Goal: Book appointment/travel/reservation

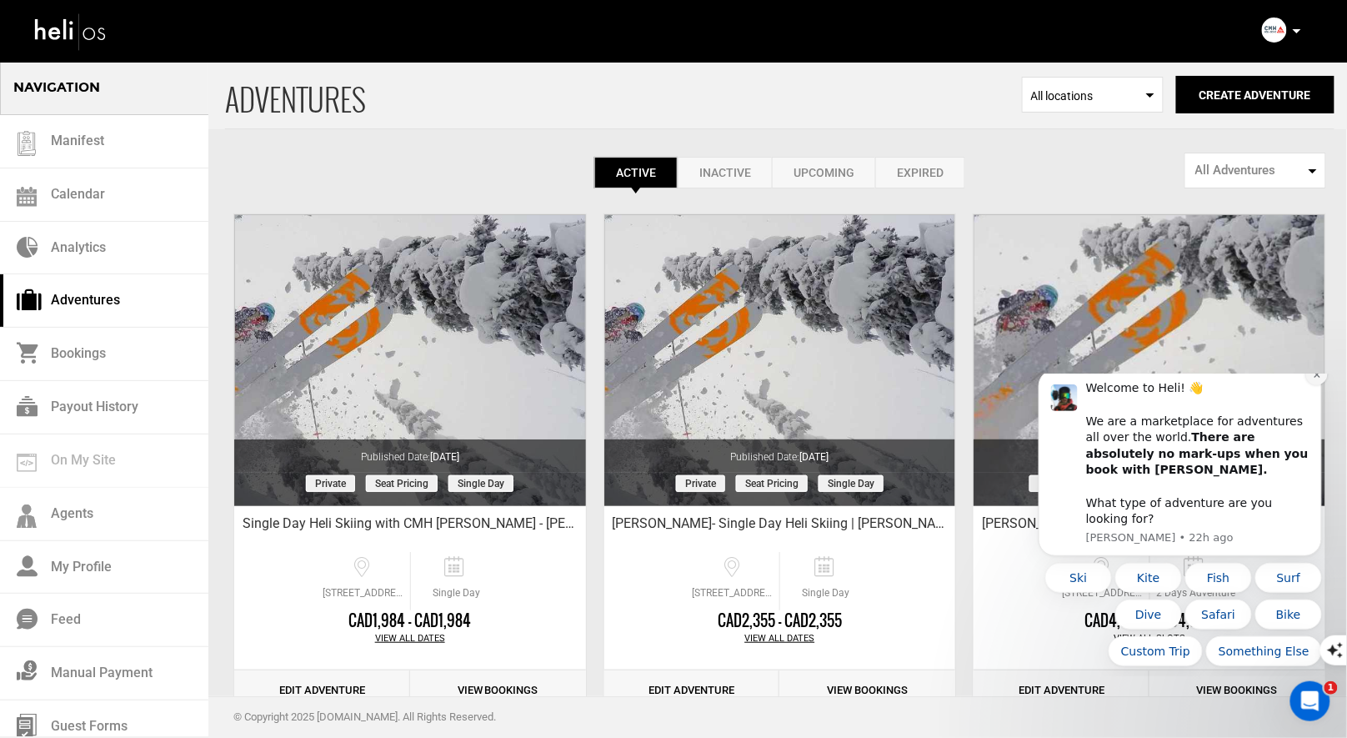
click at [1314, 378] on icon "Dismiss notification" at bounding box center [1316, 373] width 9 height 9
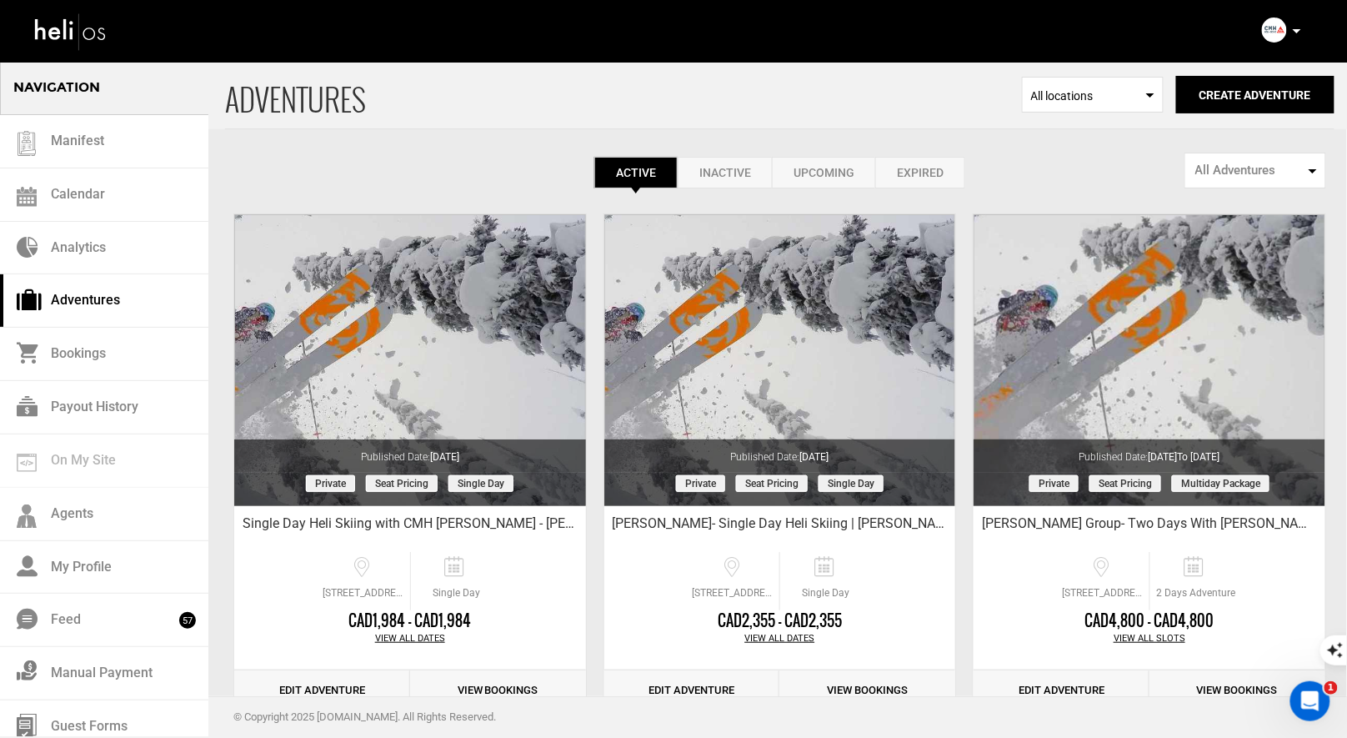
scroll to position [12, 0]
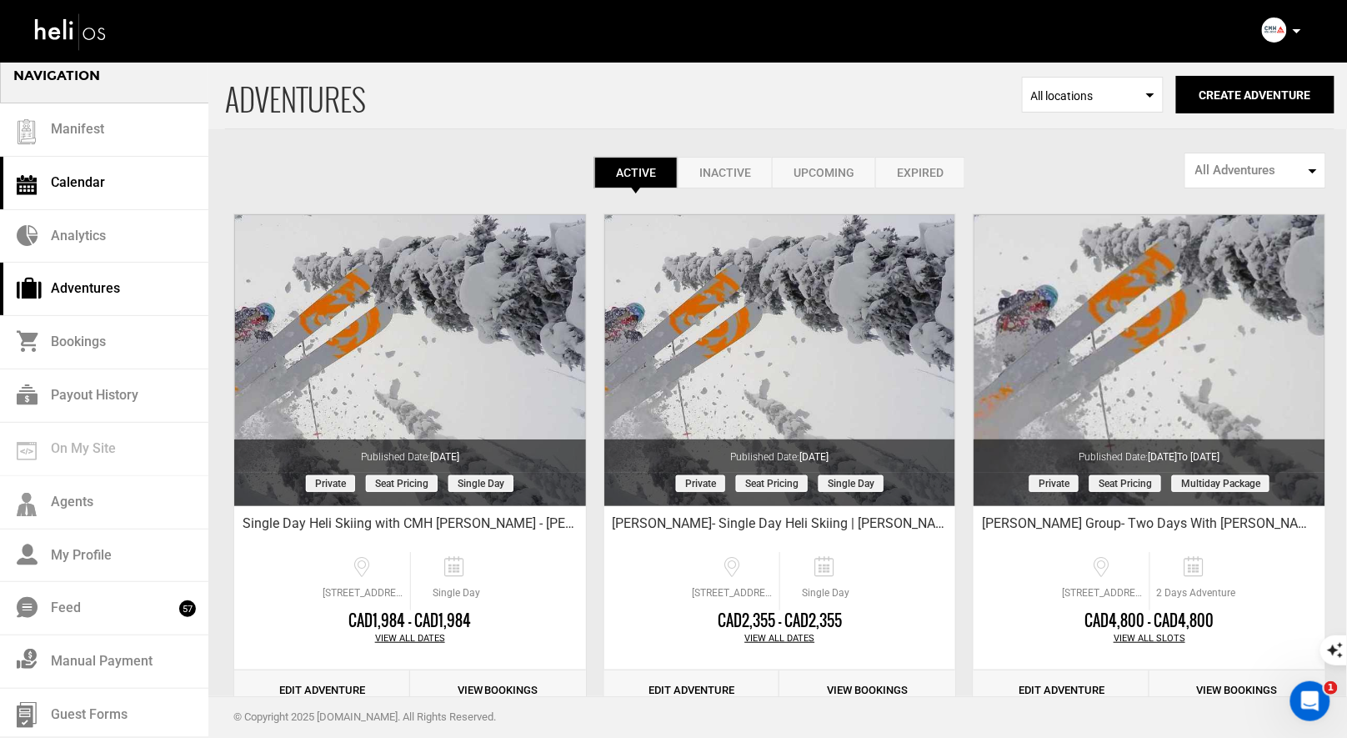
click at [73, 190] on link "Calendar" at bounding box center [104, 183] width 208 height 53
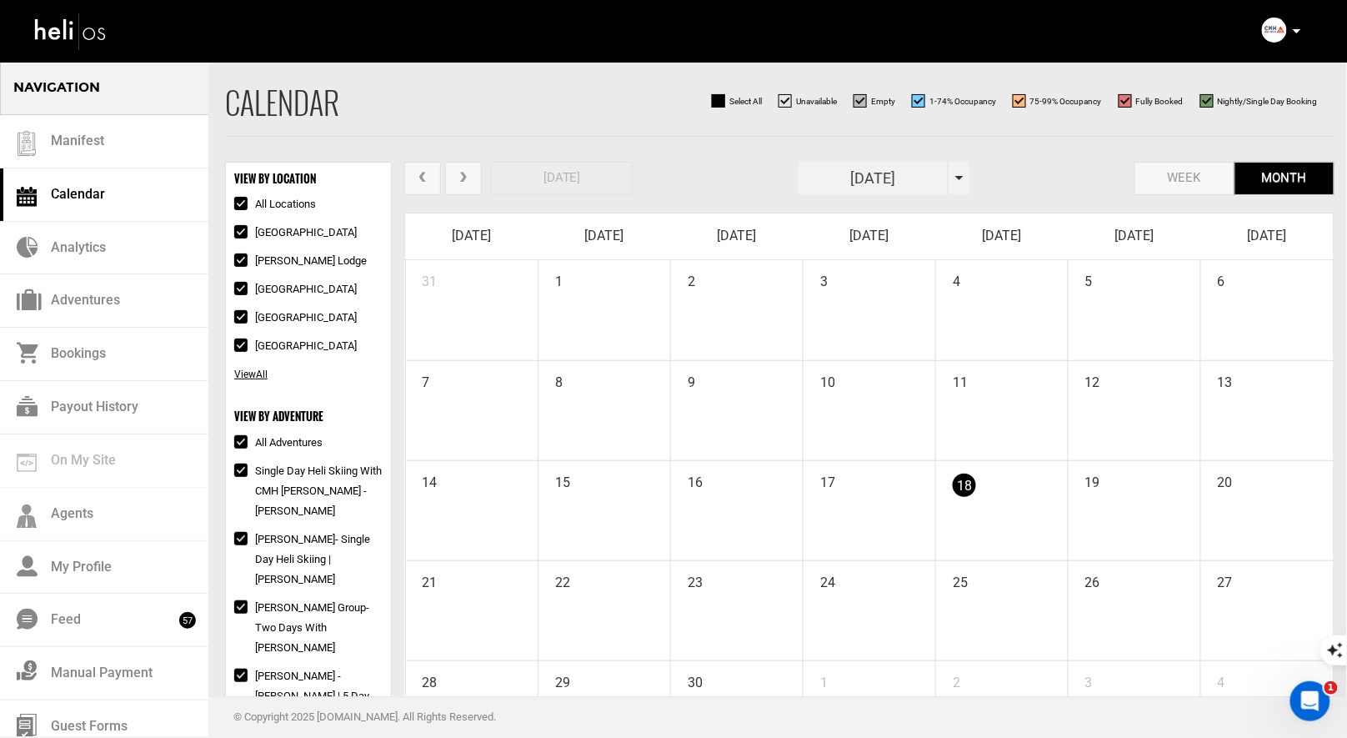
click at [952, 178] on div "[DATE]" at bounding box center [884, 178] width 171 height 33
click at [955, 215] on th "»" at bounding box center [960, 211] width 25 height 25
click at [952, 248] on span "Apr" at bounding box center [949, 252] width 38 height 45
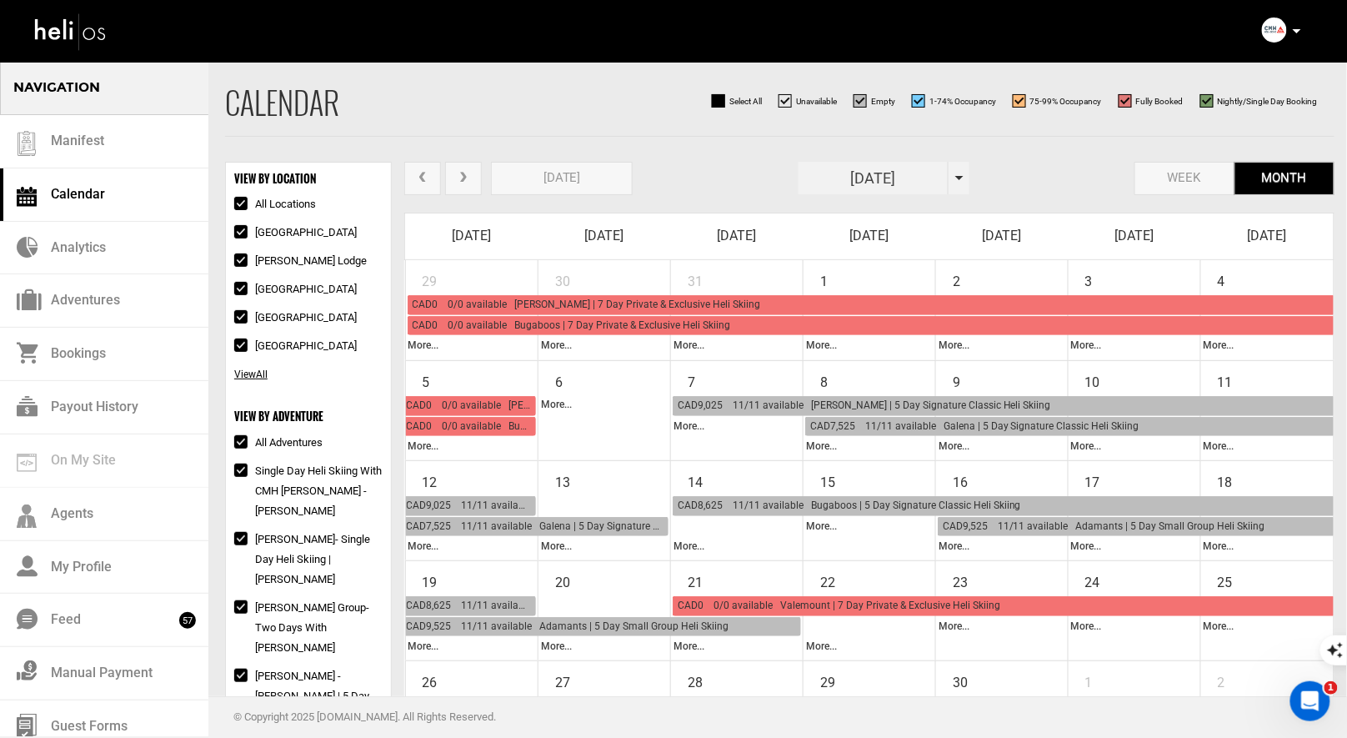
click at [1257, 268] on td "4" at bounding box center [1267, 276] width 133 height 33
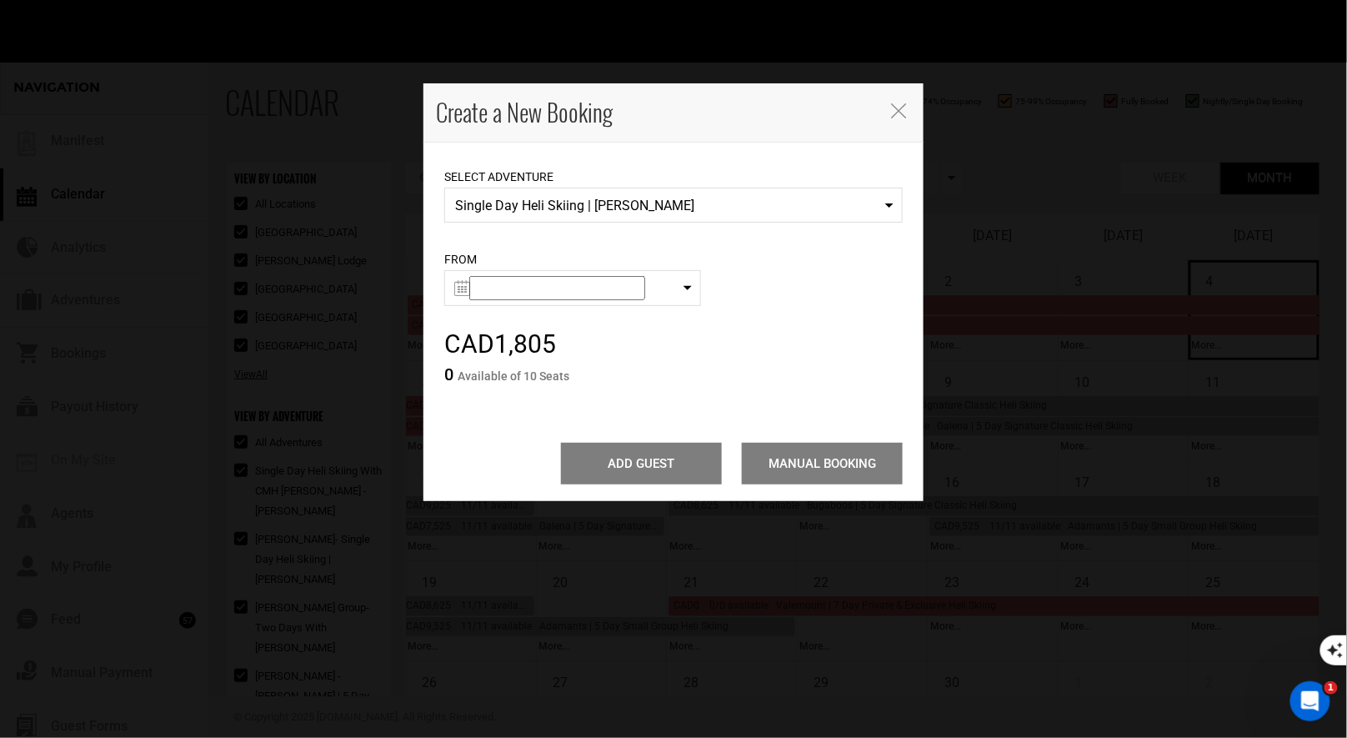
type input "[DATE]"
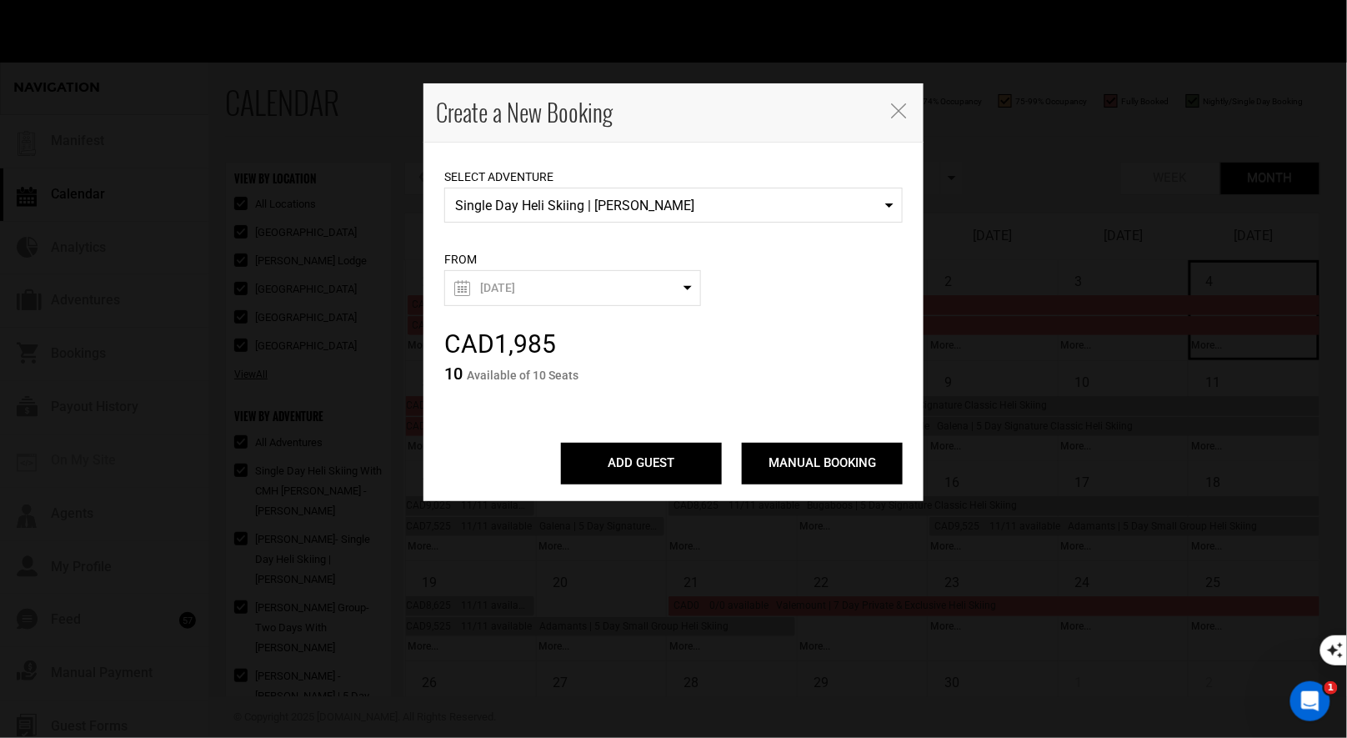
click at [672, 283] on link "[DATE]" at bounding box center [572, 288] width 247 height 24
click at [679, 471] on input "ADD GUEST" at bounding box center [641, 464] width 161 height 42
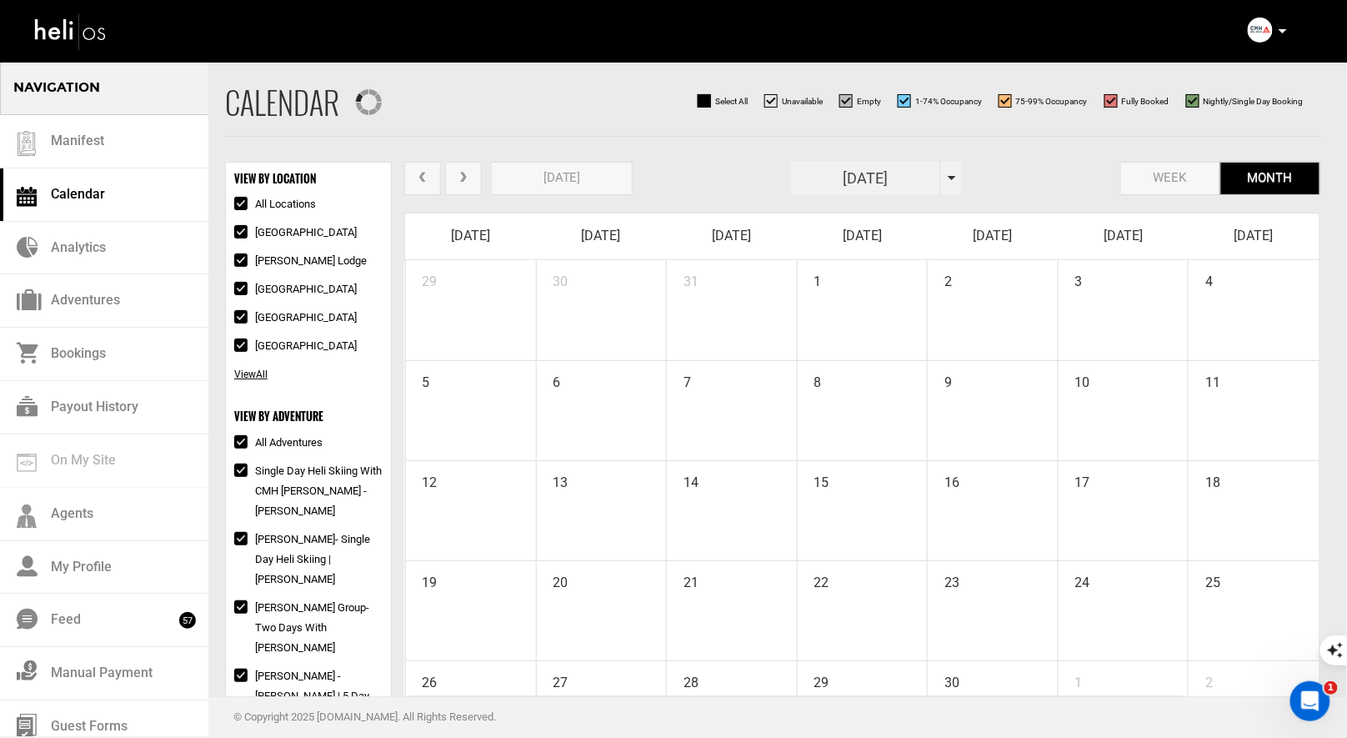
checkbox input "true"
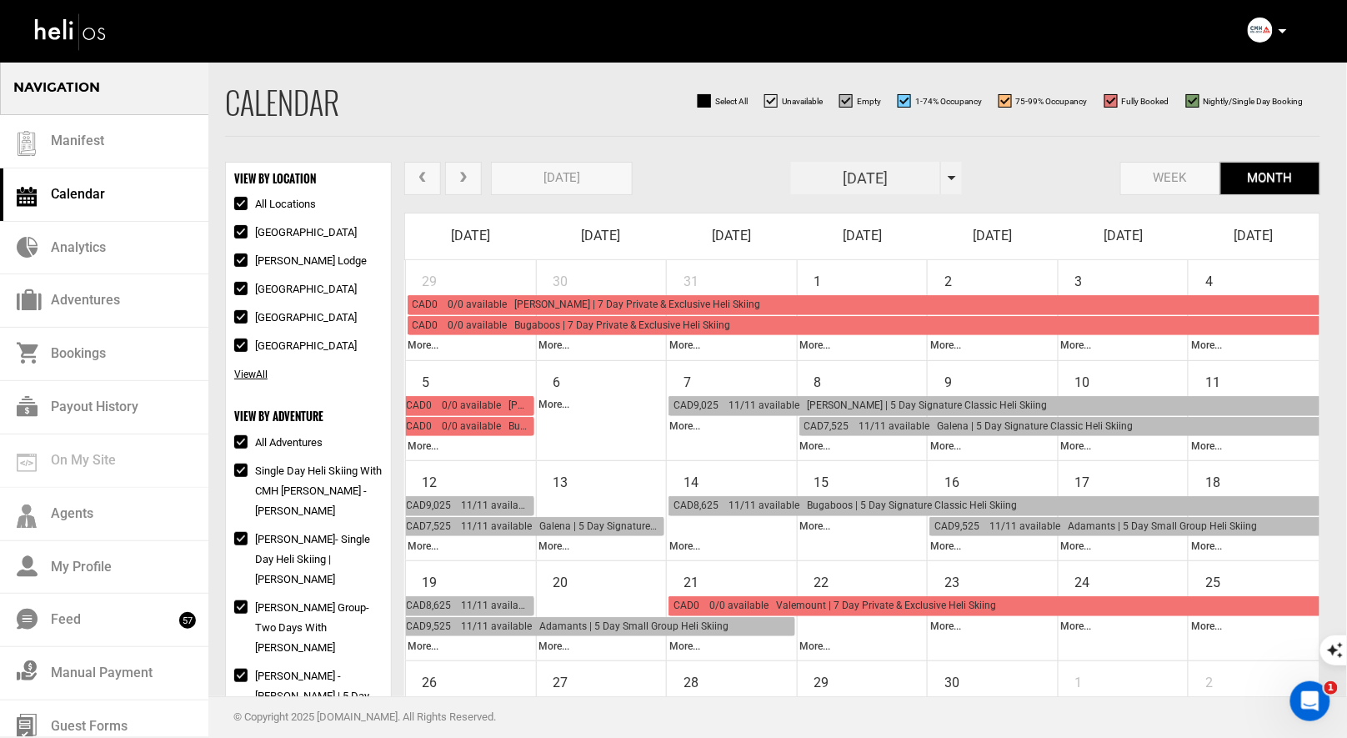
click at [1222, 276] on td "4" at bounding box center [1254, 276] width 131 height 33
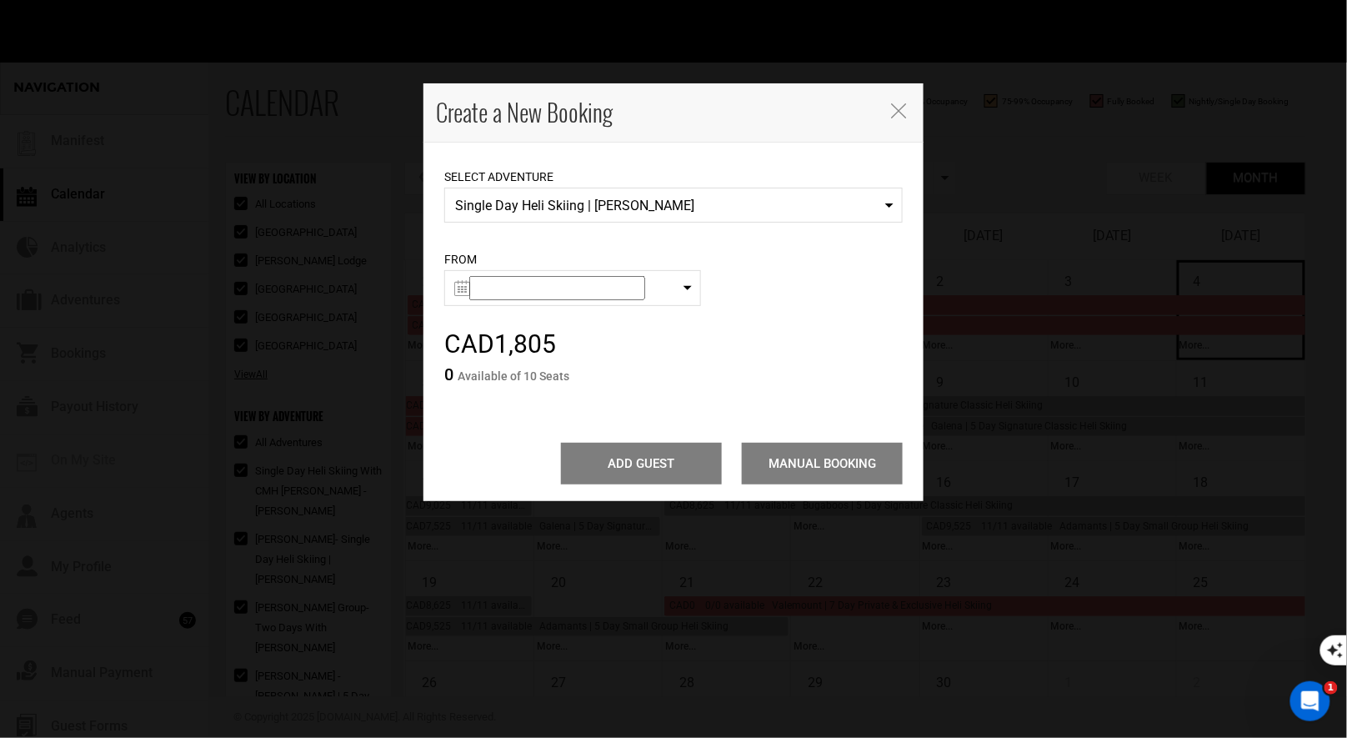
type input "[DATE]"
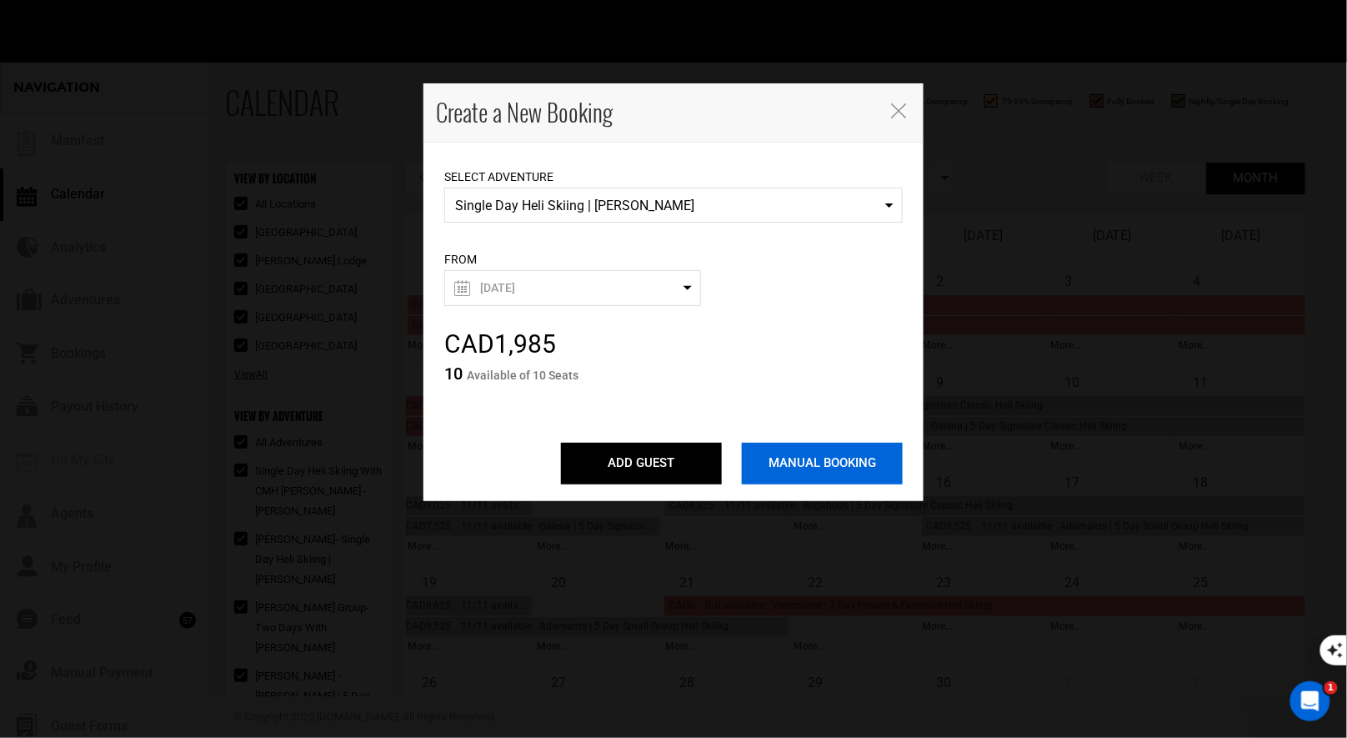
click at [817, 468] on input "MANUAL BOOKING" at bounding box center [822, 464] width 161 height 42
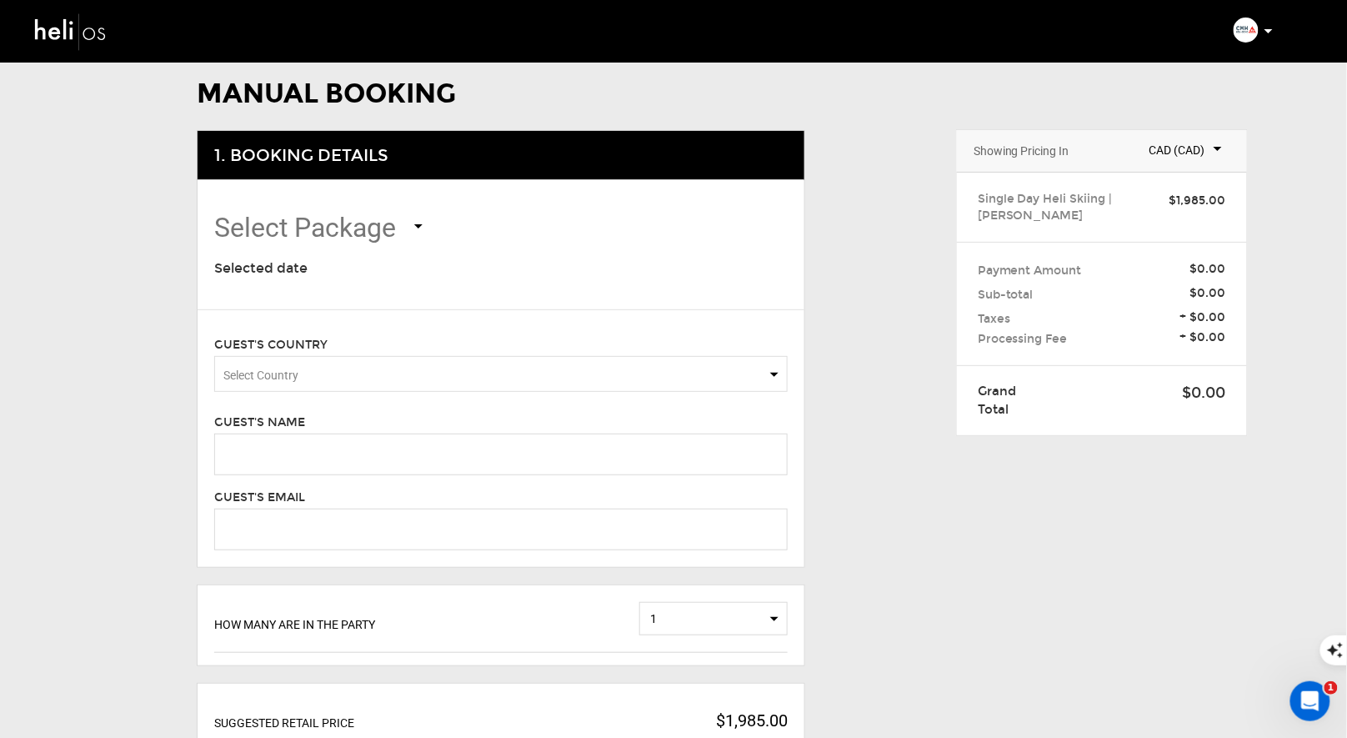
click at [483, 385] on span "Select Country" at bounding box center [501, 374] width 574 height 36
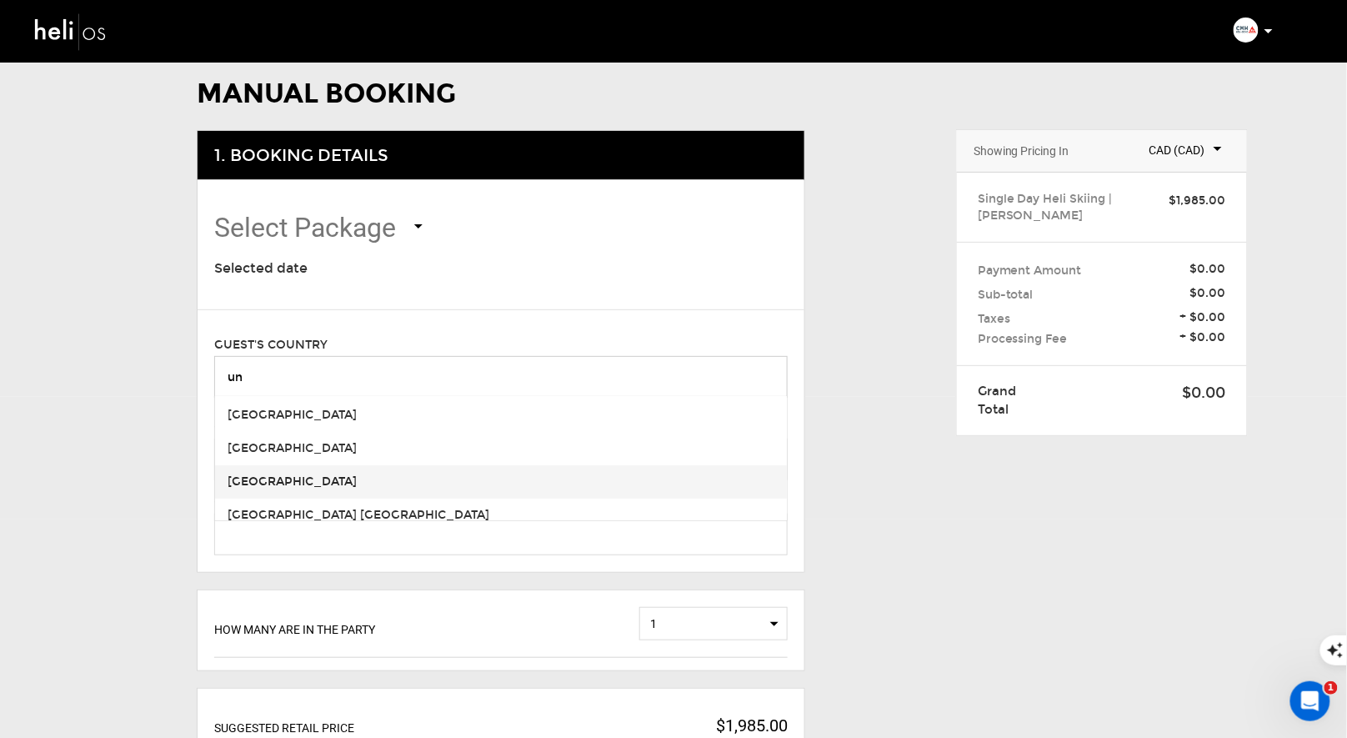
scroll to position [268, 0]
type input "un"
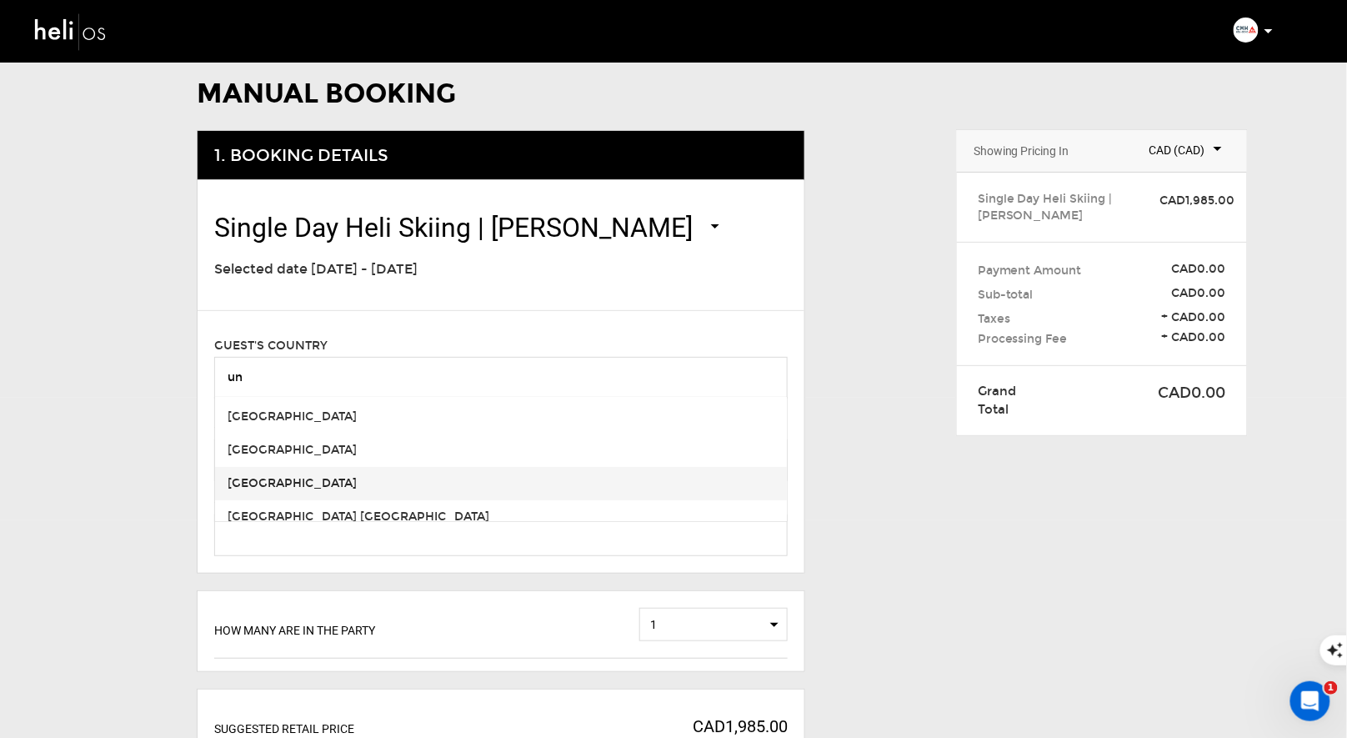
click at [405, 481] on div "[GEOGRAPHIC_DATA]" at bounding box center [501, 483] width 547 height 17
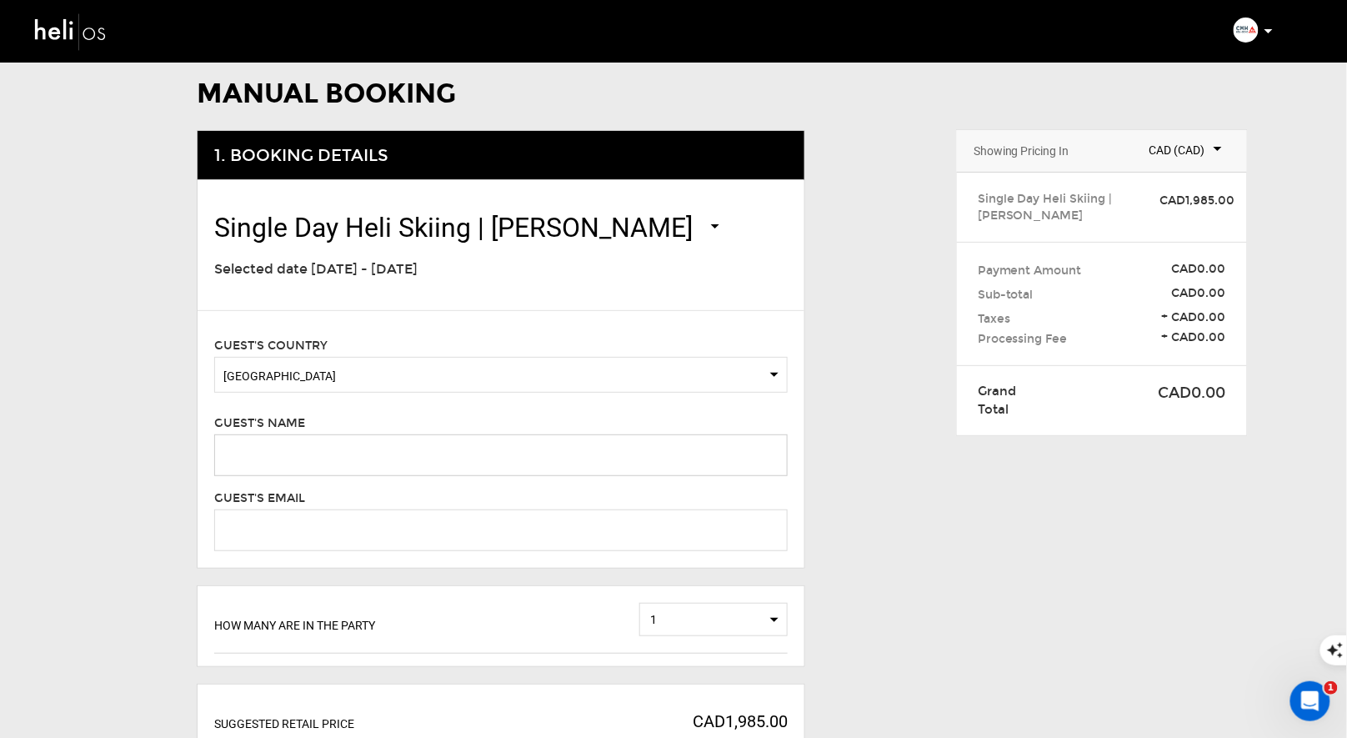
click at [313, 460] on input "text" at bounding box center [501, 455] width 574 height 42
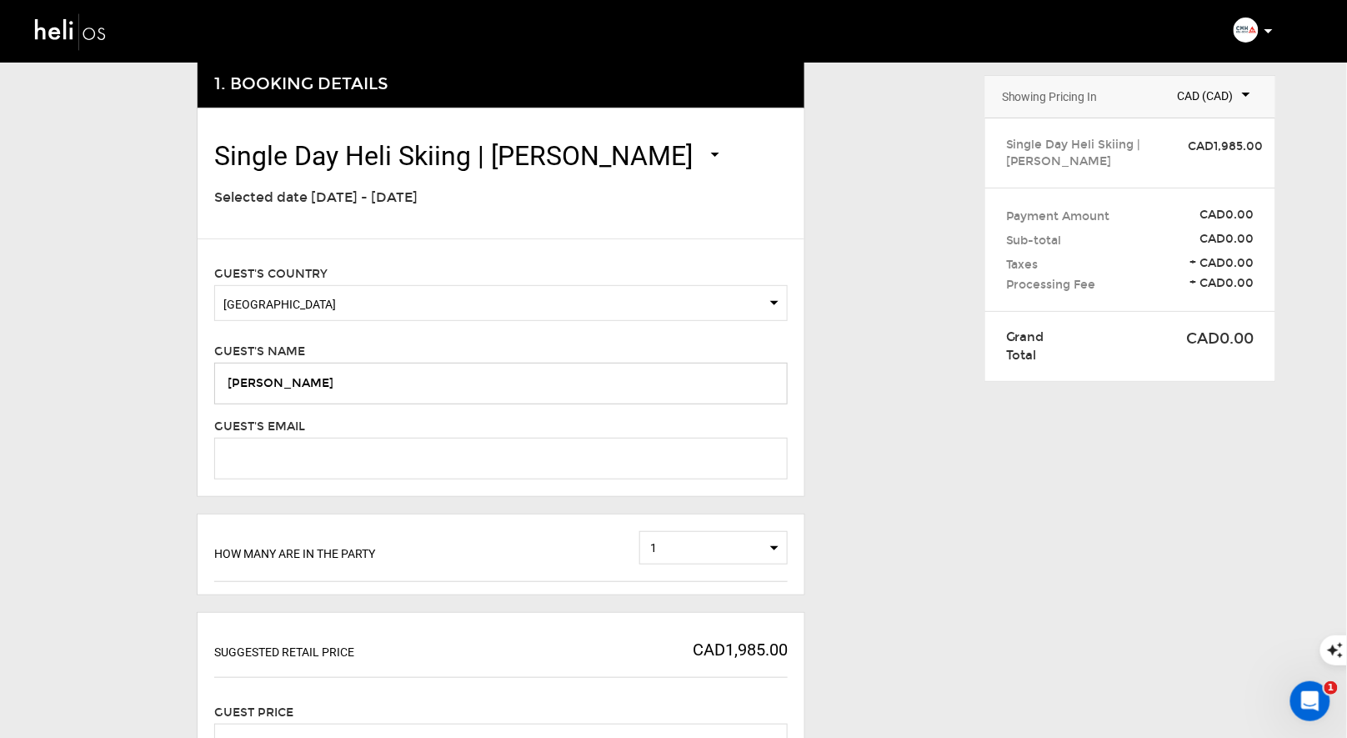
type input "[PERSON_NAME]"
click at [451, 453] on input "email" at bounding box center [501, 459] width 574 height 42
paste input "[EMAIL_ADDRESS][DOMAIN_NAME]"
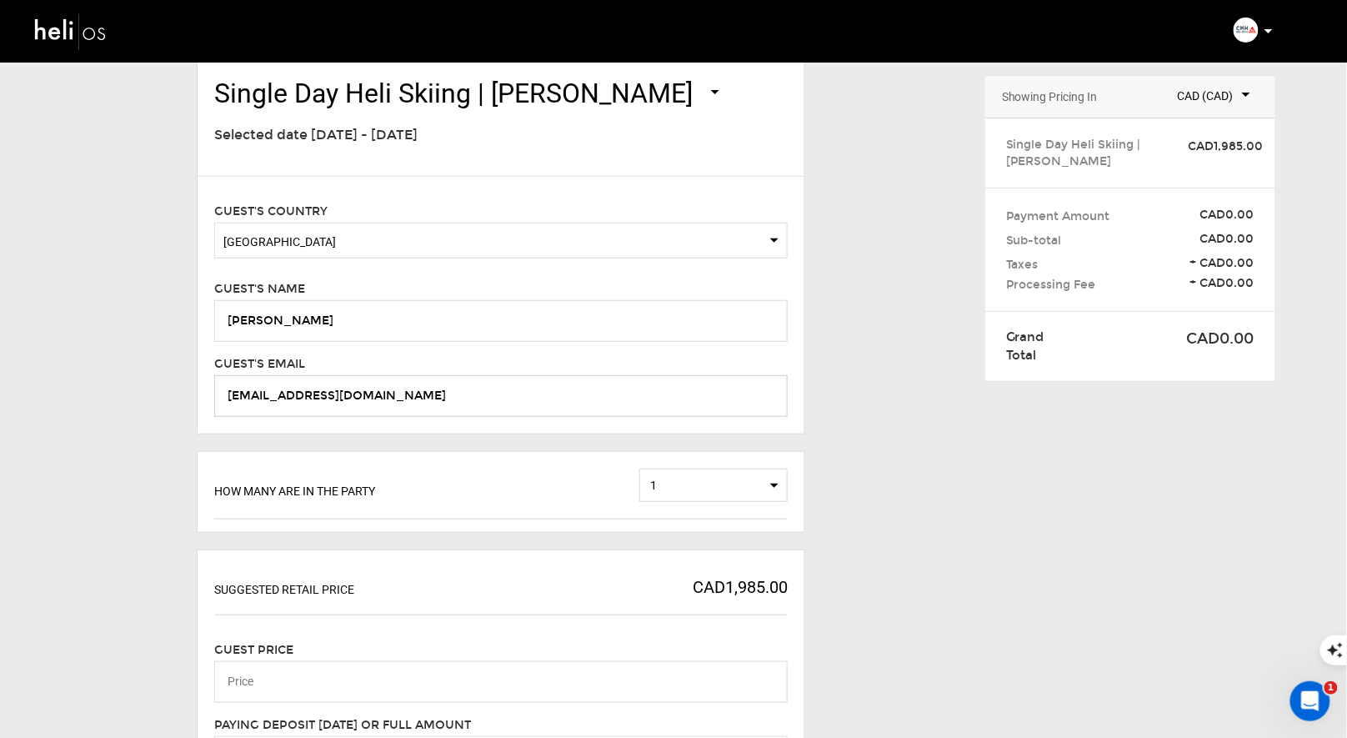
scroll to position [152, 0]
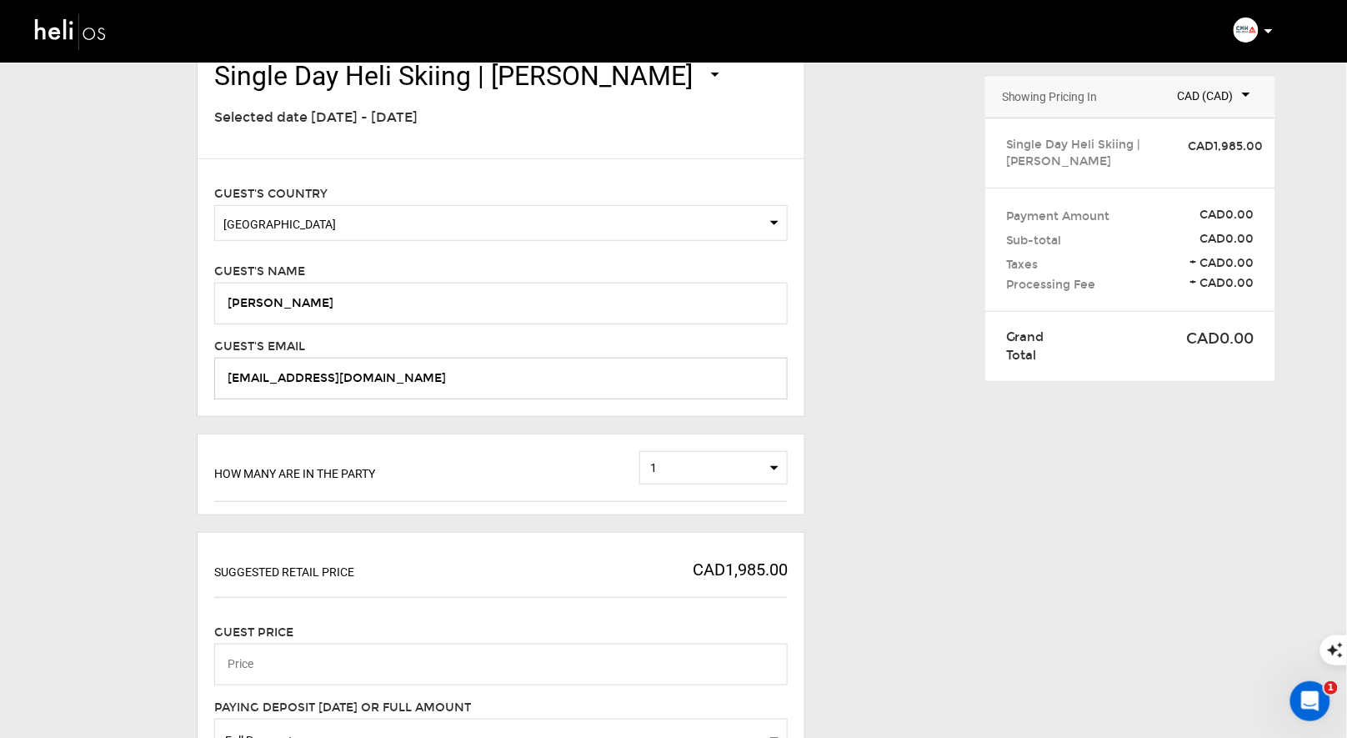
type input "[EMAIL_ADDRESS][DOMAIN_NAME]"
click at [352, 299] on input "[PERSON_NAME]" at bounding box center [501, 304] width 574 height 42
click at [772, 462] on button "1" at bounding box center [713, 467] width 148 height 33
click at [707, 521] on link "2" at bounding box center [713, 524] width 147 height 22
select select "2"
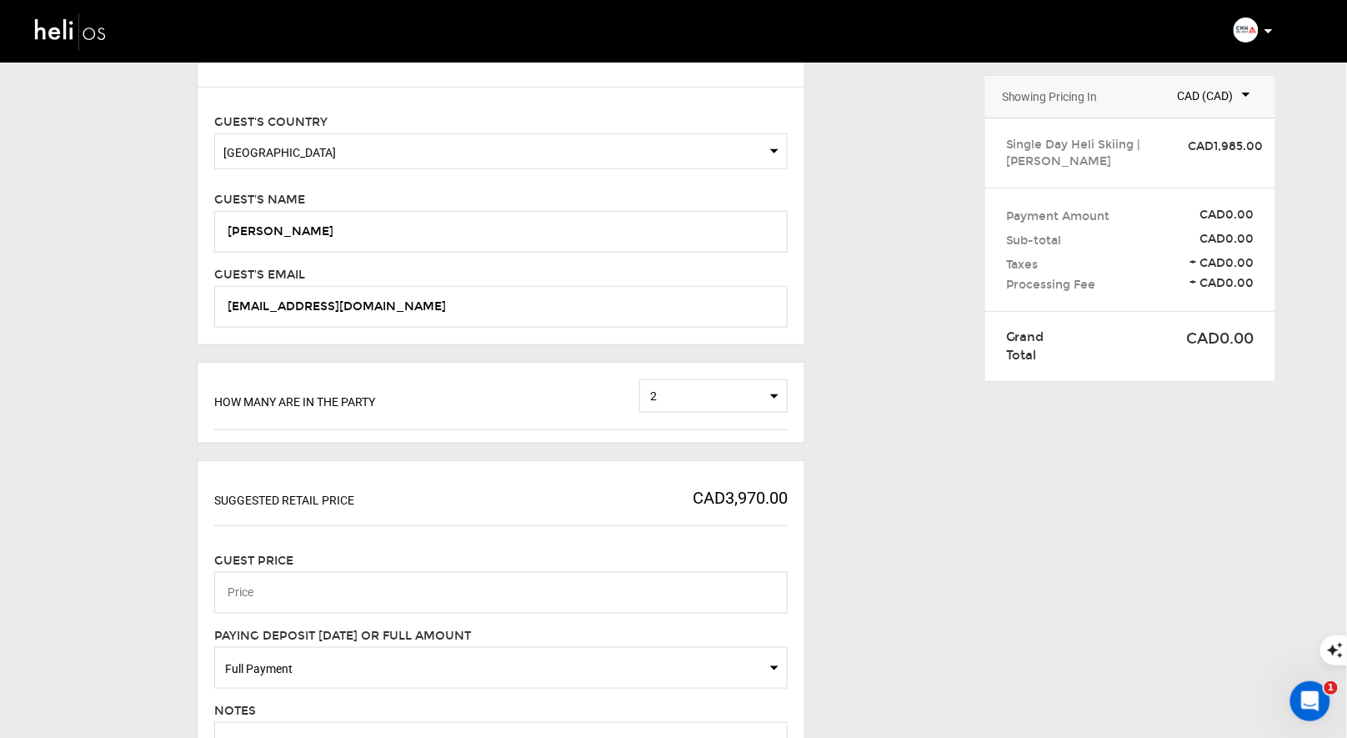
scroll to position [243, 0]
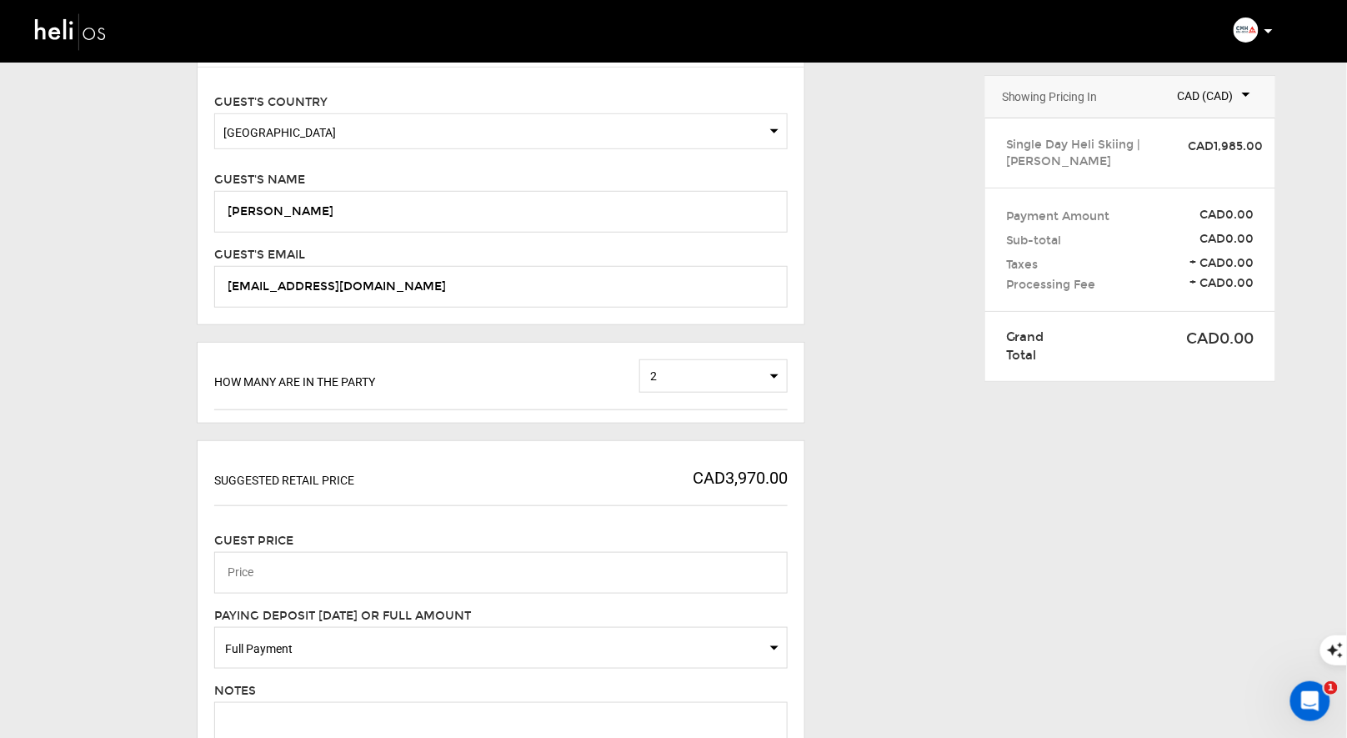
click at [753, 475] on div "CAD3,970.00" at bounding box center [740, 482] width 95 height 48
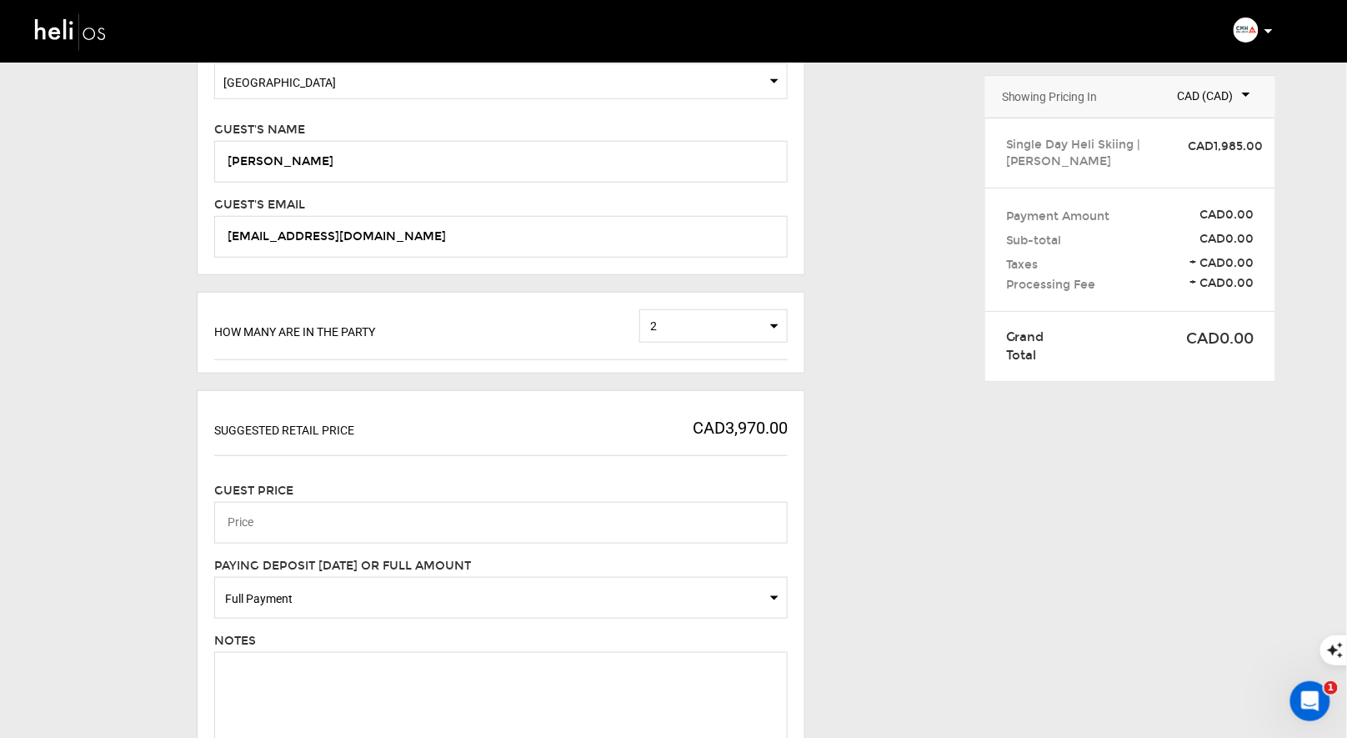
scroll to position [300, 0]
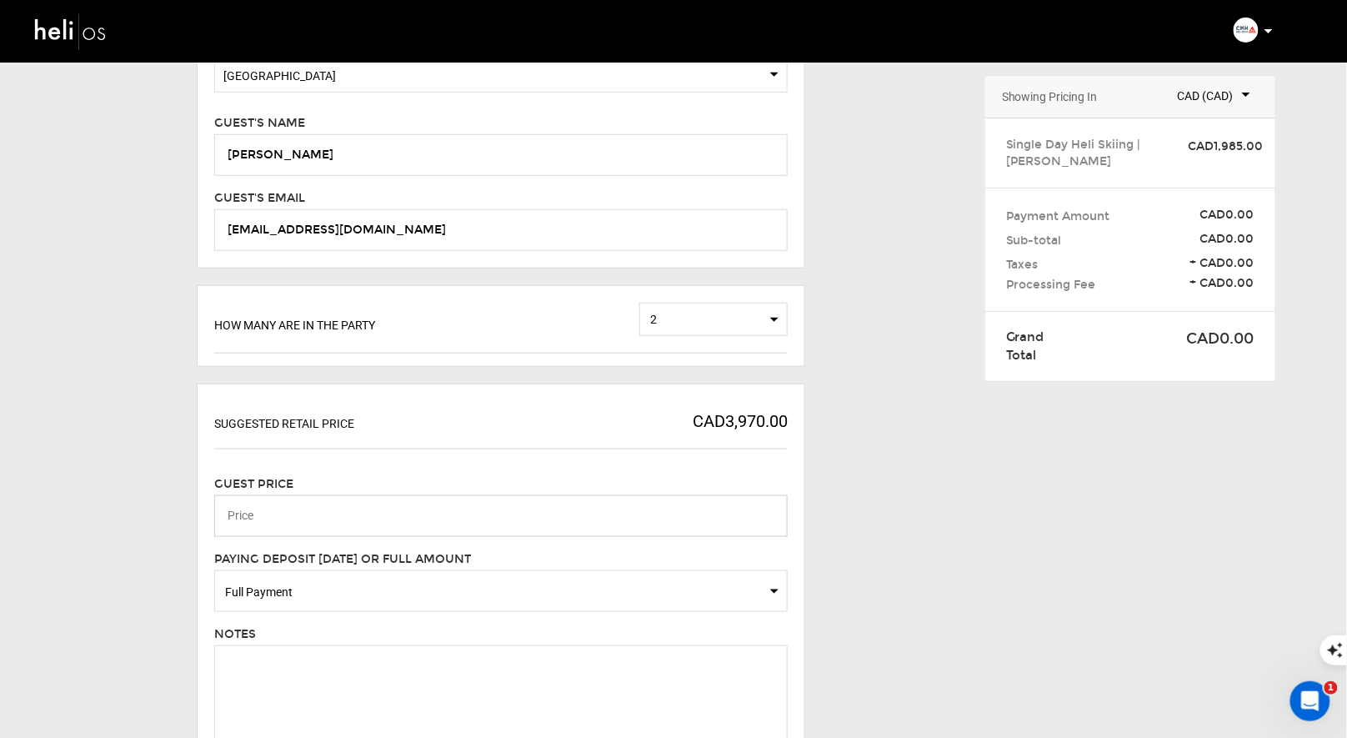
click at [467, 526] on input "number" at bounding box center [501, 516] width 574 height 42
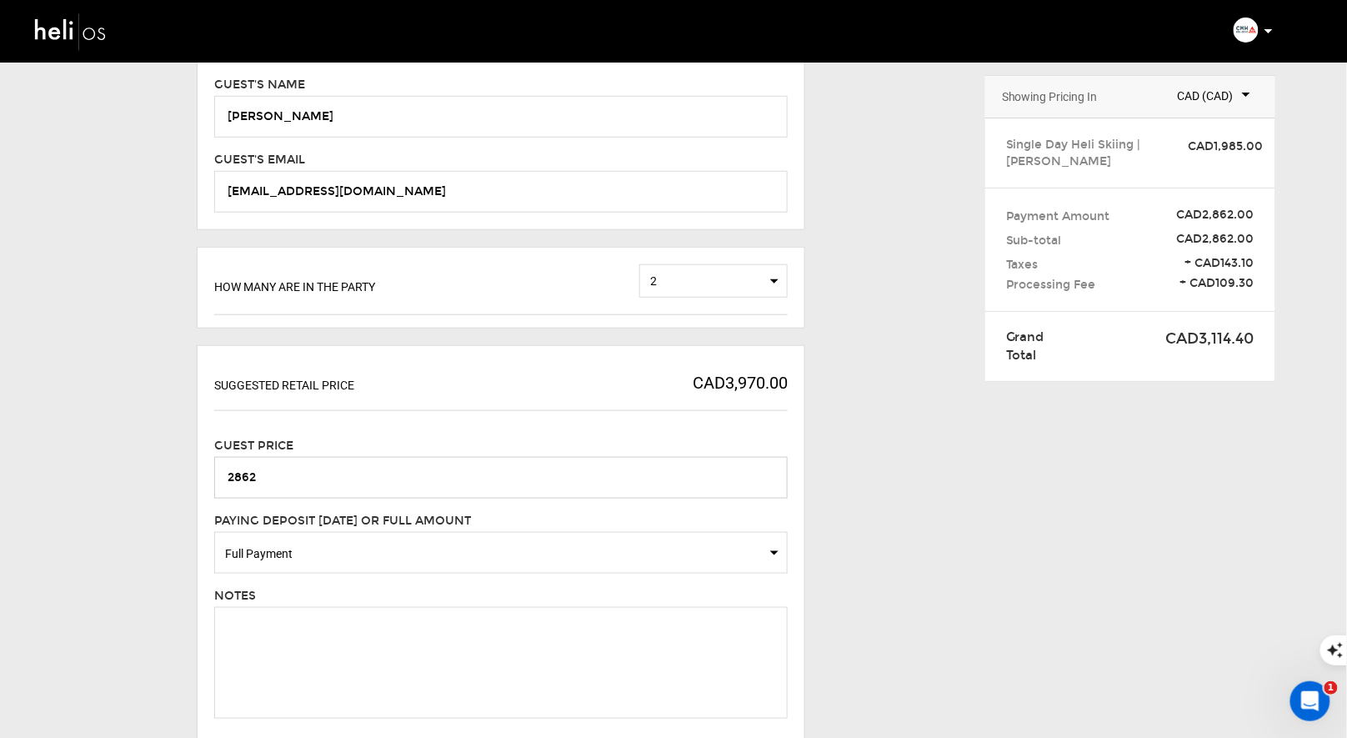
scroll to position [342, 0]
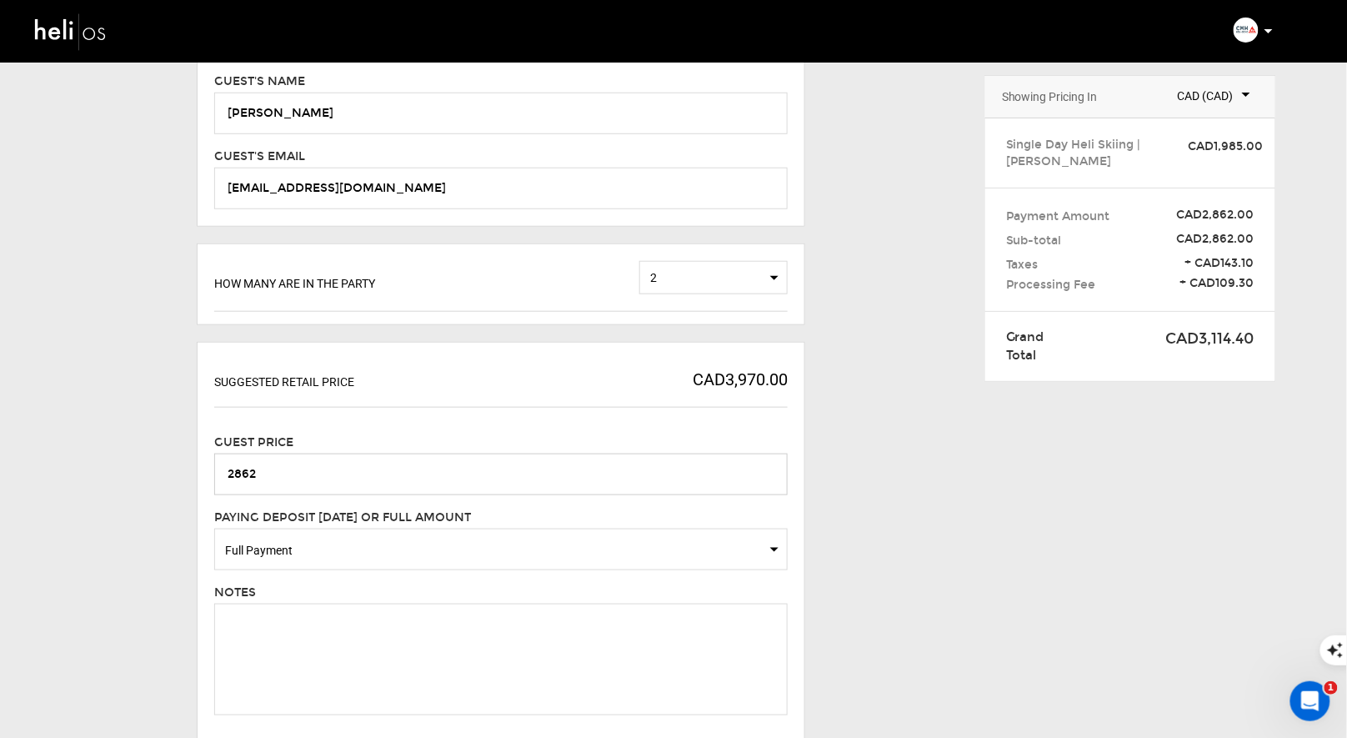
type input "2862"
click at [531, 553] on span "Full Payment" at bounding box center [501, 550] width 552 height 17
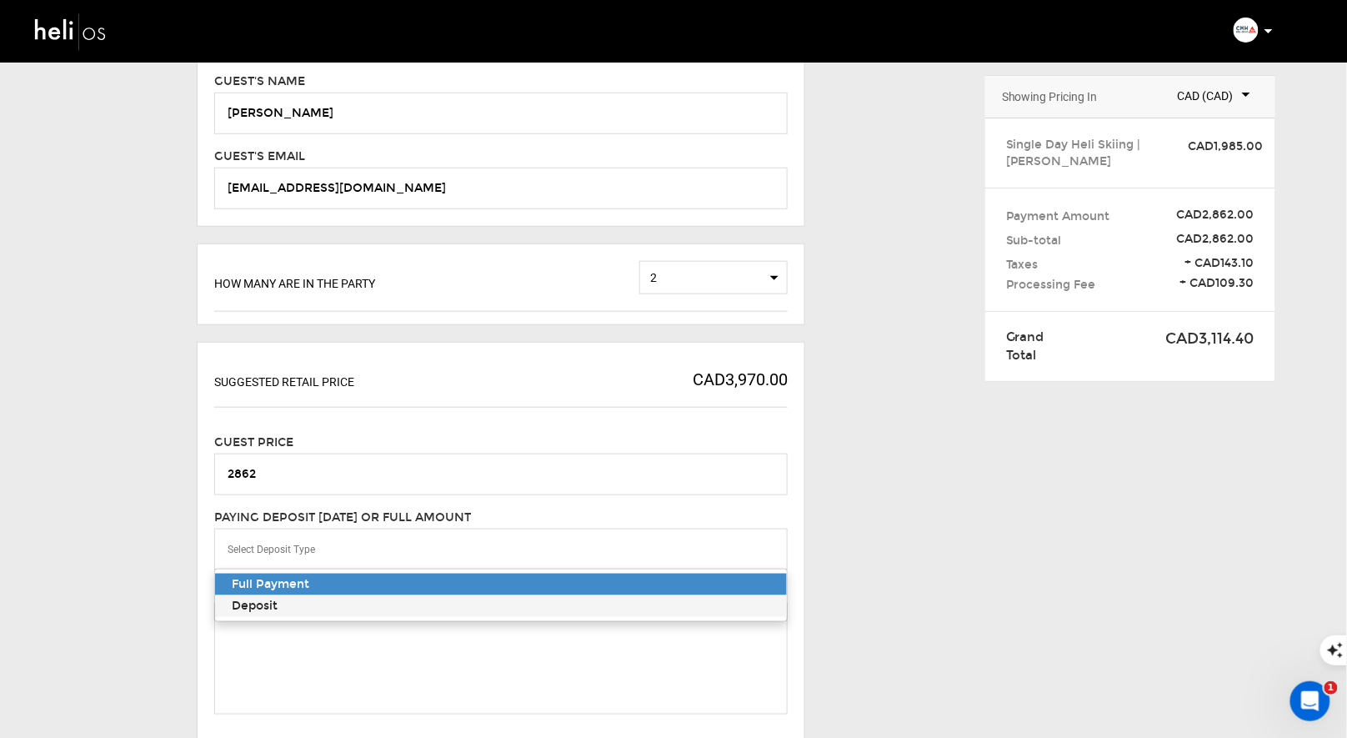
click at [473, 606] on div "Deposit" at bounding box center [501, 606] width 539 height 17
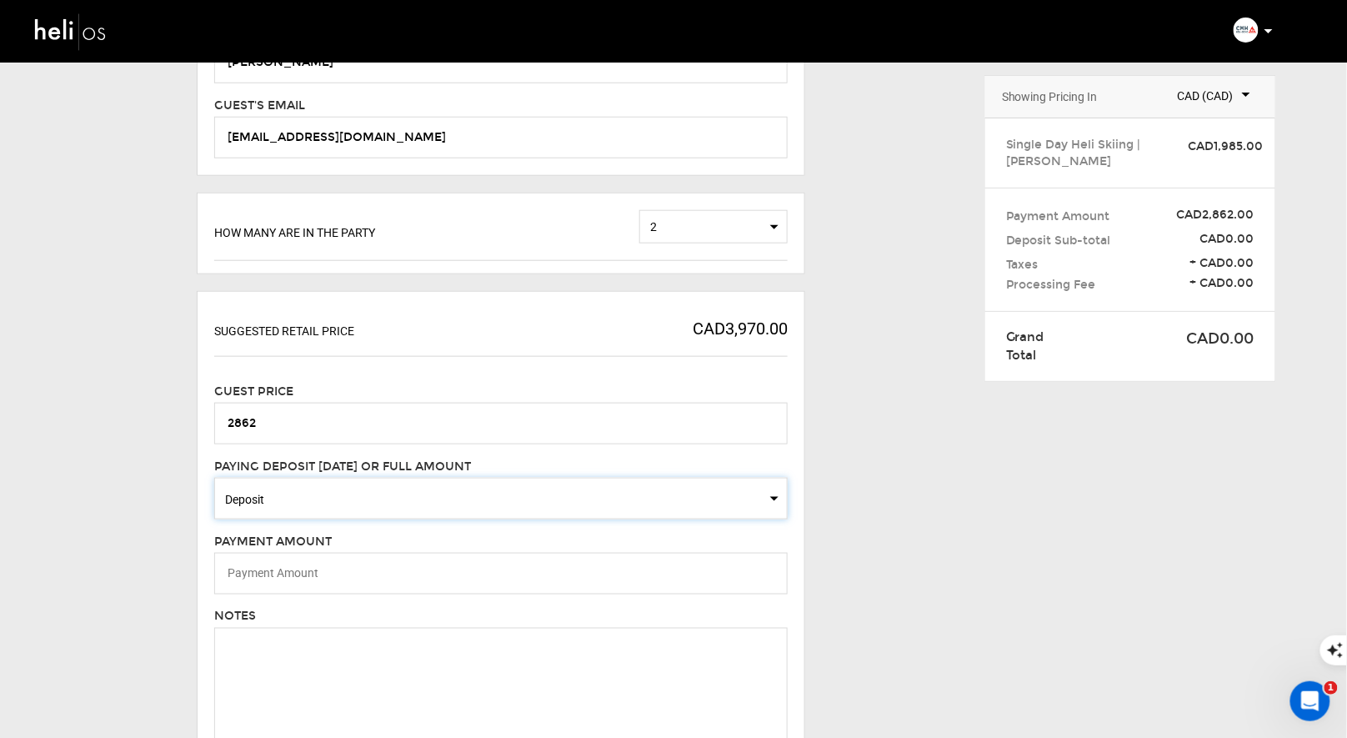
scroll to position [398, 0]
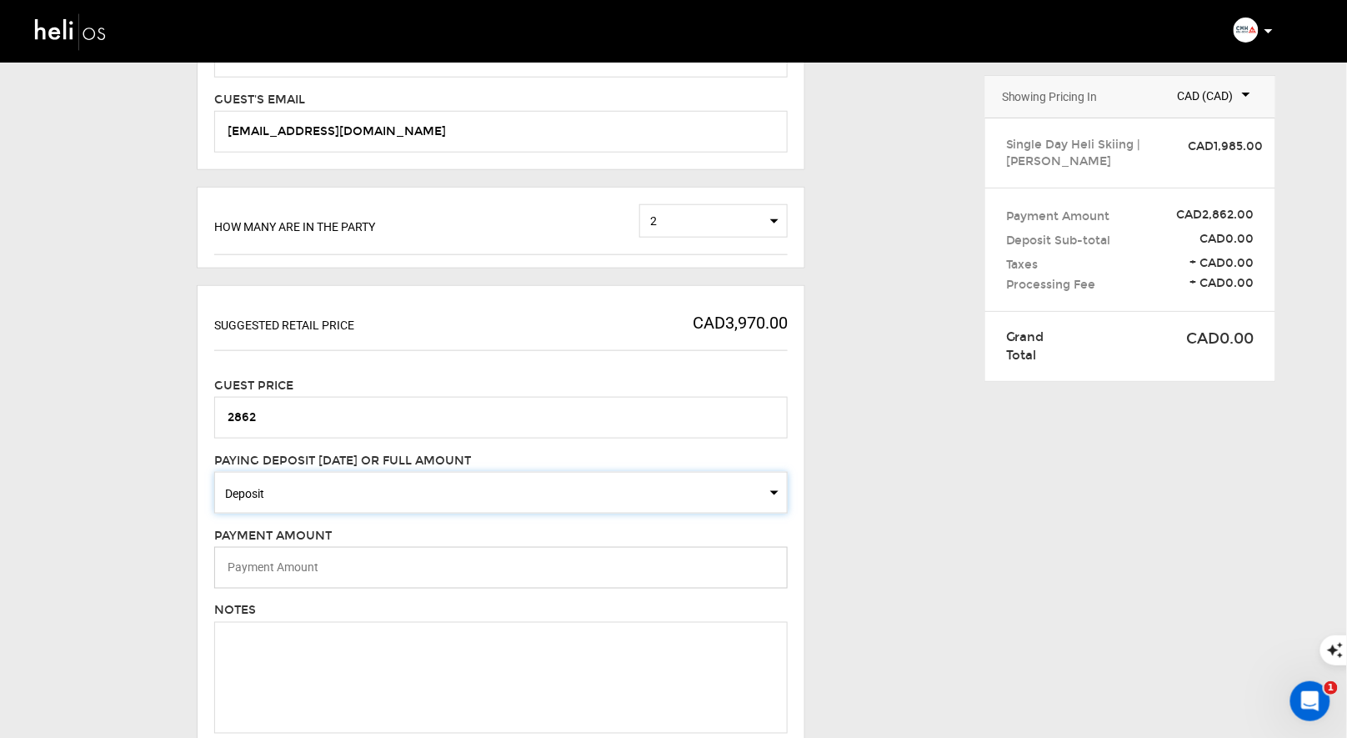
click at [453, 566] on input "number" at bounding box center [501, 568] width 574 height 42
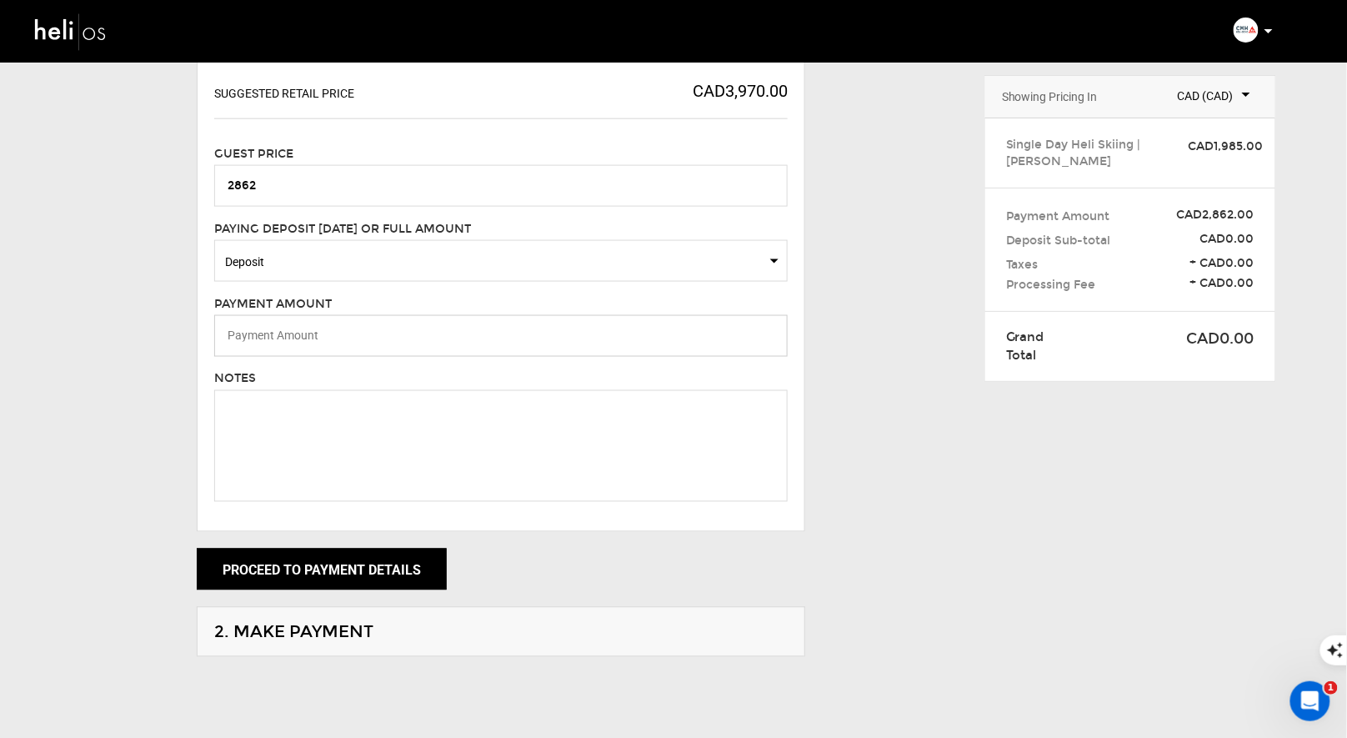
scroll to position [661, 0]
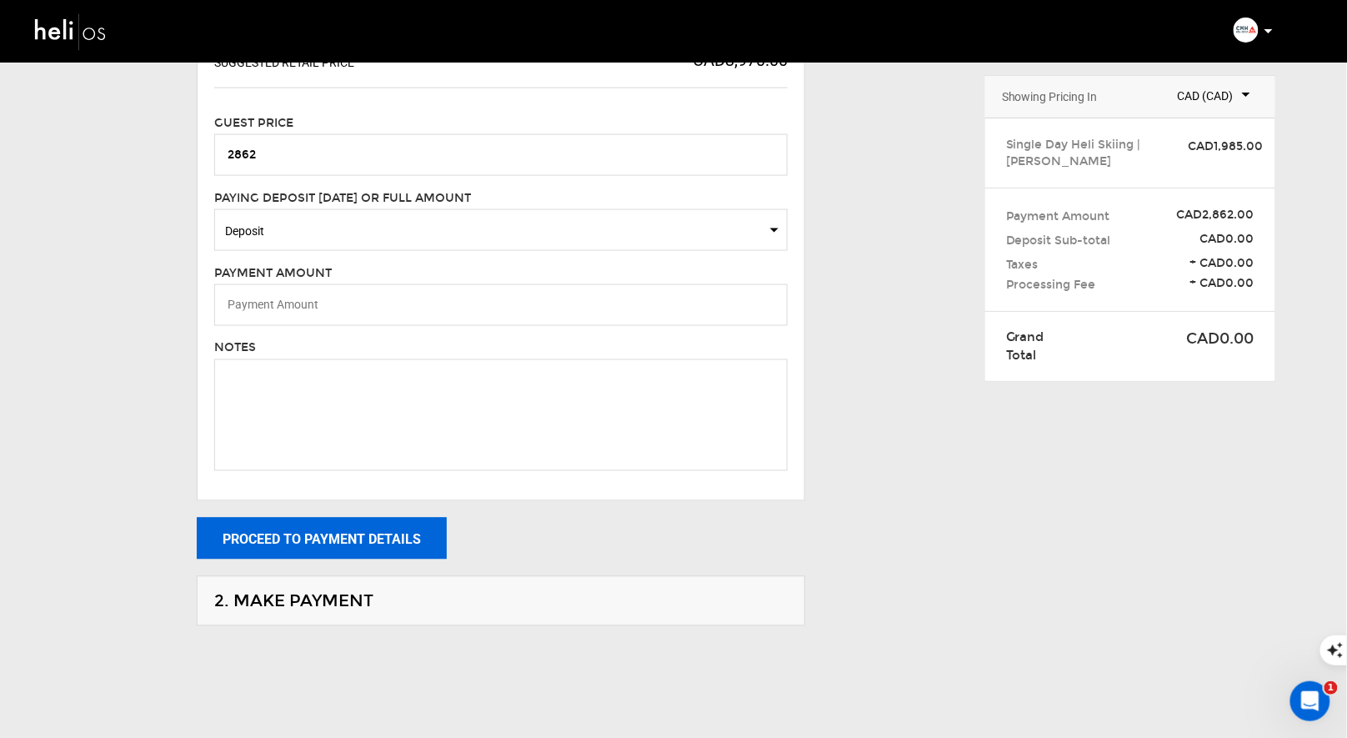
click at [385, 549] on button "Proceed to payment details" at bounding box center [322, 539] width 250 height 42
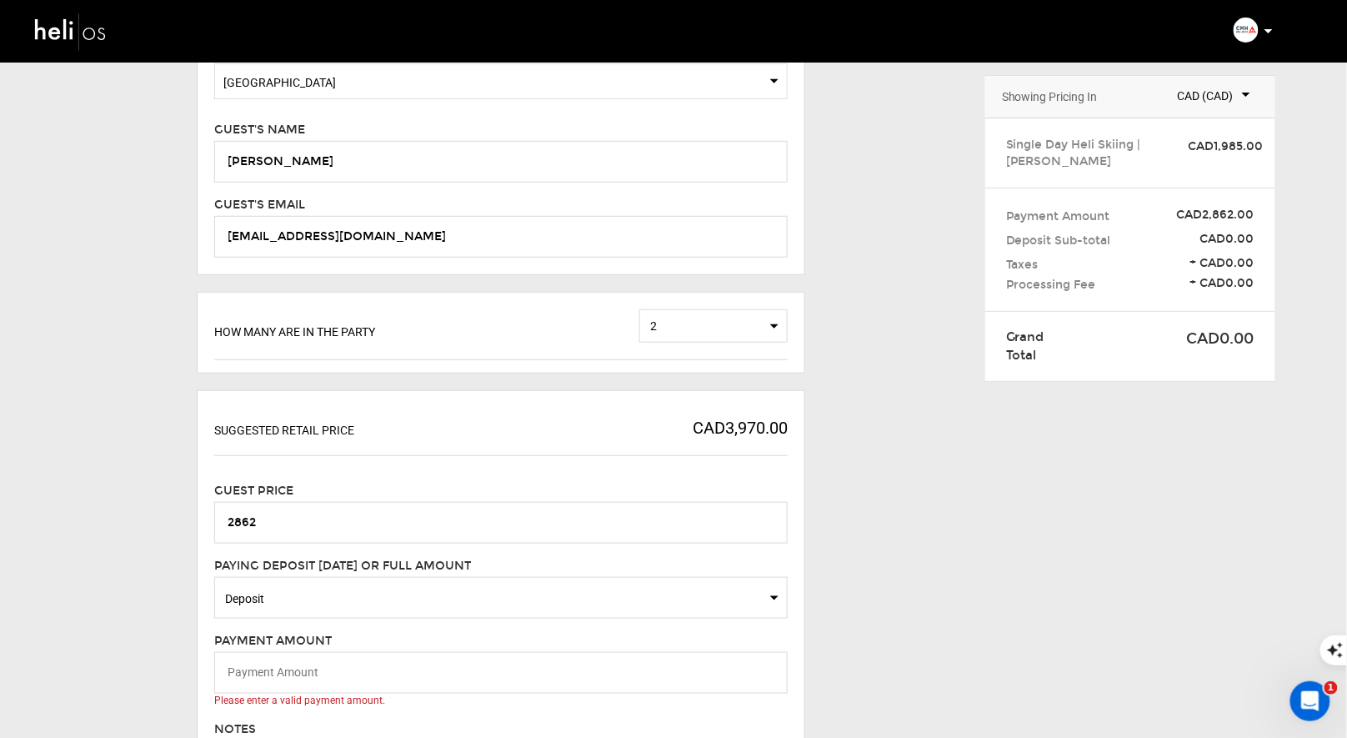
scroll to position [0, 0]
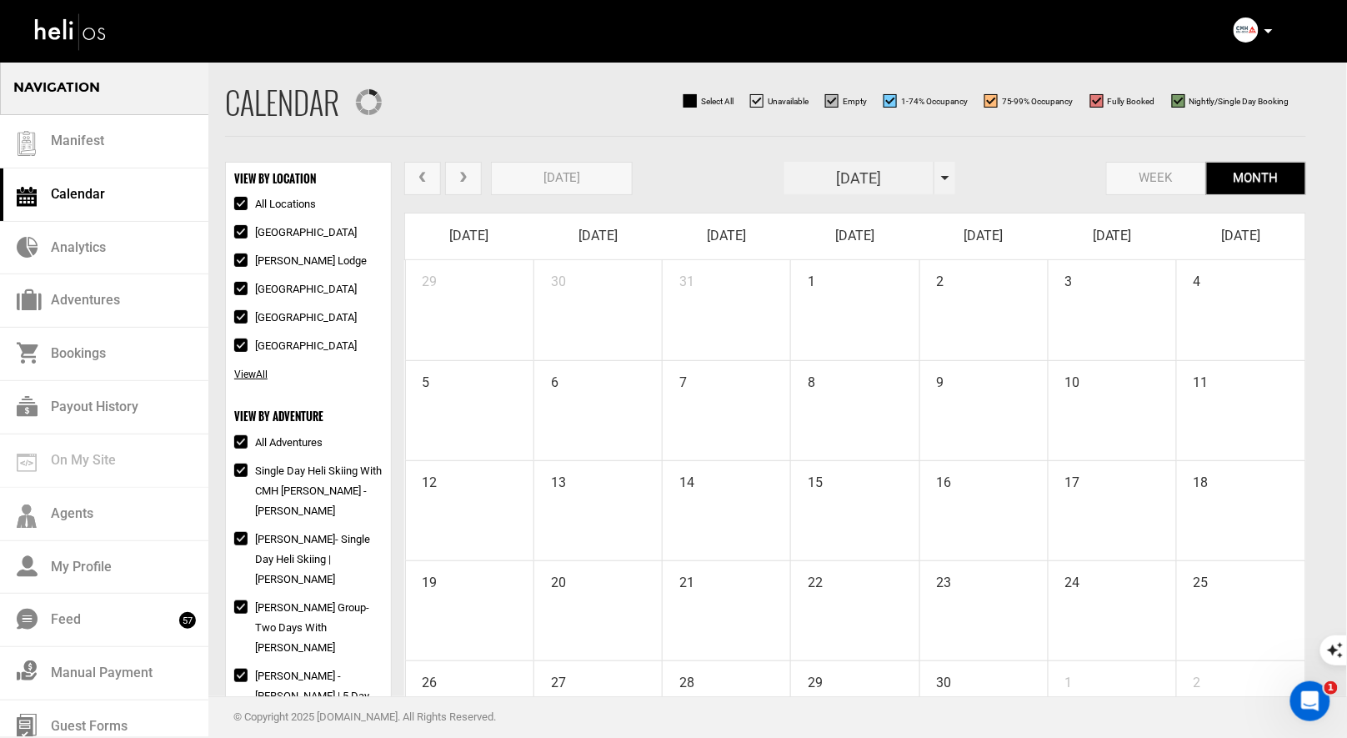
checkbox input "true"
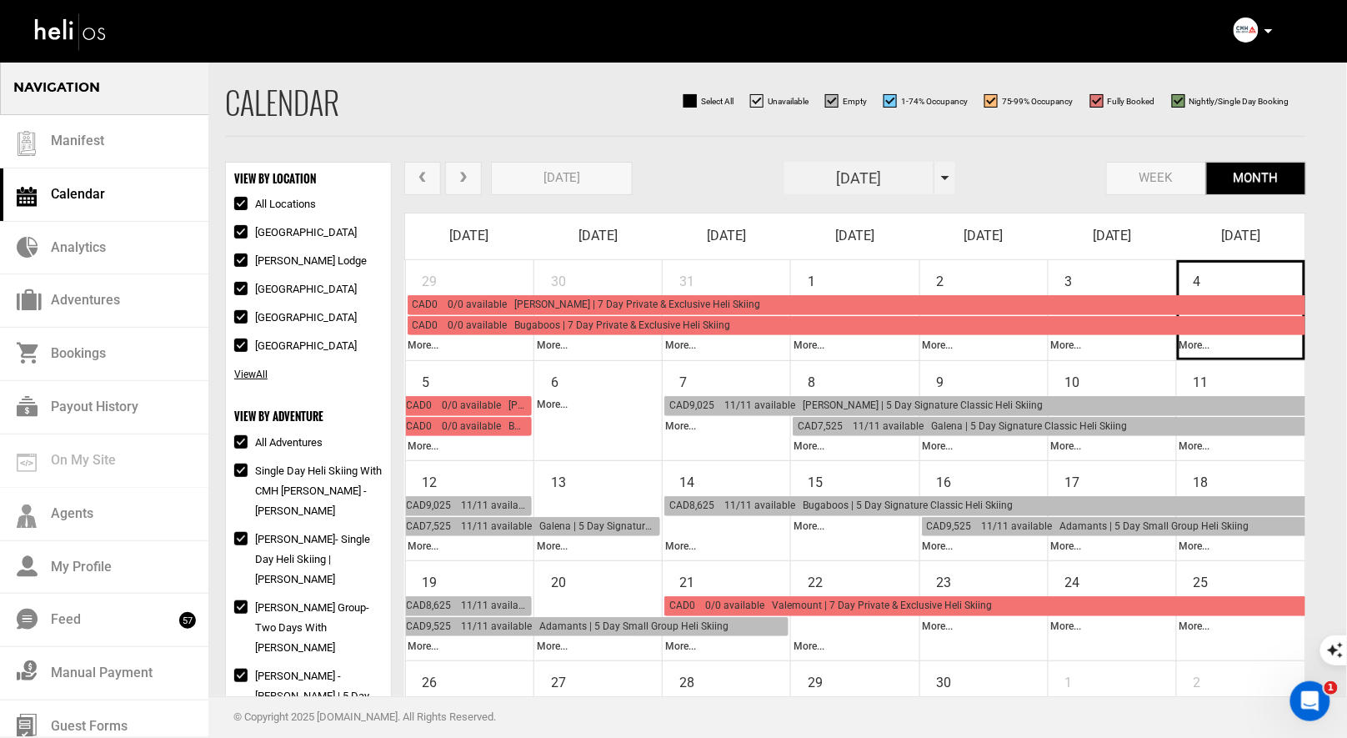
click at [1260, 269] on td "4" at bounding box center [1240, 276] width 128 height 33
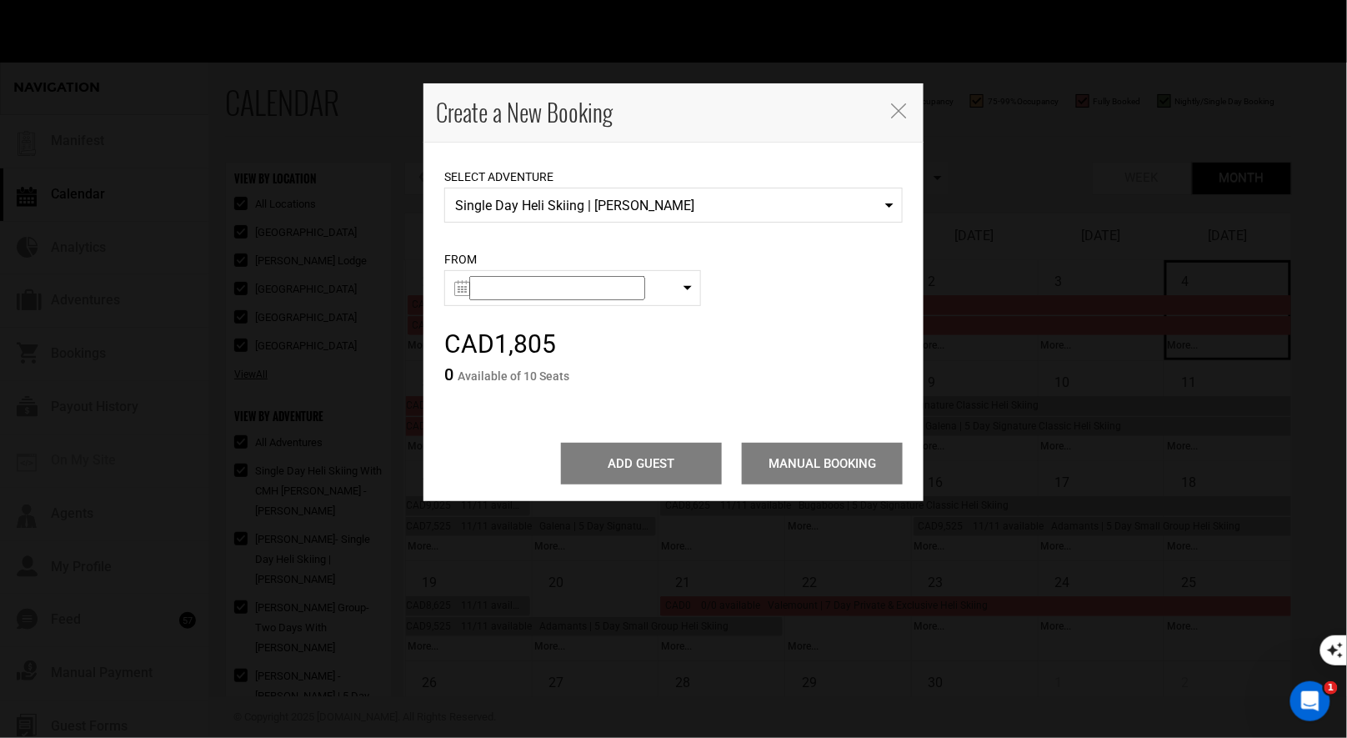
type input "[DATE]"
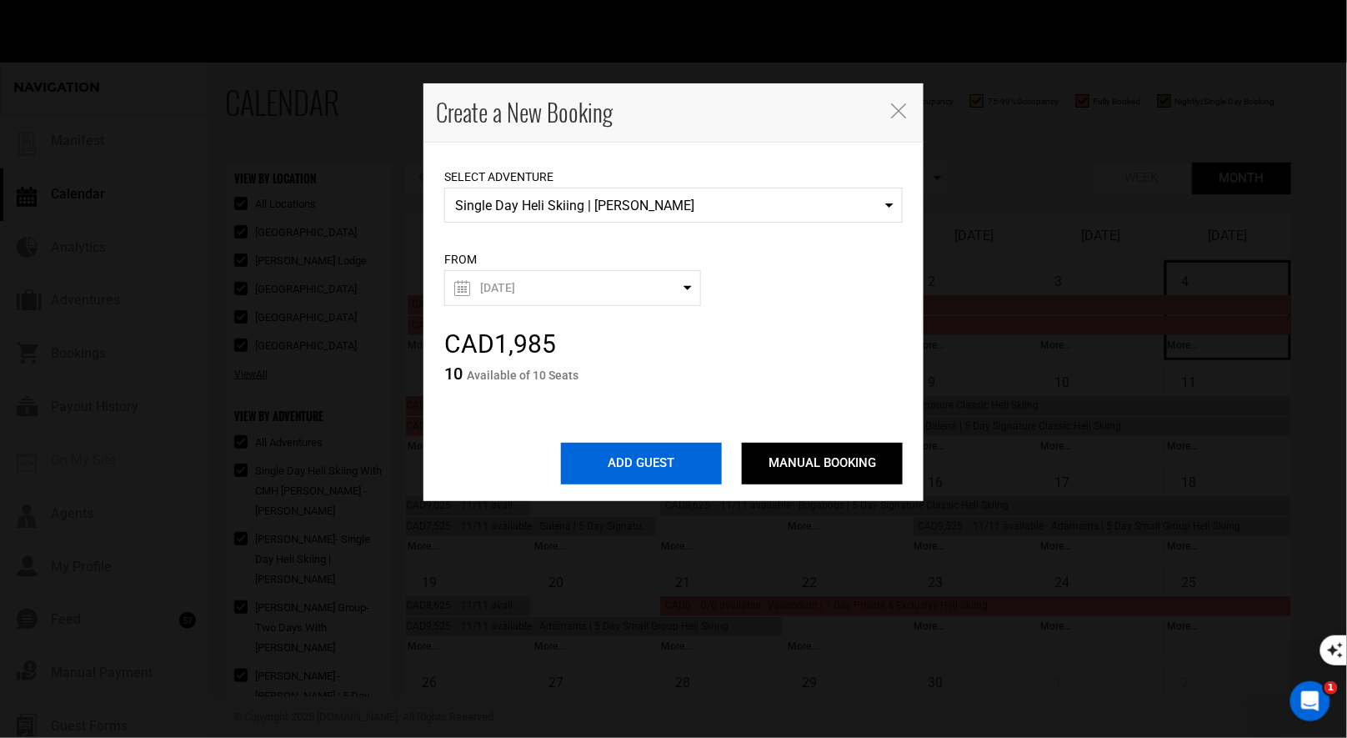
click at [682, 469] on input "ADD GUEST" at bounding box center [641, 464] width 161 height 42
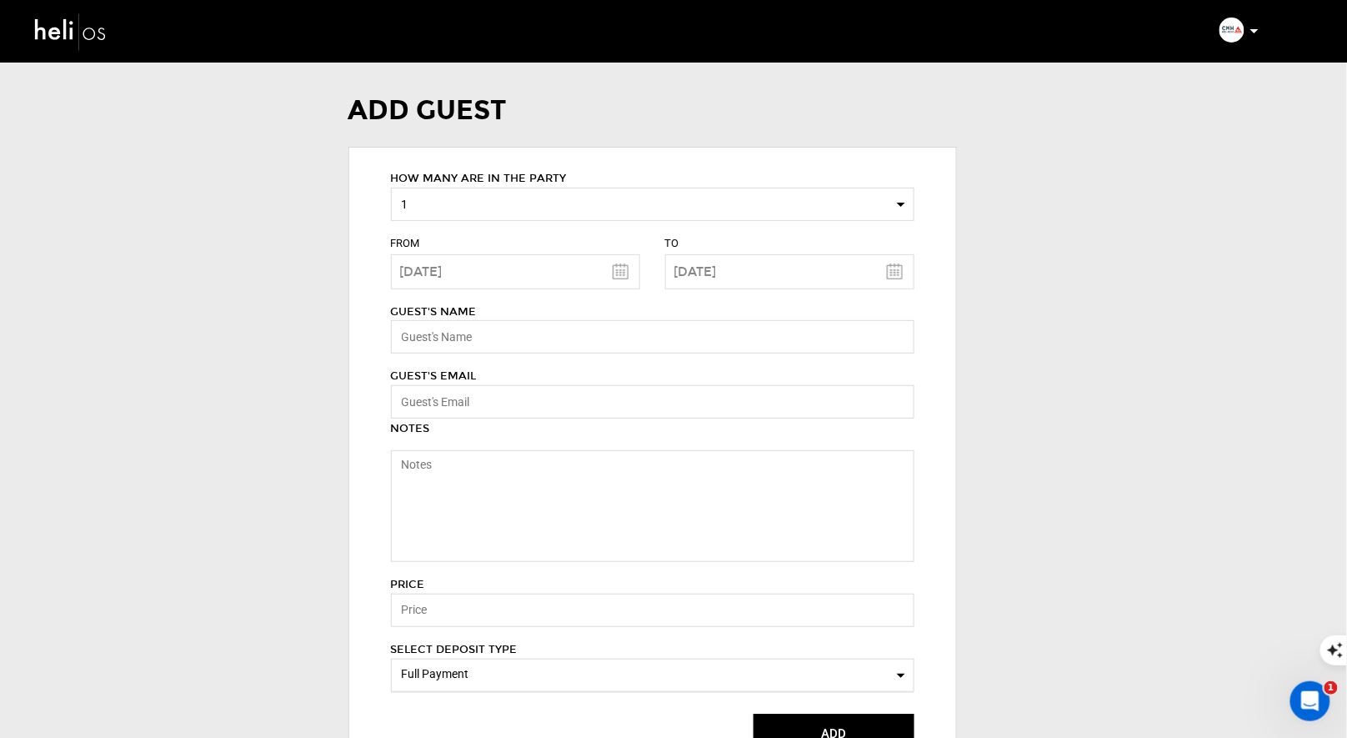
click at [697, 204] on span "1" at bounding box center [647, 204] width 491 height 17
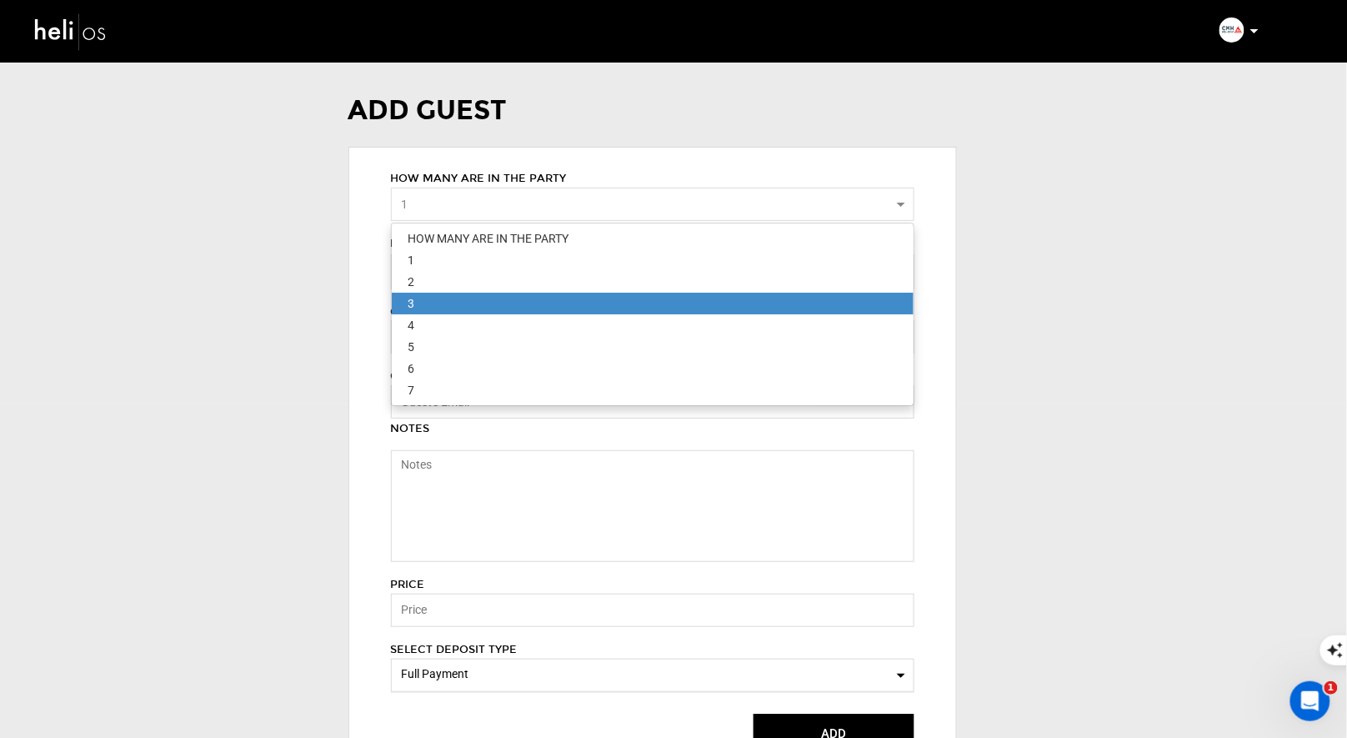
click at [612, 295] on link "3" at bounding box center [653, 304] width 522 height 22
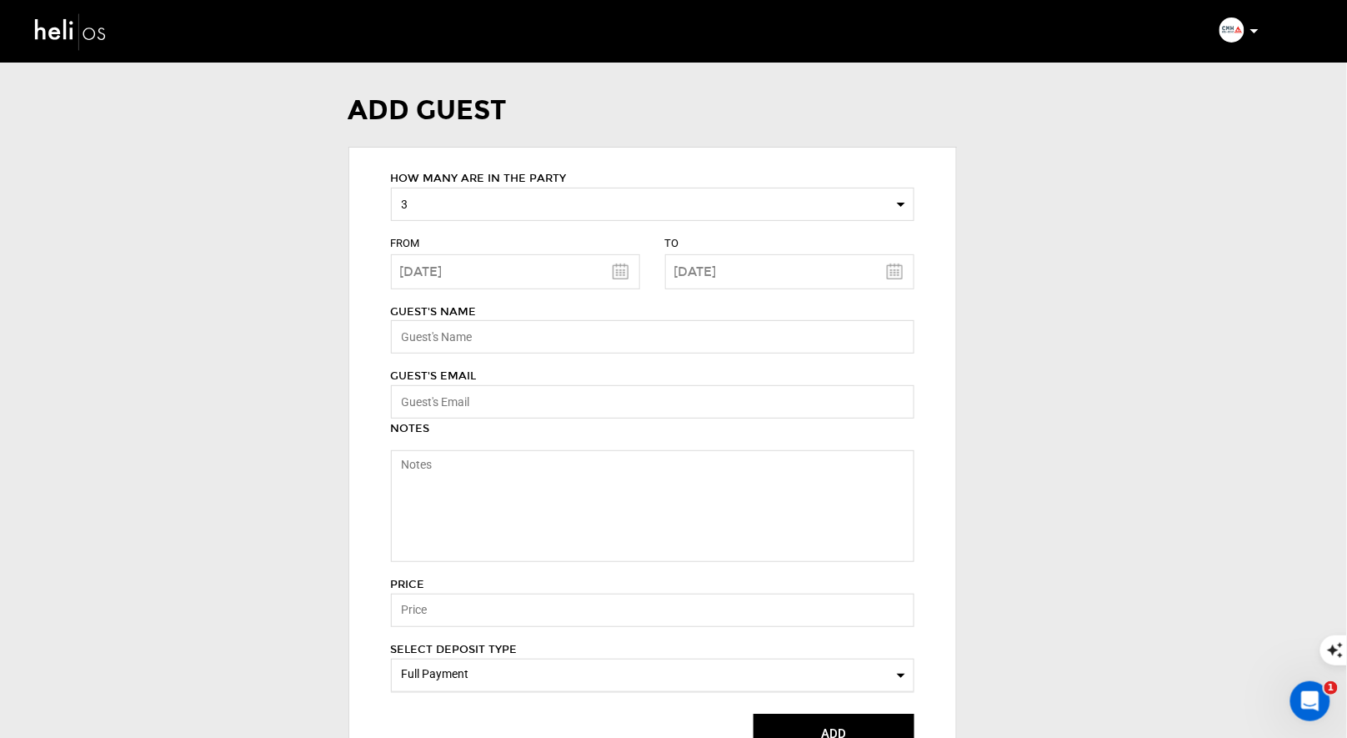
click at [633, 226] on div "FROM [DATE] TO [DATE]" at bounding box center [652, 255] width 549 height 68
click at [628, 218] on button "3" at bounding box center [653, 204] width 524 height 33
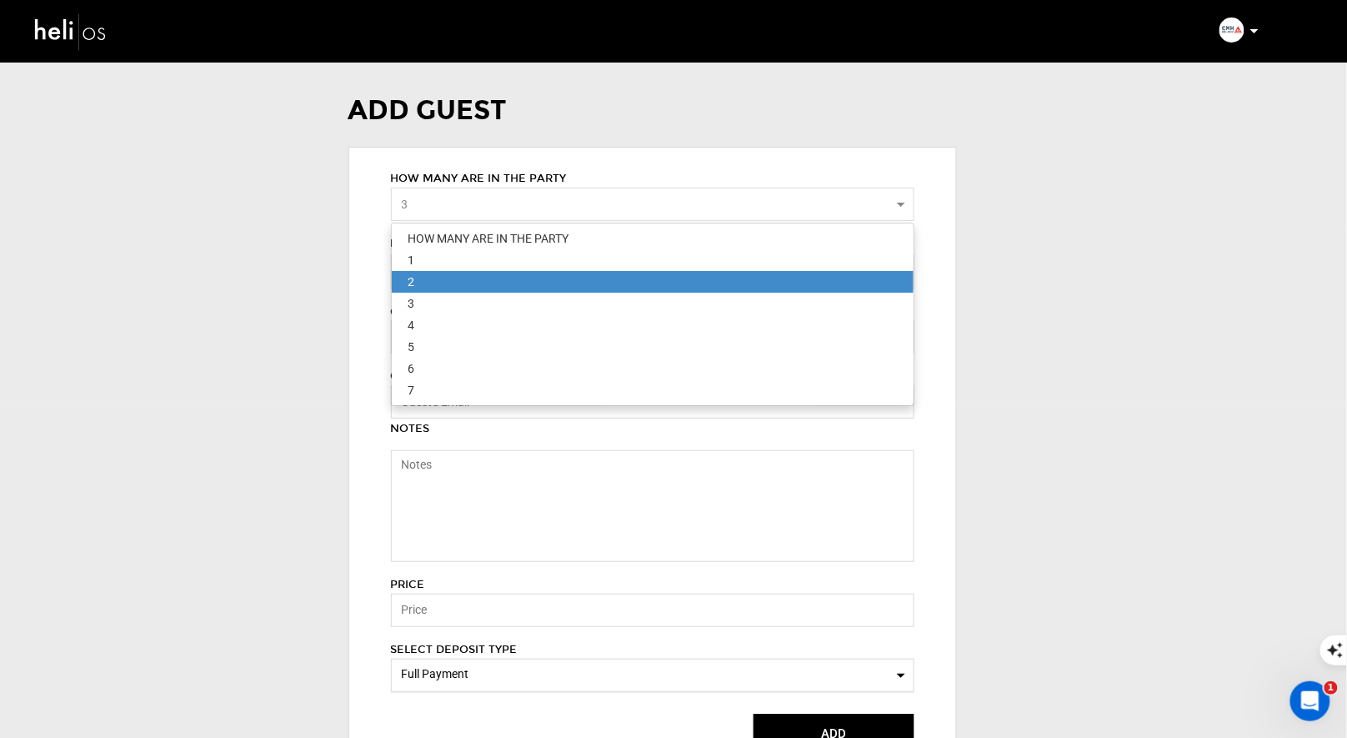
click at [574, 283] on link "2" at bounding box center [653, 282] width 522 height 22
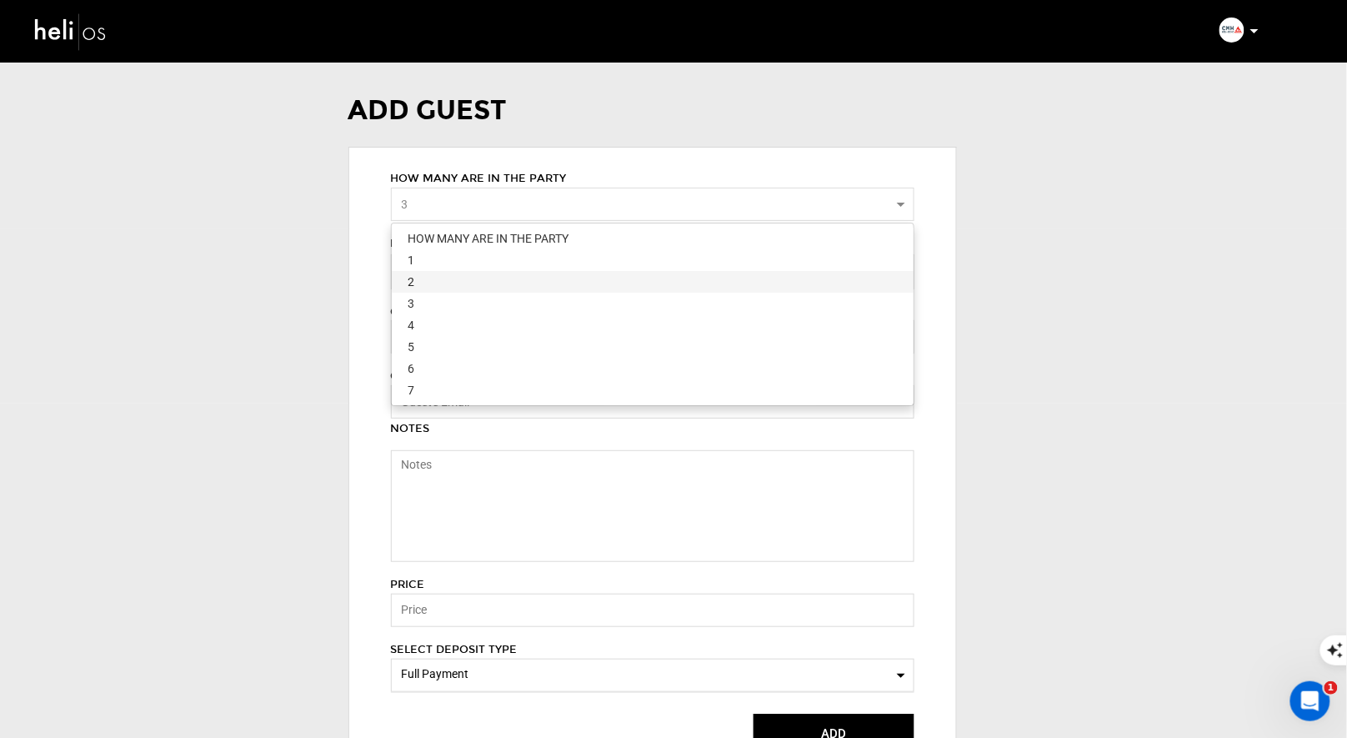
select select "2"
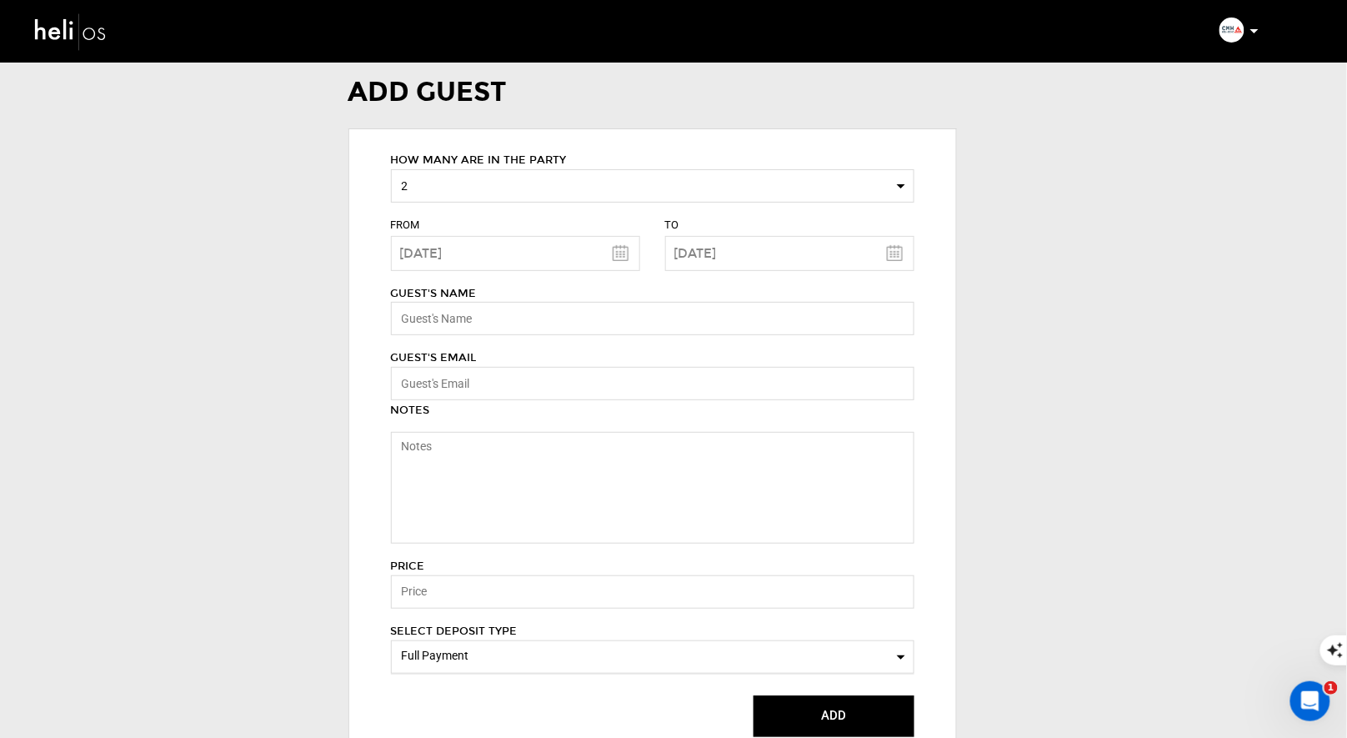
scroll to position [20, 0]
click at [551, 322] on input "text" at bounding box center [653, 316] width 524 height 33
type input "[PERSON_NAME]"
click at [546, 392] on input "email" at bounding box center [653, 381] width 524 height 33
paste input "[EMAIL_ADDRESS][DOMAIN_NAME]"
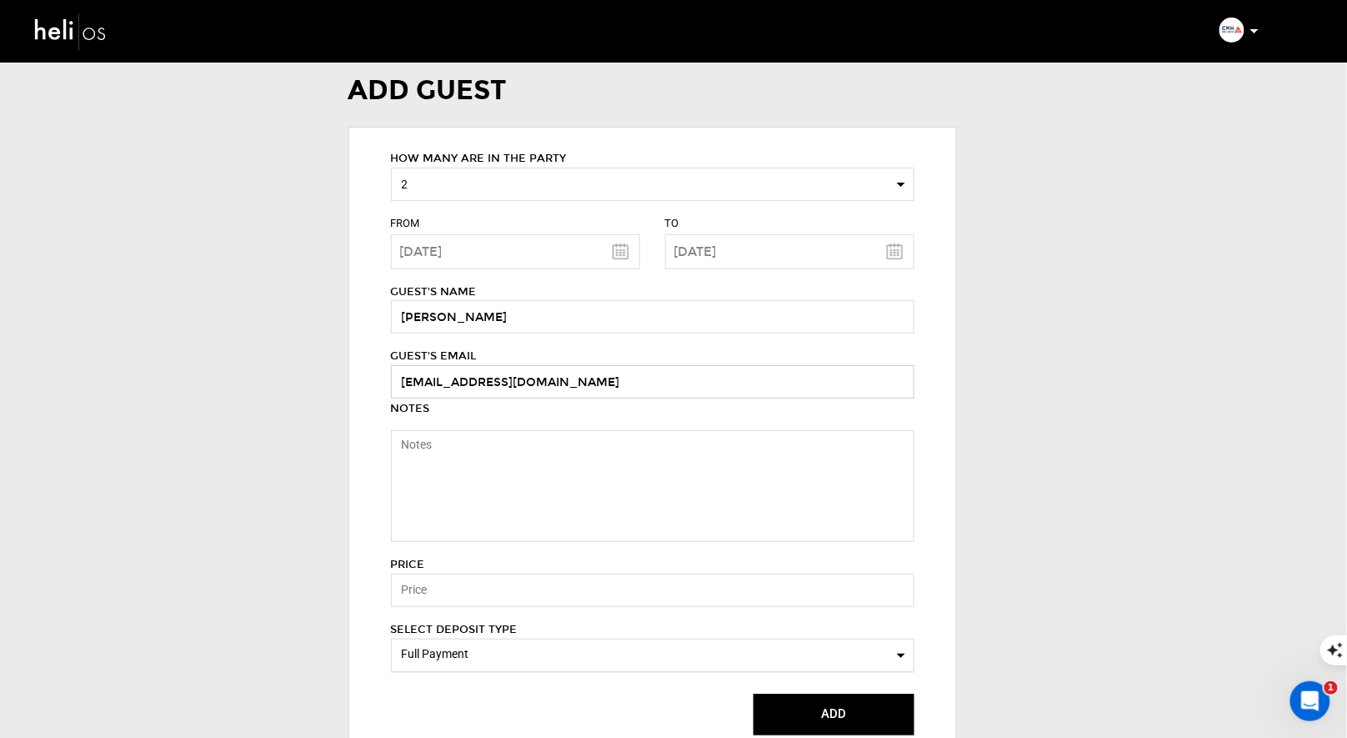
scroll to position [89, 0]
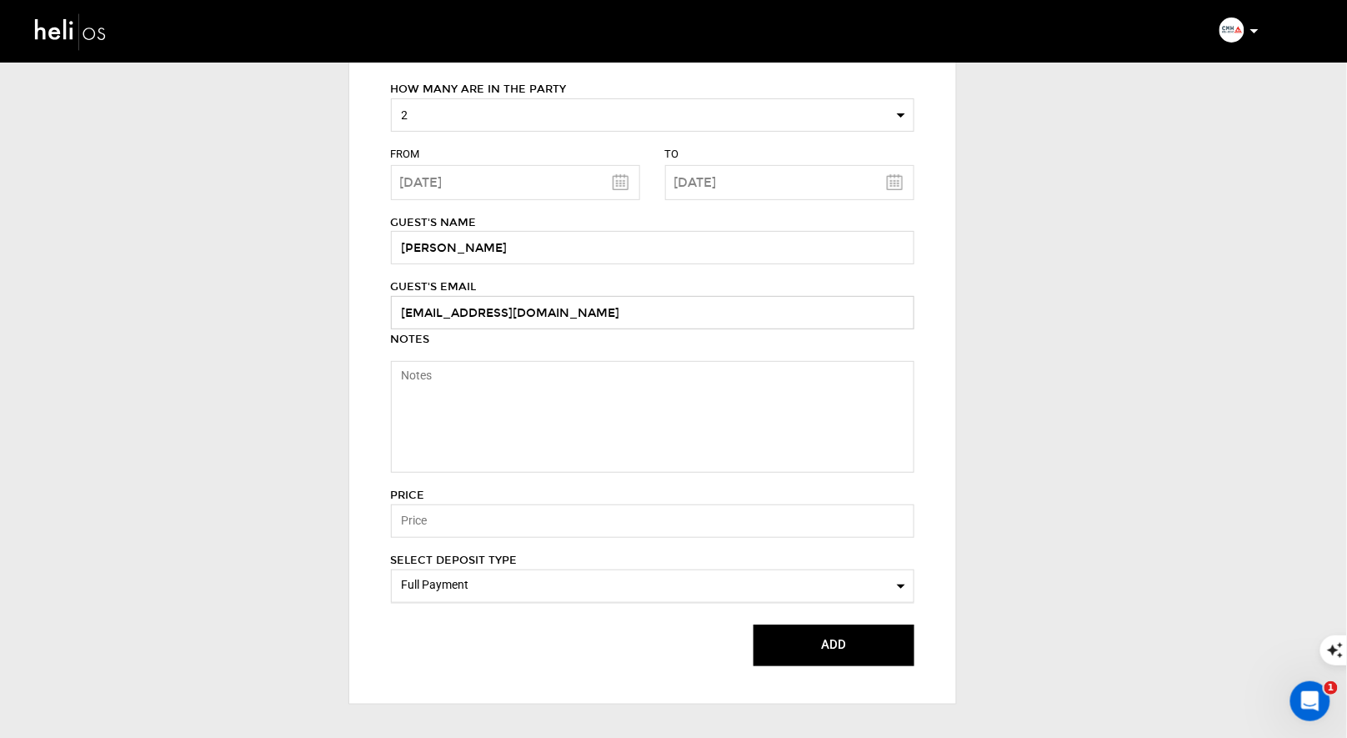
type input "[EMAIL_ADDRESS][DOMAIN_NAME]"
click at [481, 519] on input "text" at bounding box center [653, 520] width 524 height 33
type input "2862"
click at [569, 589] on span "Full Payment" at bounding box center [653, 584] width 502 height 17
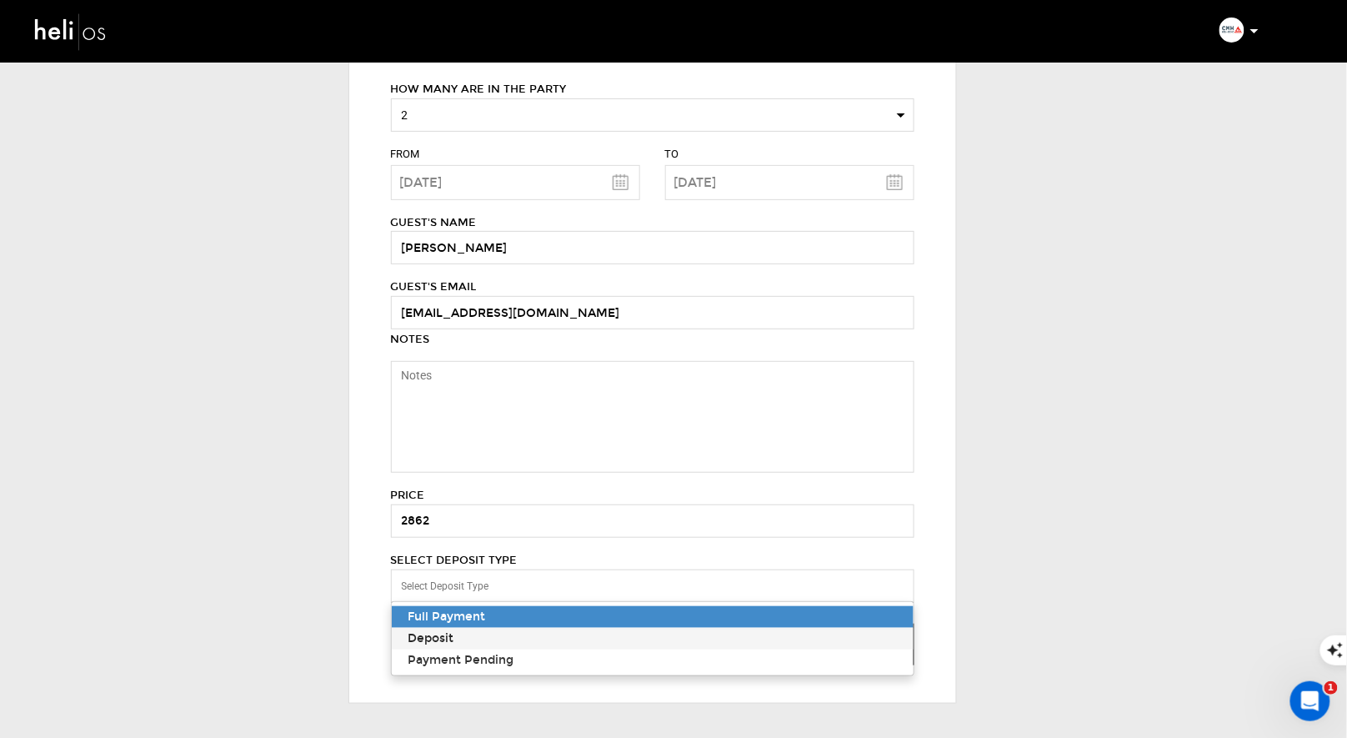
click at [548, 632] on div "Deposit" at bounding box center [652, 638] width 489 height 17
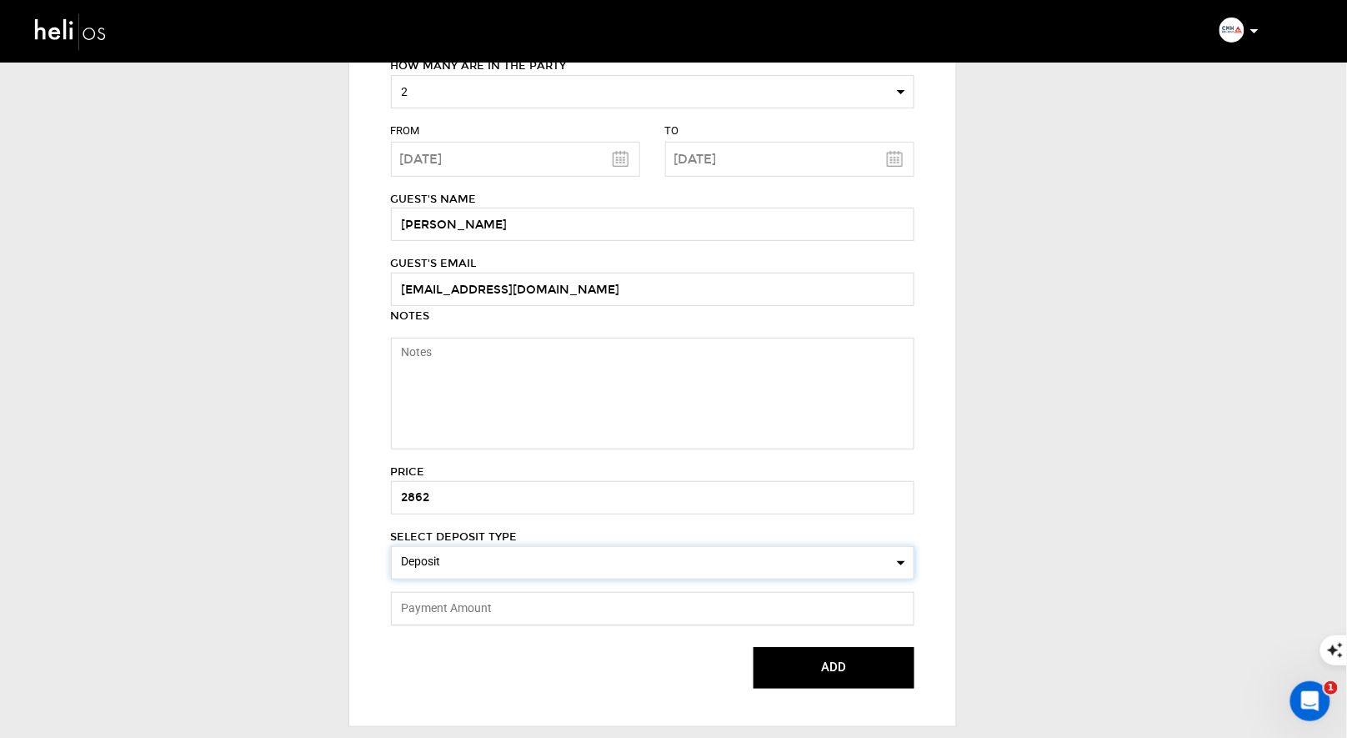
scroll to position [113, 0]
click at [577, 609] on input "text" at bounding box center [653, 607] width 524 height 33
type input "2"
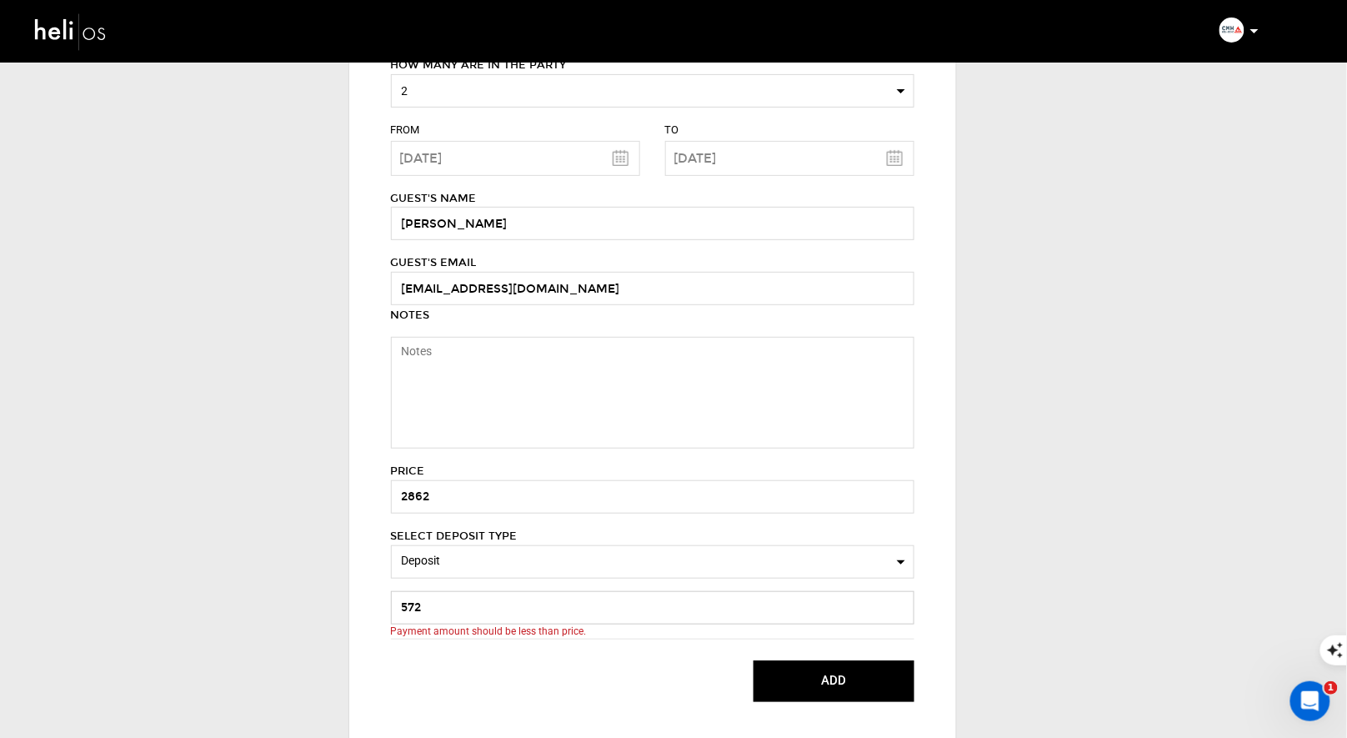
type input "572"
click at [589, 670] on div "ADD Please select lodging for all." at bounding box center [653, 681] width 524 height 42
click at [788, 660] on button "ADD" at bounding box center [834, 681] width 161 height 42
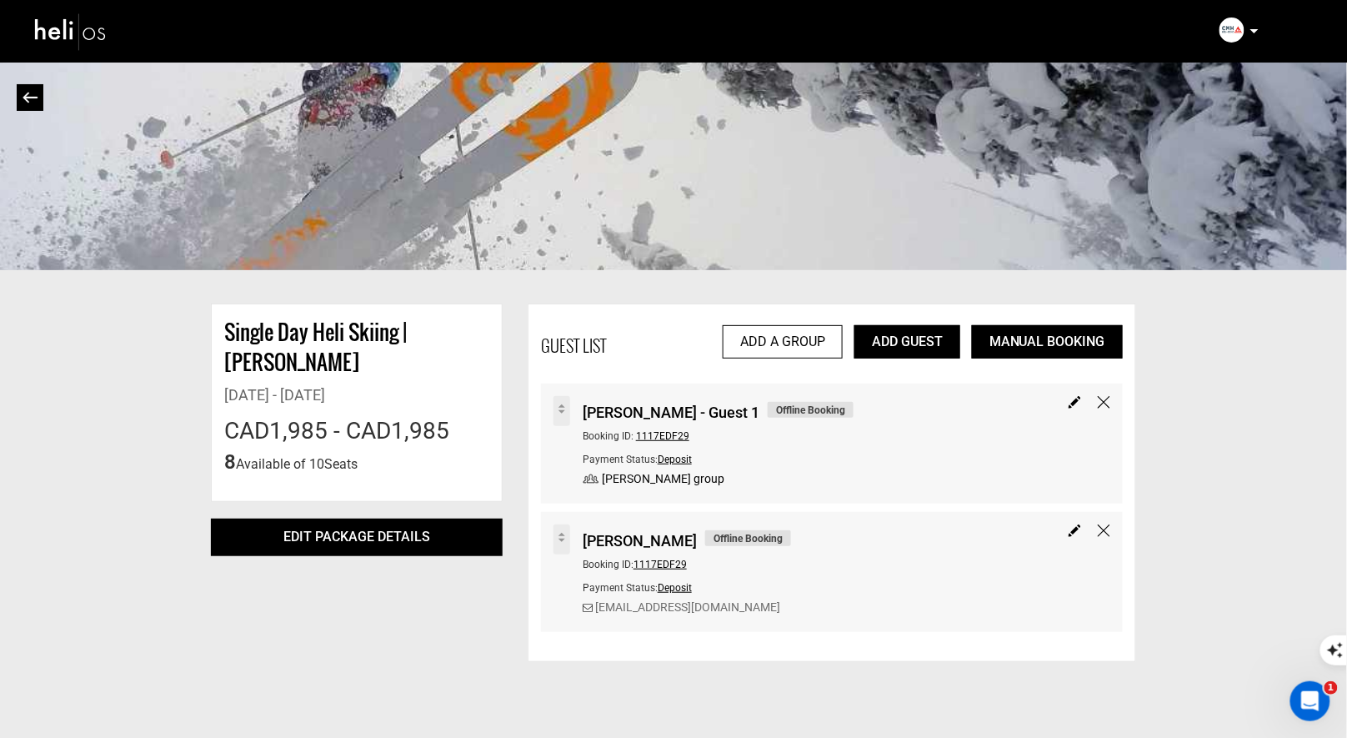
click at [1073, 530] on img at bounding box center [1075, 530] width 13 height 13
type input "[PERSON_NAME]"
type input "2862"
select select "2"
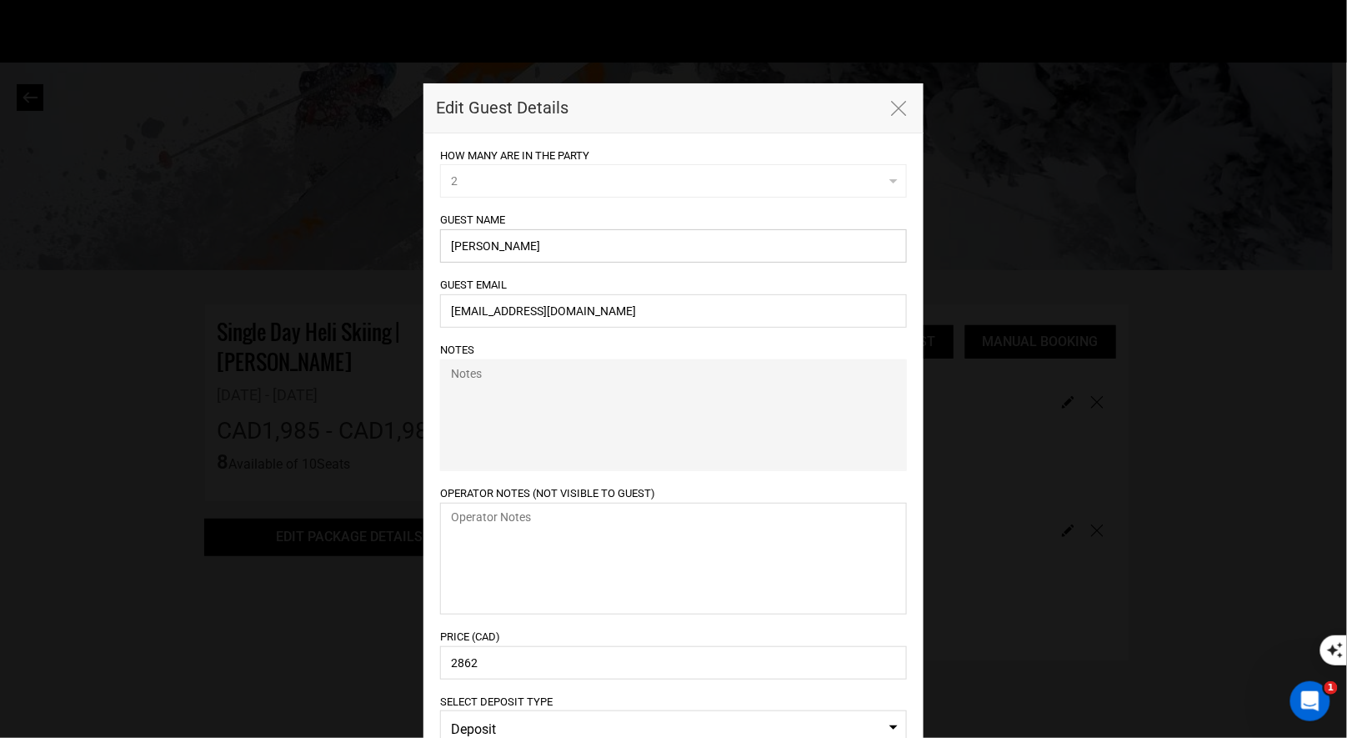
drag, startPoint x: 557, startPoint y: 250, endPoint x: 398, endPoint y: 245, distance: 159.3
click at [398, 248] on div "Edit Guest Details HOW MANY ARE IN THE PARTY 2 0 1 2 3 4 5 6 7 8 9 10 11 12 0 1…" at bounding box center [673, 369] width 1347 height 738
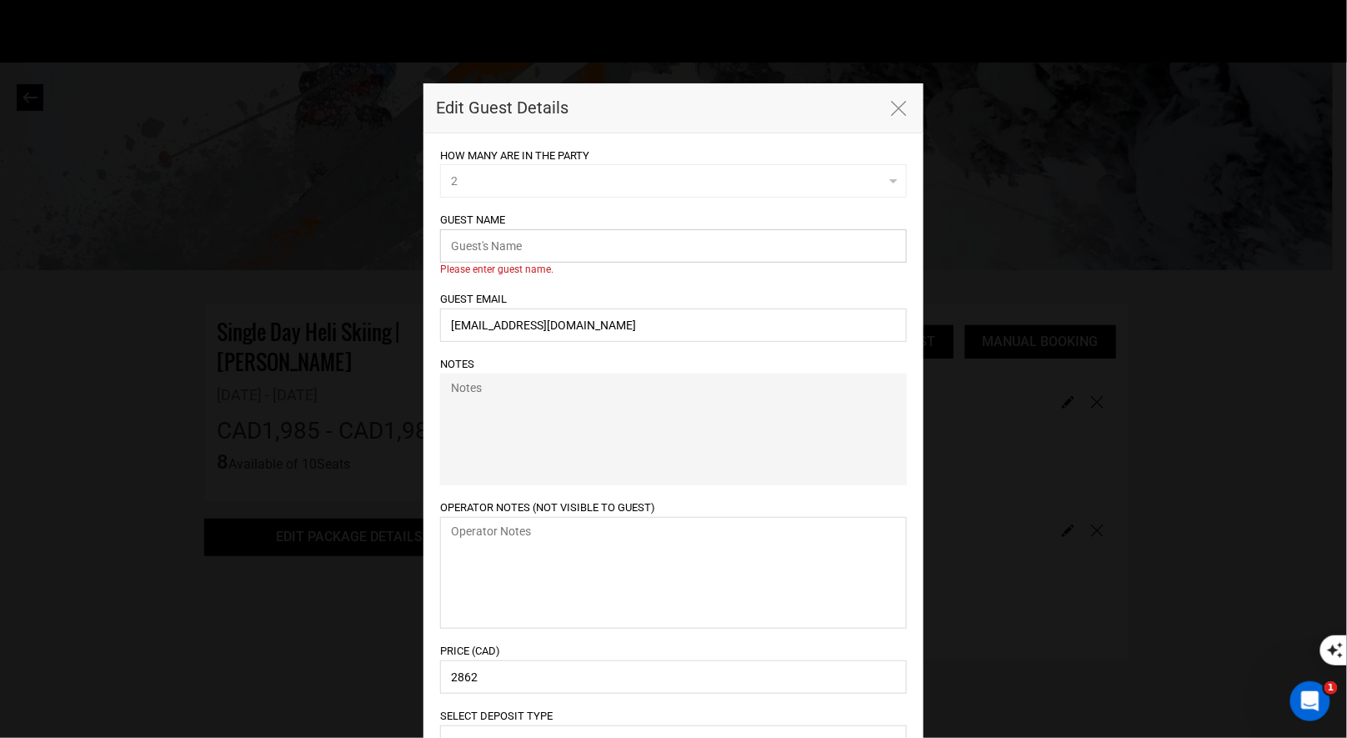
paste input "[PERSON_NAME]"
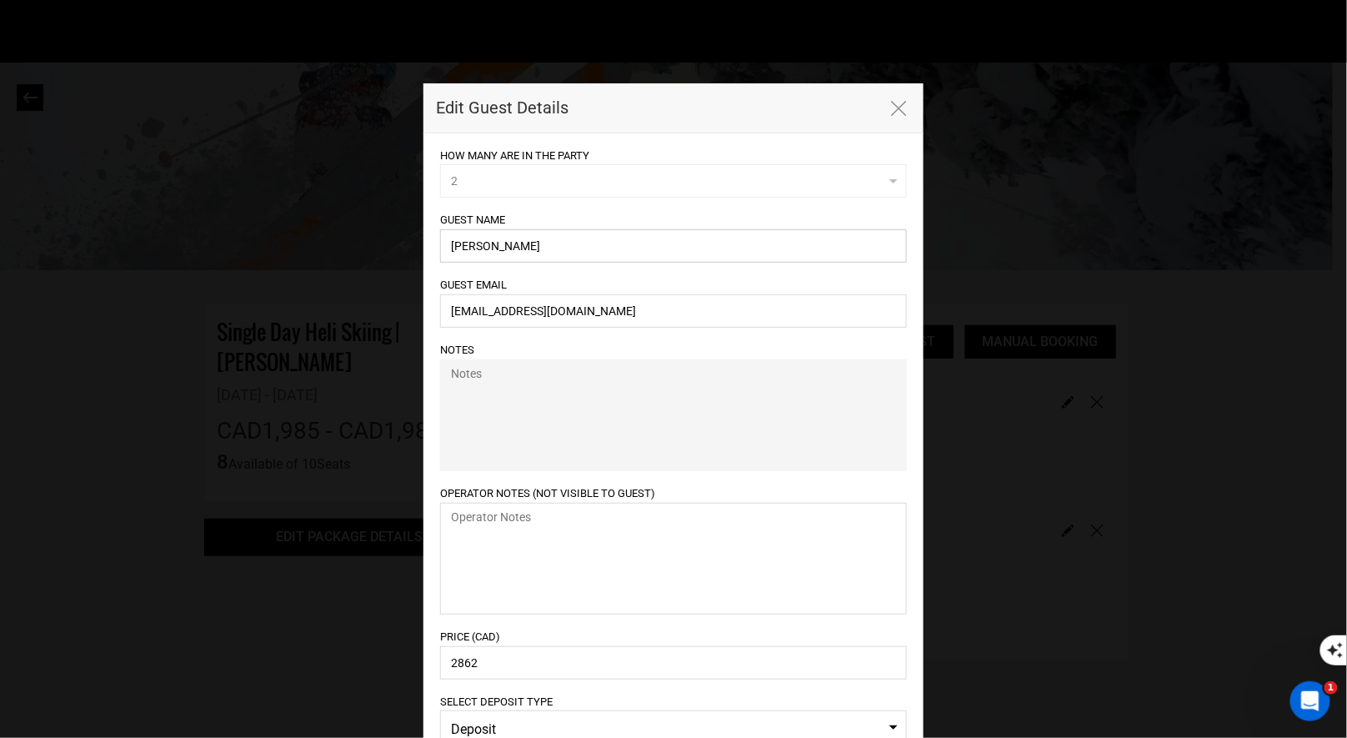
type input "[PERSON_NAME]"
drag, startPoint x: 566, startPoint y: 308, endPoint x: 438, endPoint y: 311, distance: 127.6
click at [440, 312] on input "[EMAIL_ADDRESS][DOMAIN_NAME]" at bounding box center [673, 310] width 467 height 33
paste input "[EMAIL_ADDRESS][DOMAIN_NAME]"
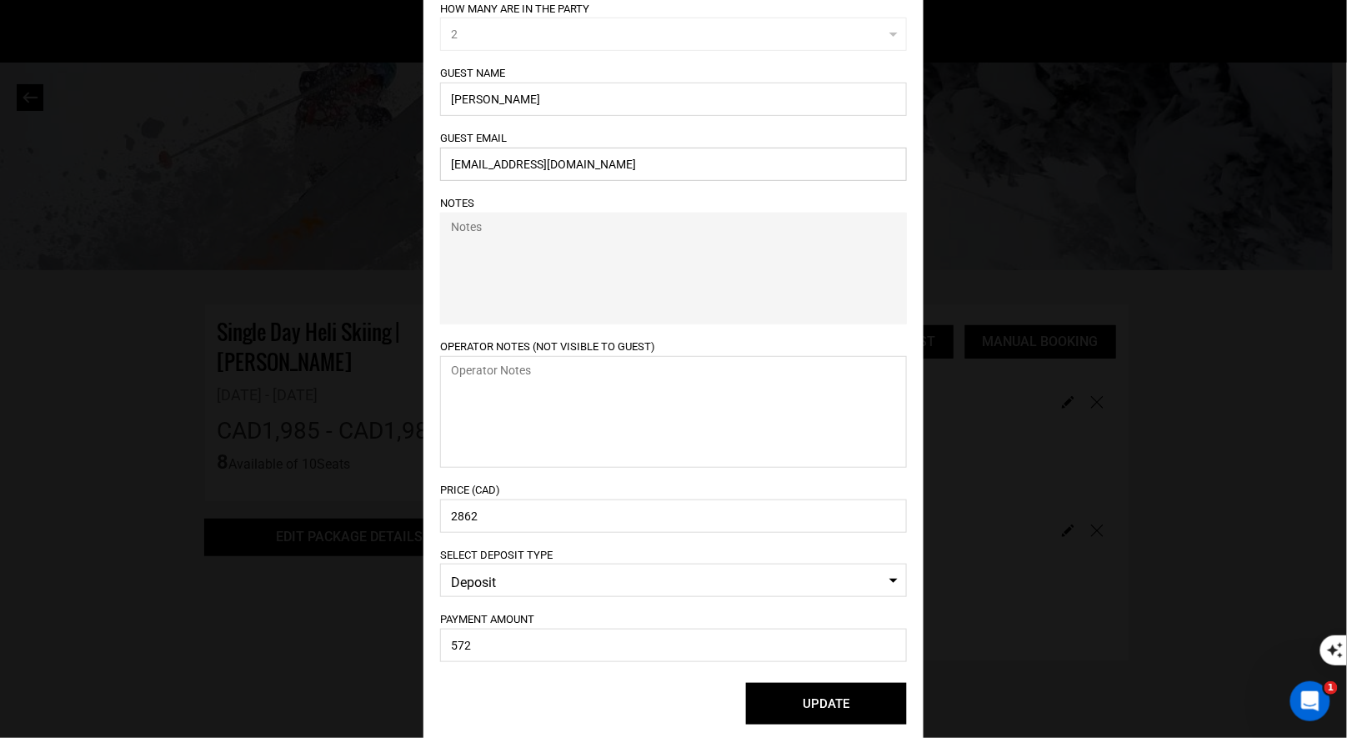
scroll to position [160, 0]
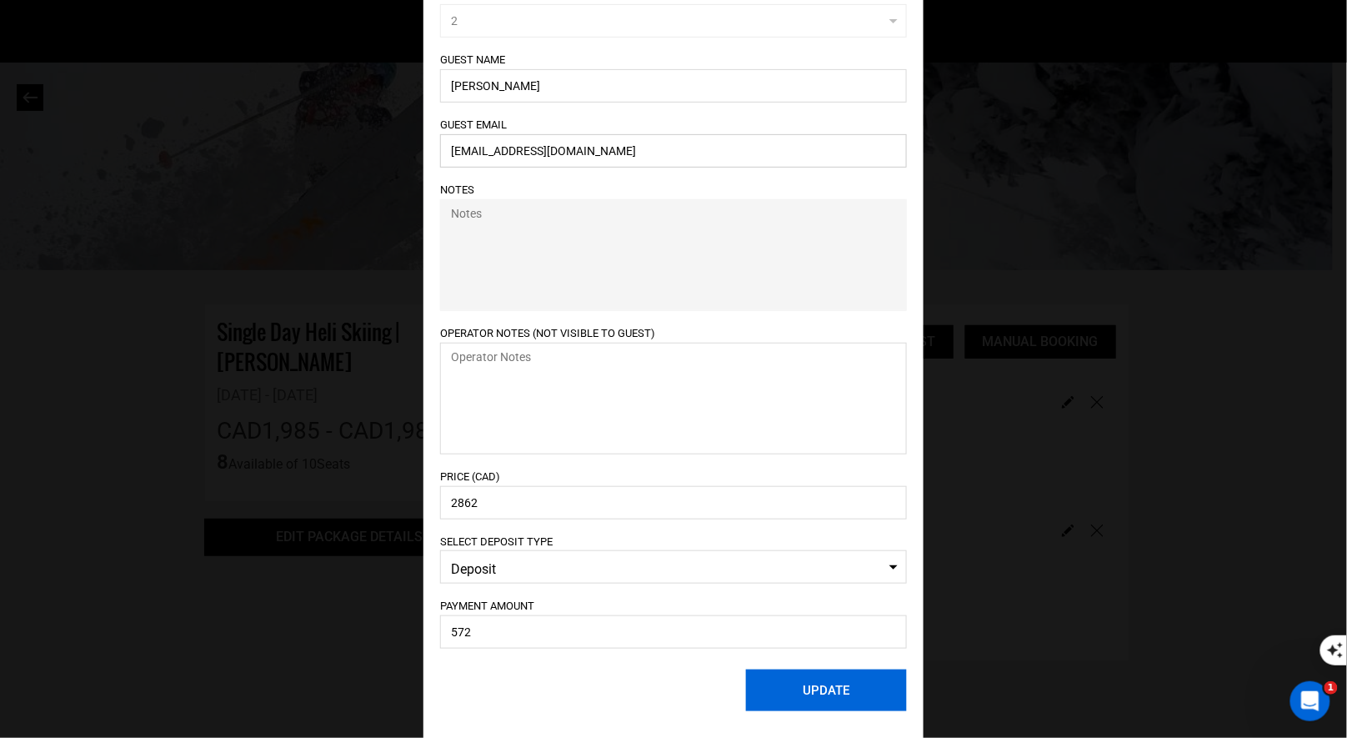
type input "[EMAIL_ADDRESS][DOMAIN_NAME]"
click at [823, 687] on button "UPDATE" at bounding box center [826, 690] width 161 height 42
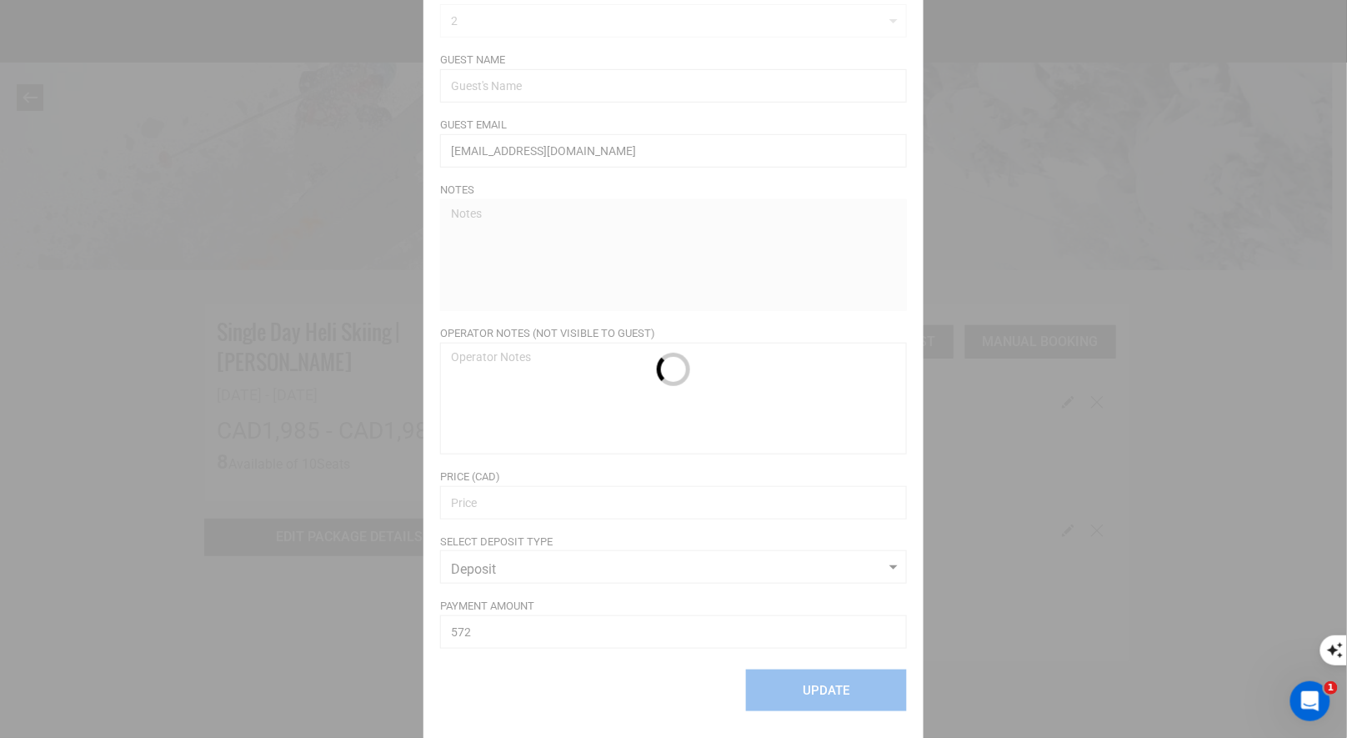
scroll to position [95, 0]
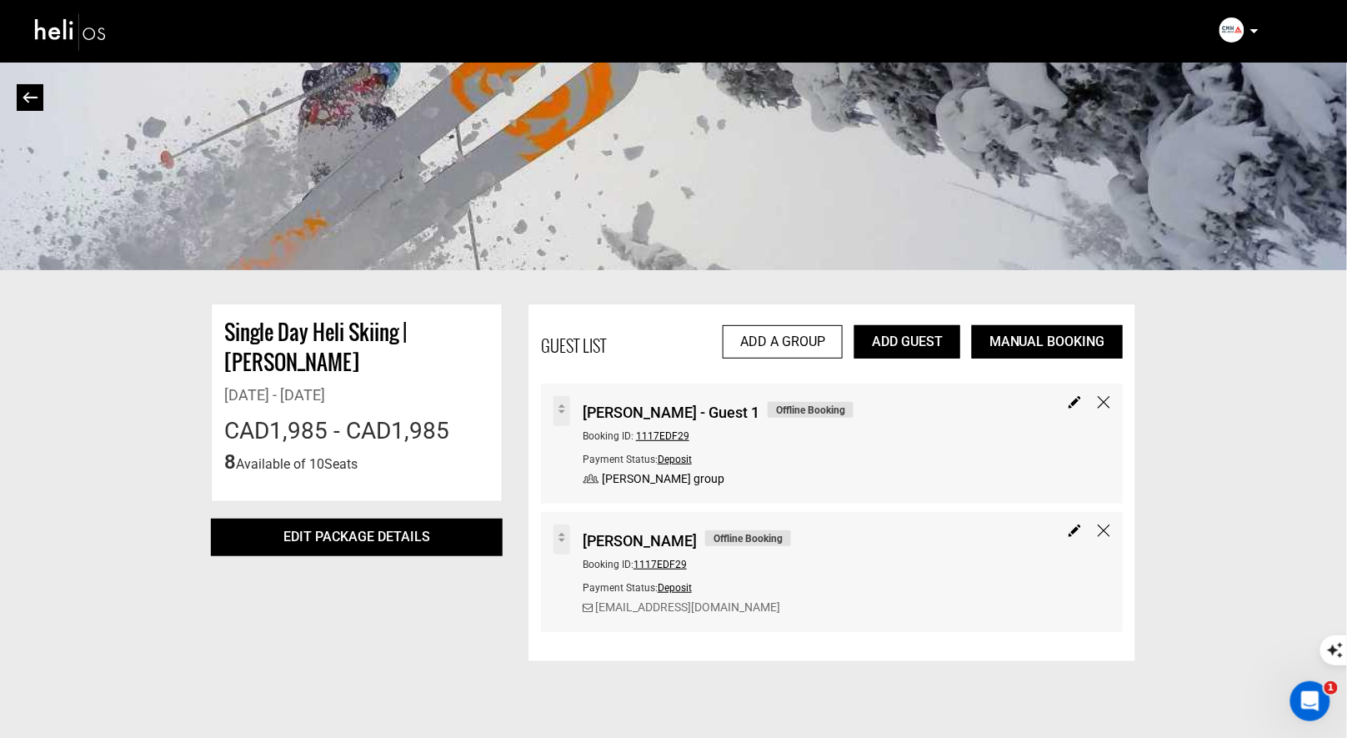
click at [408, 384] on div "[DATE] - [DATE]" at bounding box center [356, 395] width 265 height 22
click at [30, 90] on link at bounding box center [30, 97] width 27 height 27
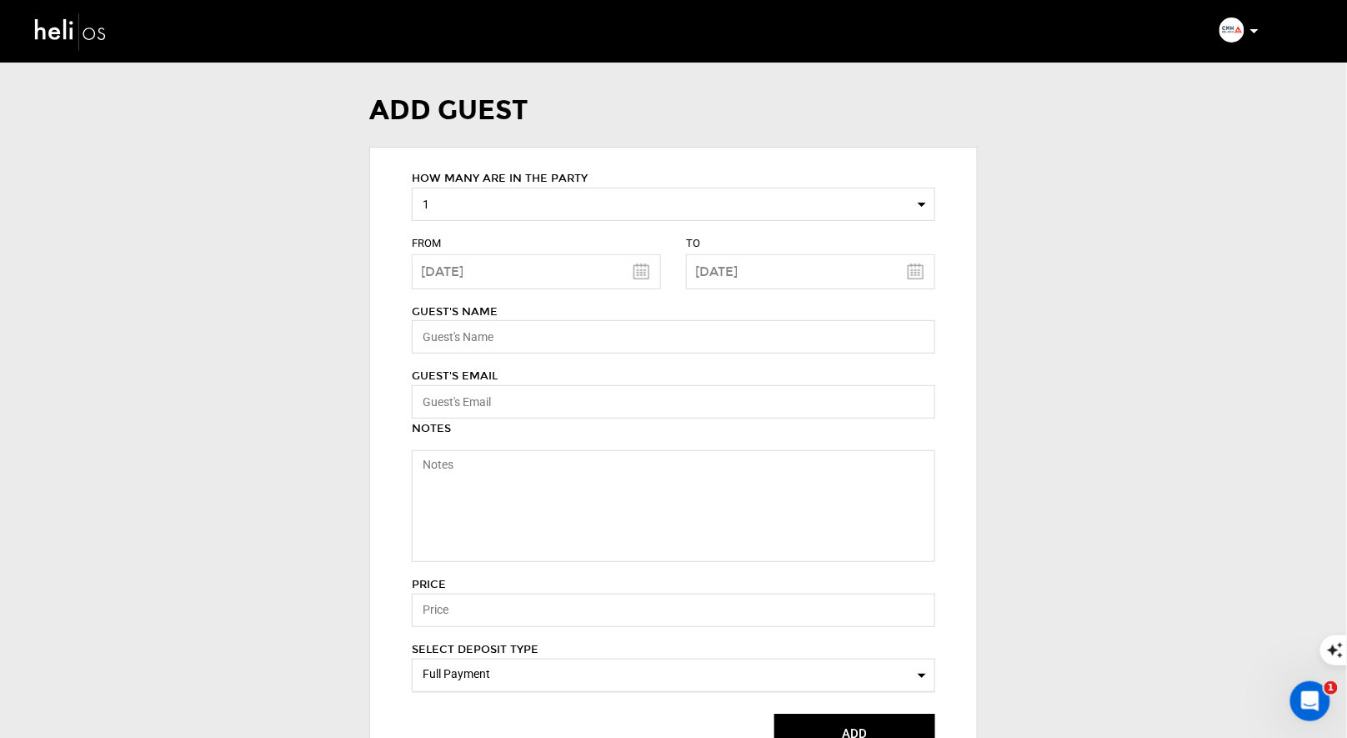
click at [30, 90] on div "ADD GUEST HOW MANY ARE IN THE PARTY 1 HOW MANY ARE IN THE PARTY 0 1 2 3 4 5 6 7…" at bounding box center [673, 434] width 1347 height 752
click at [64, 33] on img at bounding box center [70, 31] width 75 height 44
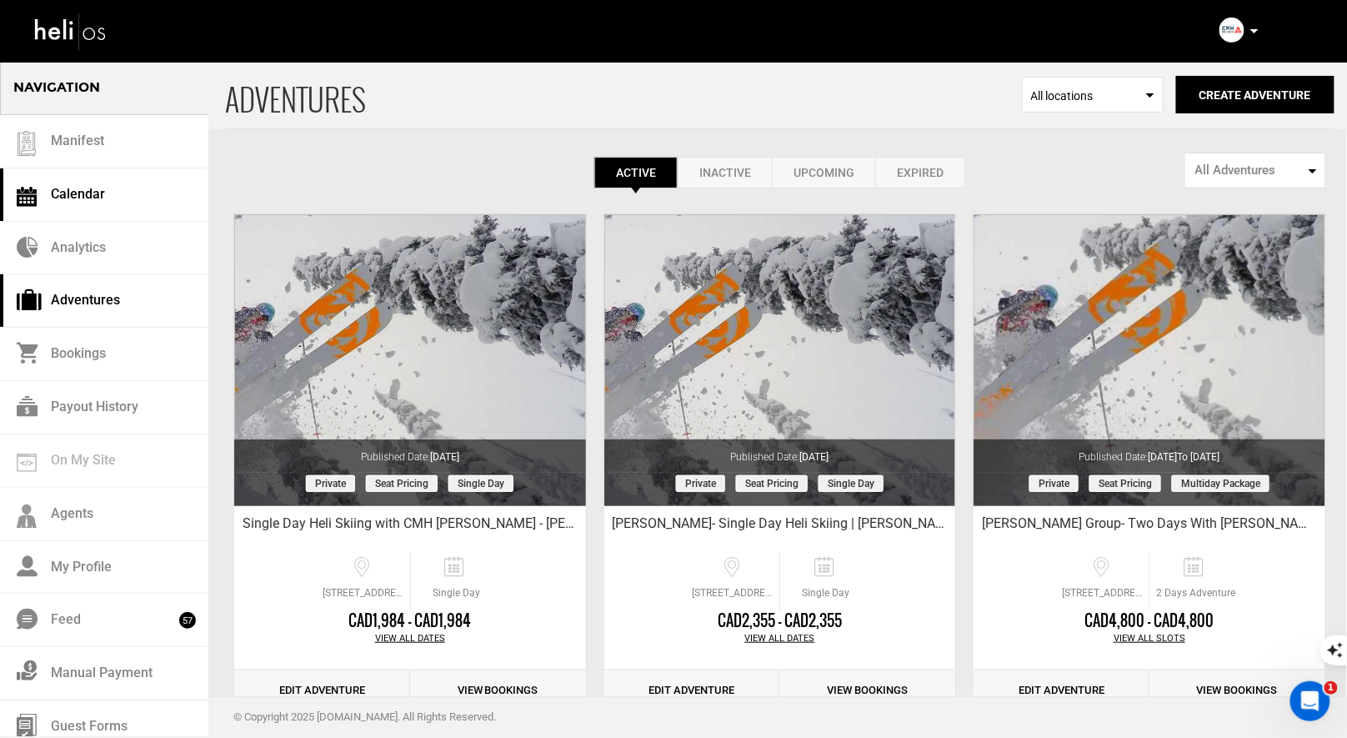
click at [97, 203] on link "Calendar" at bounding box center [104, 194] width 208 height 53
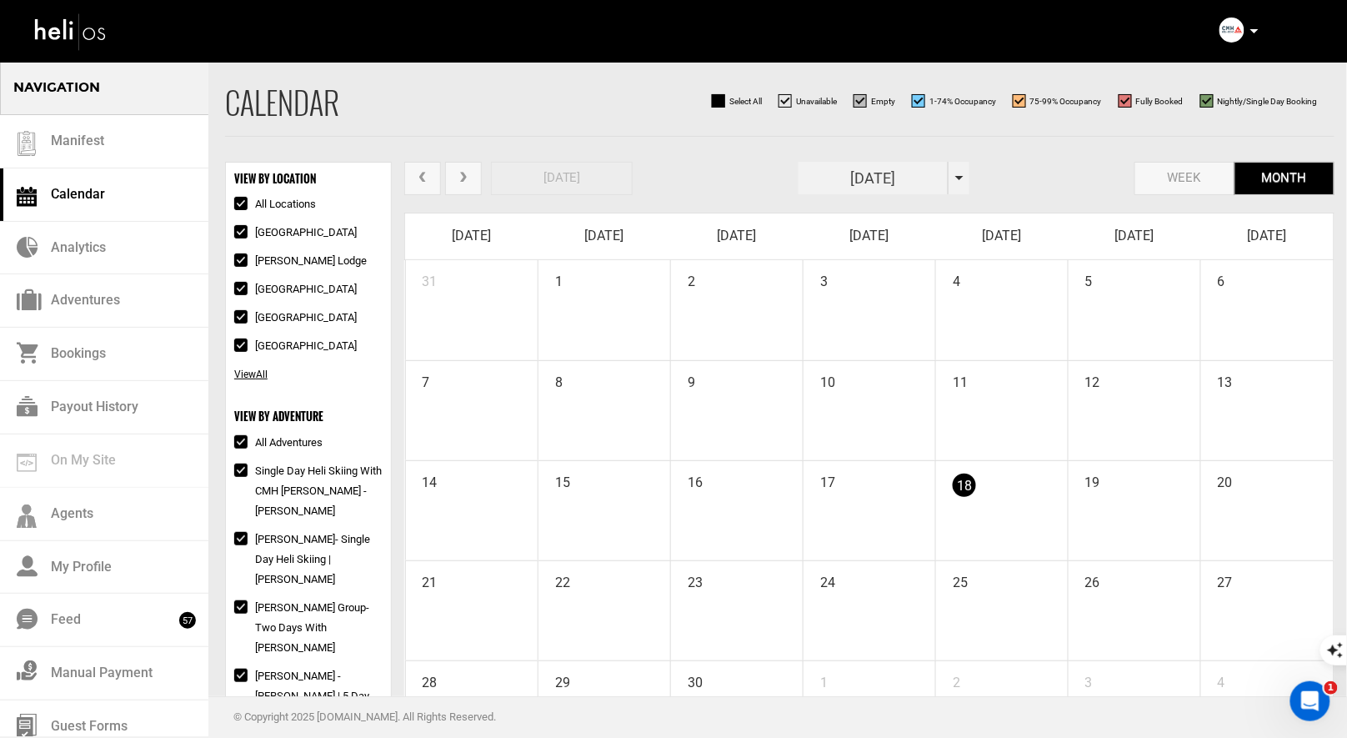
click at [940, 176] on input "[DATE]" at bounding box center [874, 178] width 150 height 33
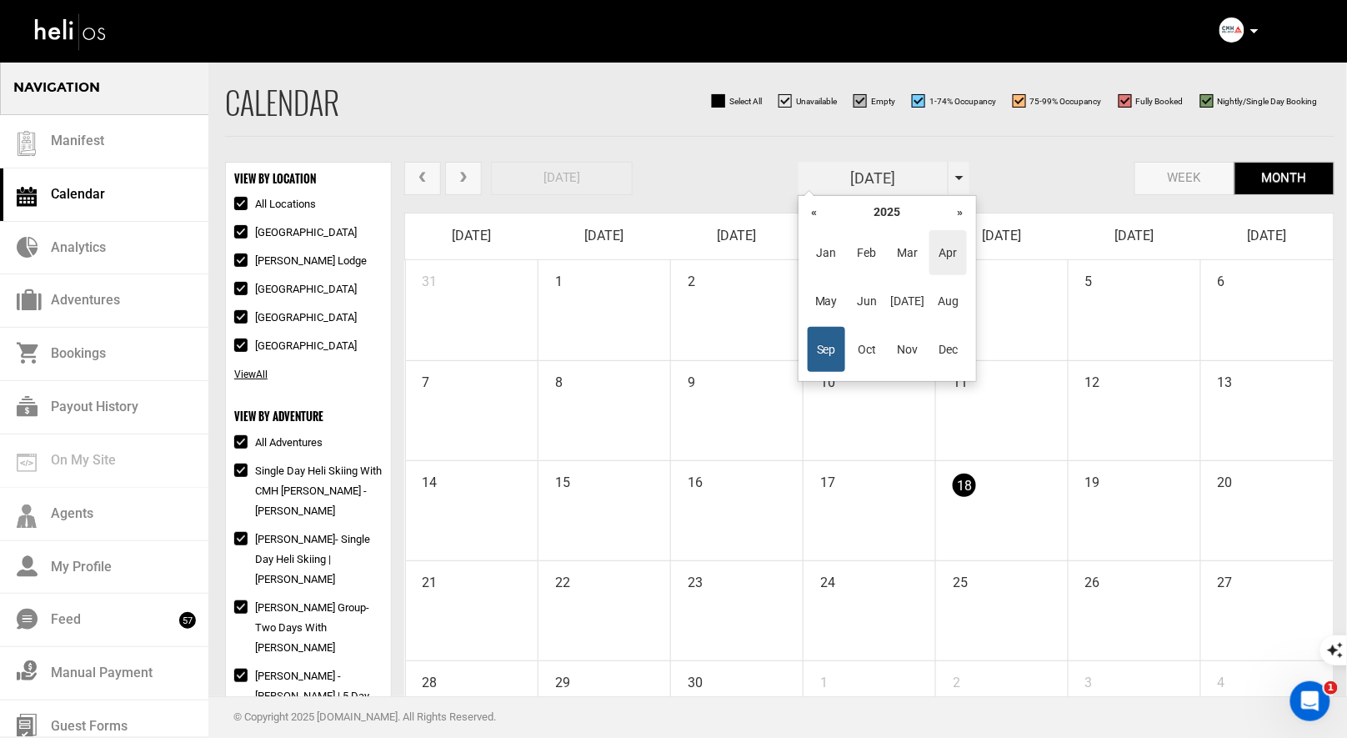
click at [948, 259] on span "Apr" at bounding box center [949, 252] width 38 height 45
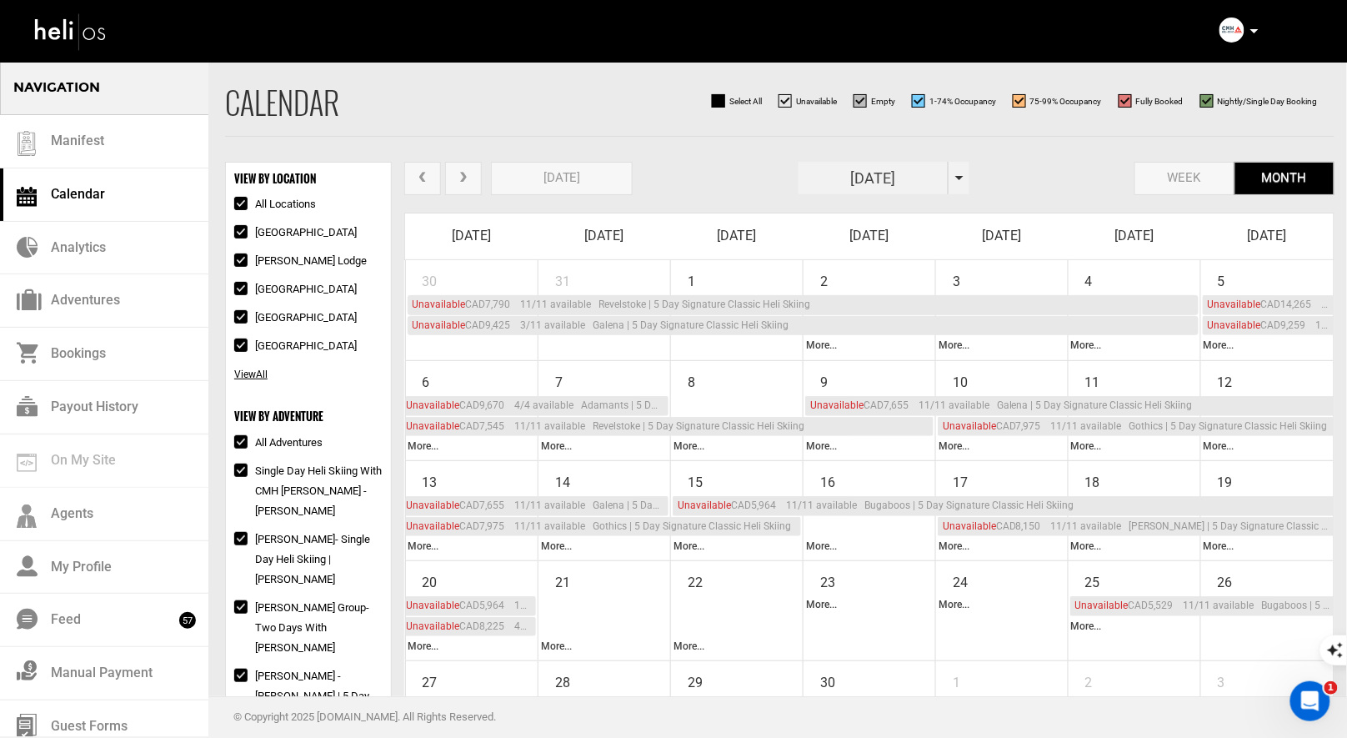
click at [913, 176] on input "[DATE]" at bounding box center [874, 178] width 150 height 33
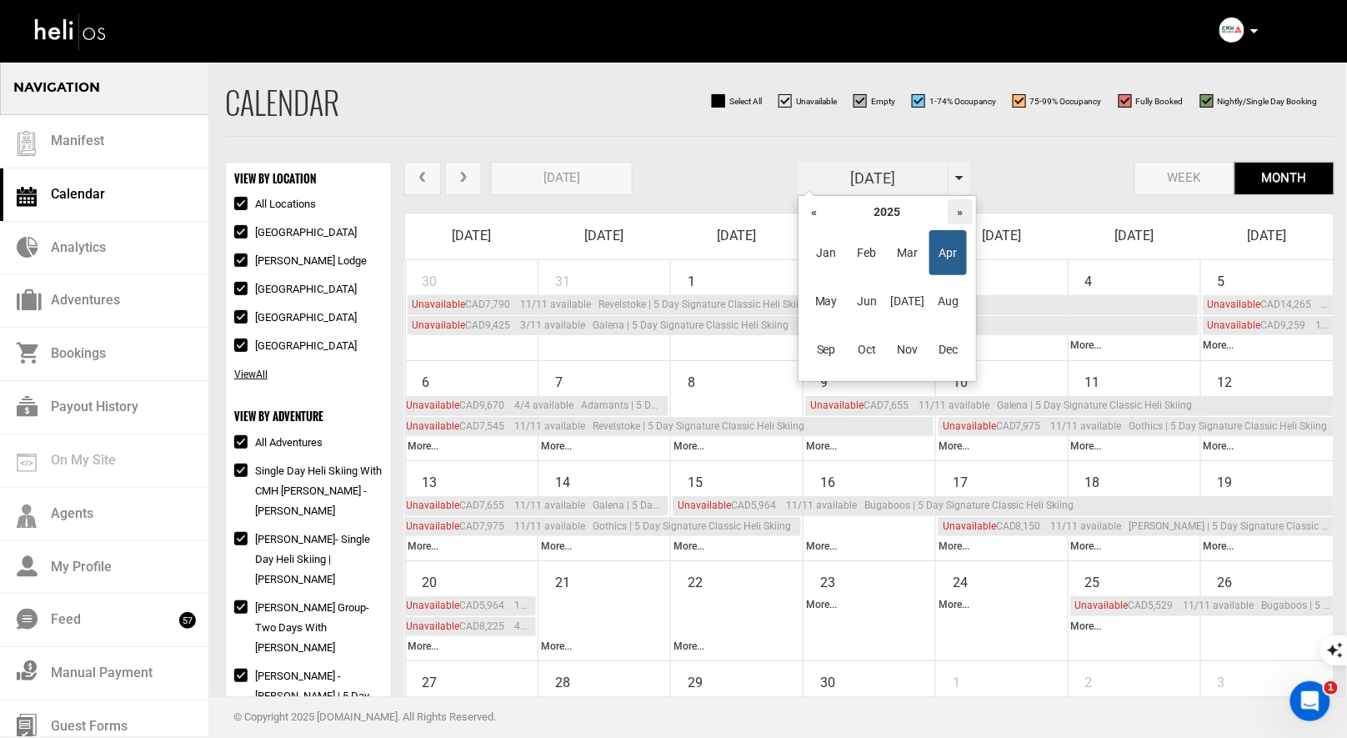
click at [954, 208] on th "»" at bounding box center [960, 211] width 25 height 25
click at [945, 260] on span "Apr" at bounding box center [949, 252] width 38 height 45
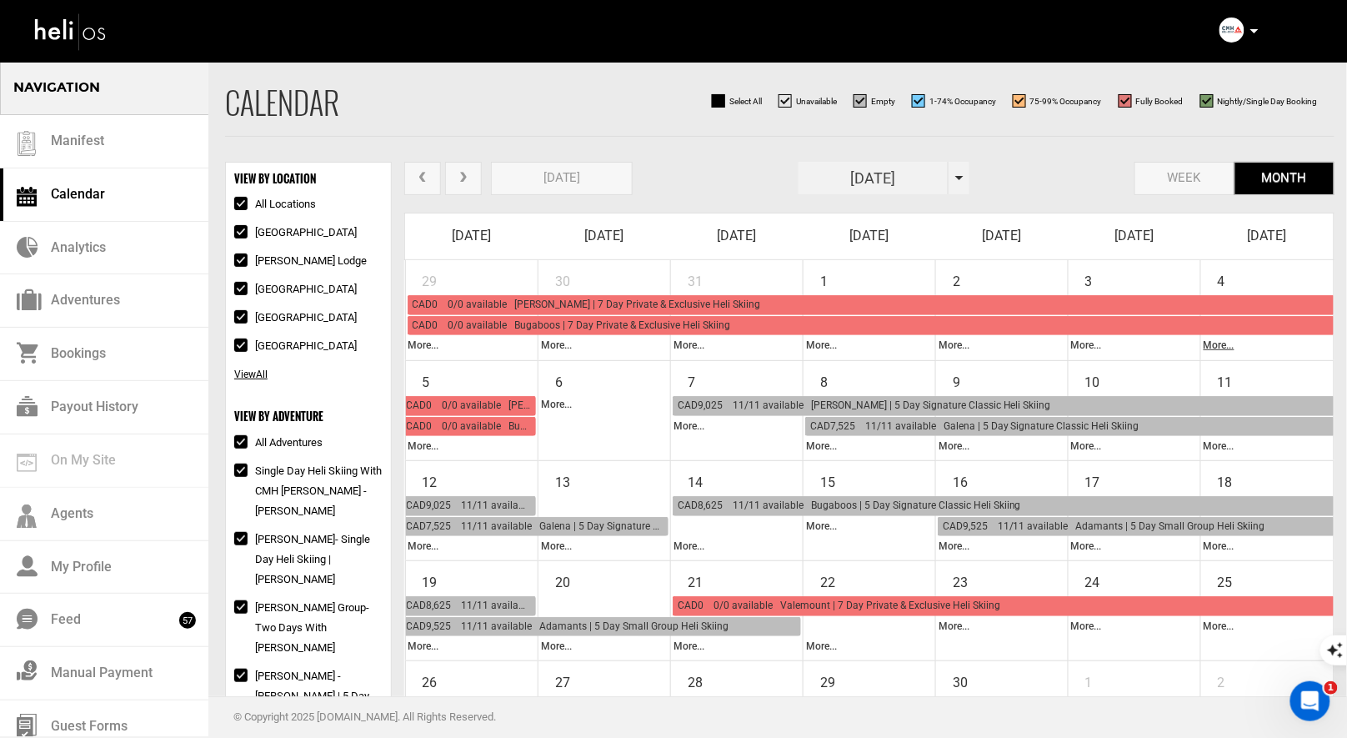
click at [1228, 342] on link "More..." at bounding box center [1219, 345] width 31 height 12
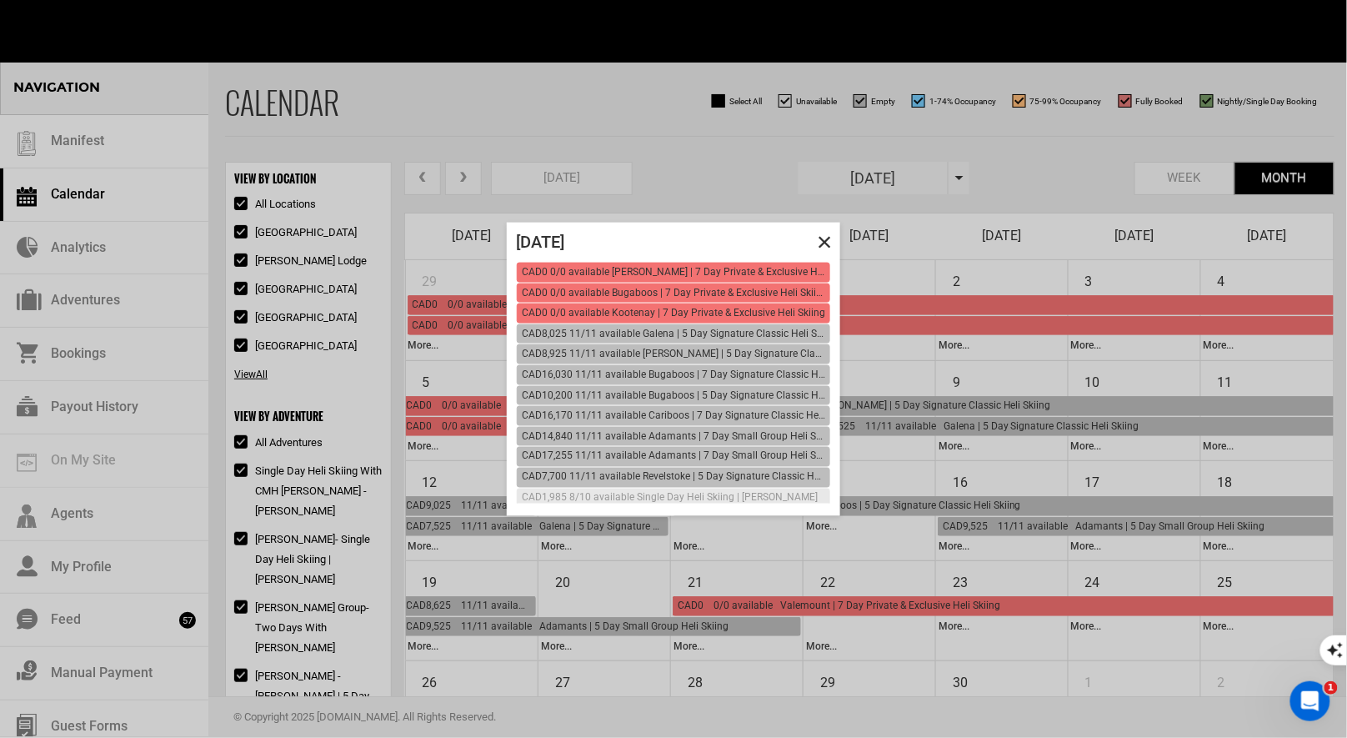
scroll to position [14, 0]
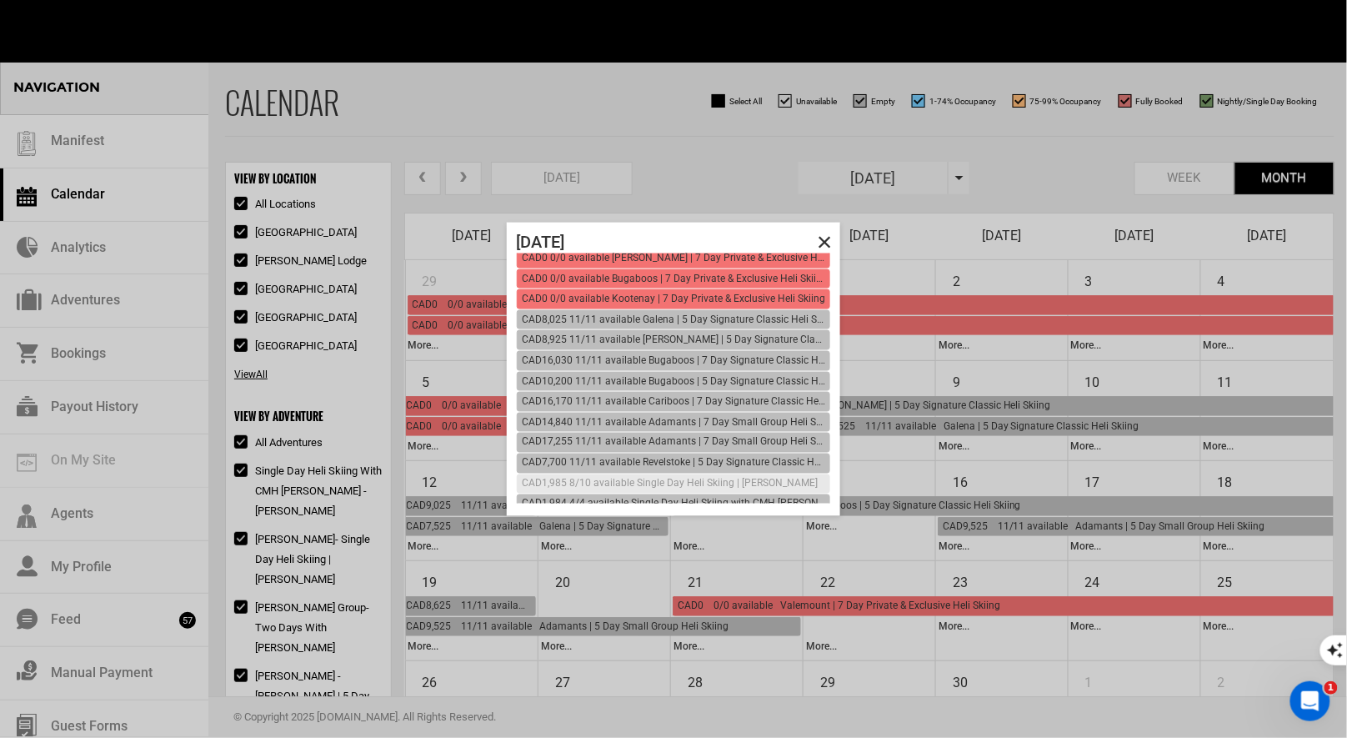
click at [682, 477] on span "CAD1,985 8/10 available Single Day Heli Skiing | [PERSON_NAME]" at bounding box center [670, 483] width 296 height 12
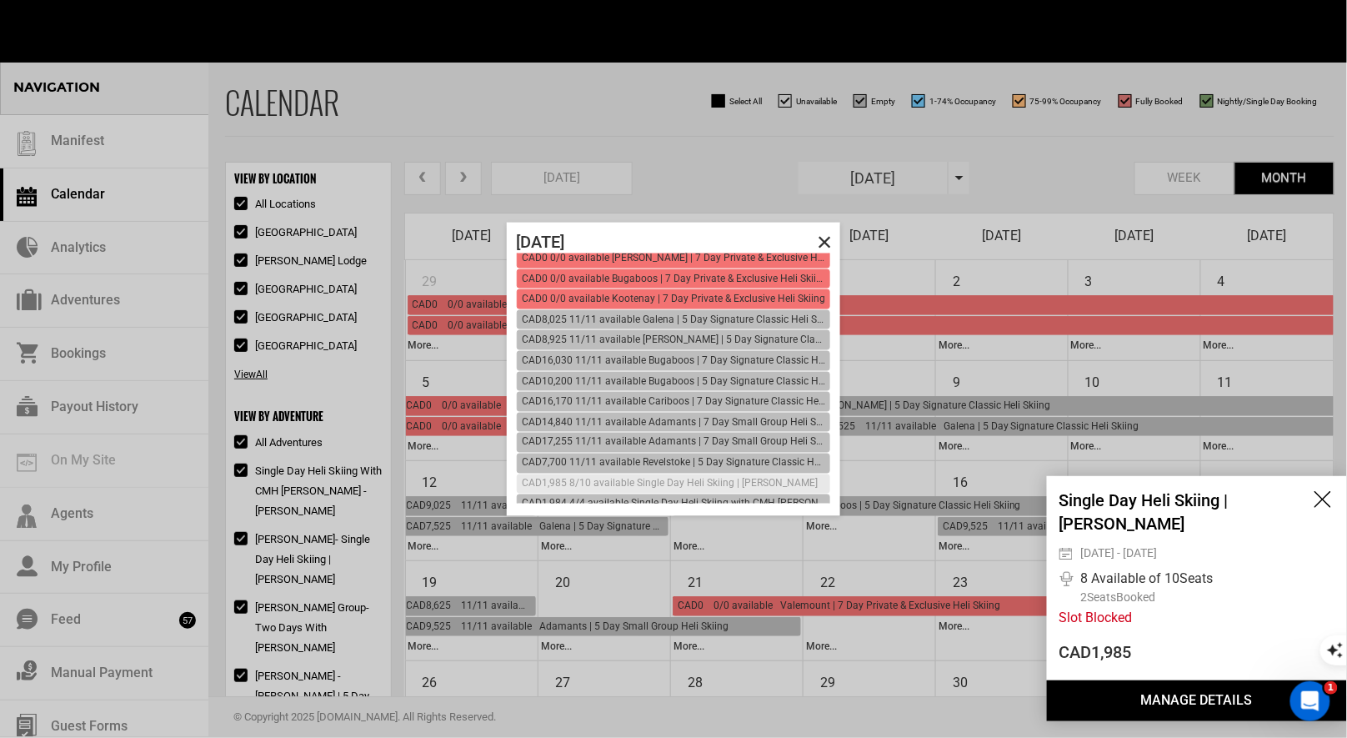
click at [824, 243] on span at bounding box center [825, 241] width 16 height 13
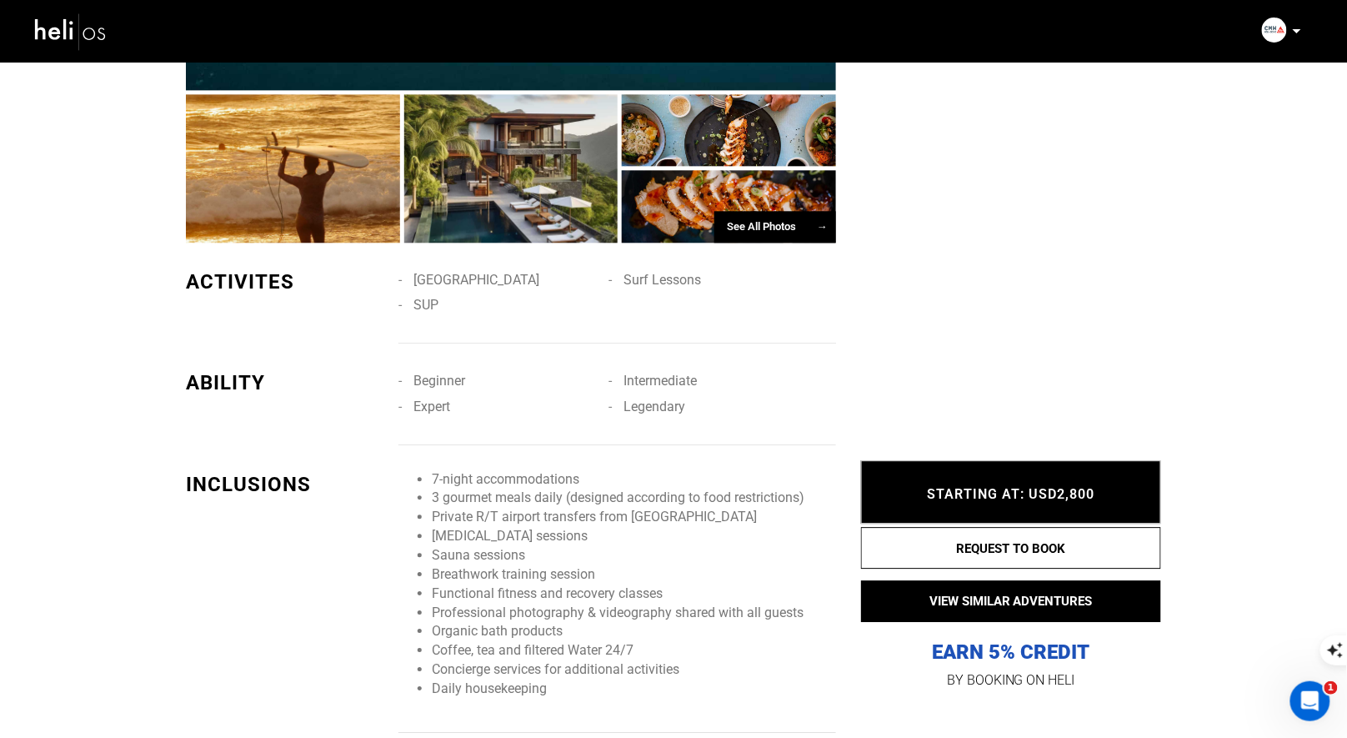
scroll to position [975, 0]
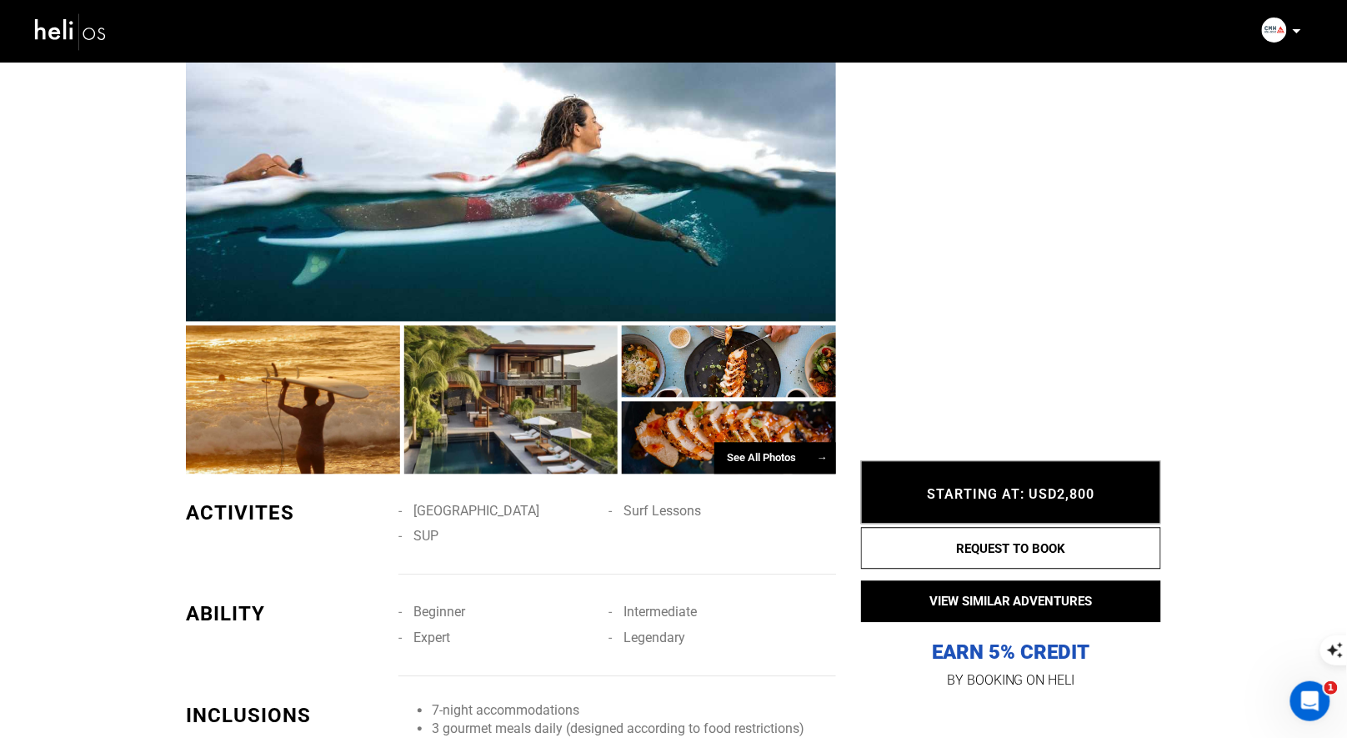
click at [744, 458] on div "See All Photos →" at bounding box center [775, 459] width 122 height 33
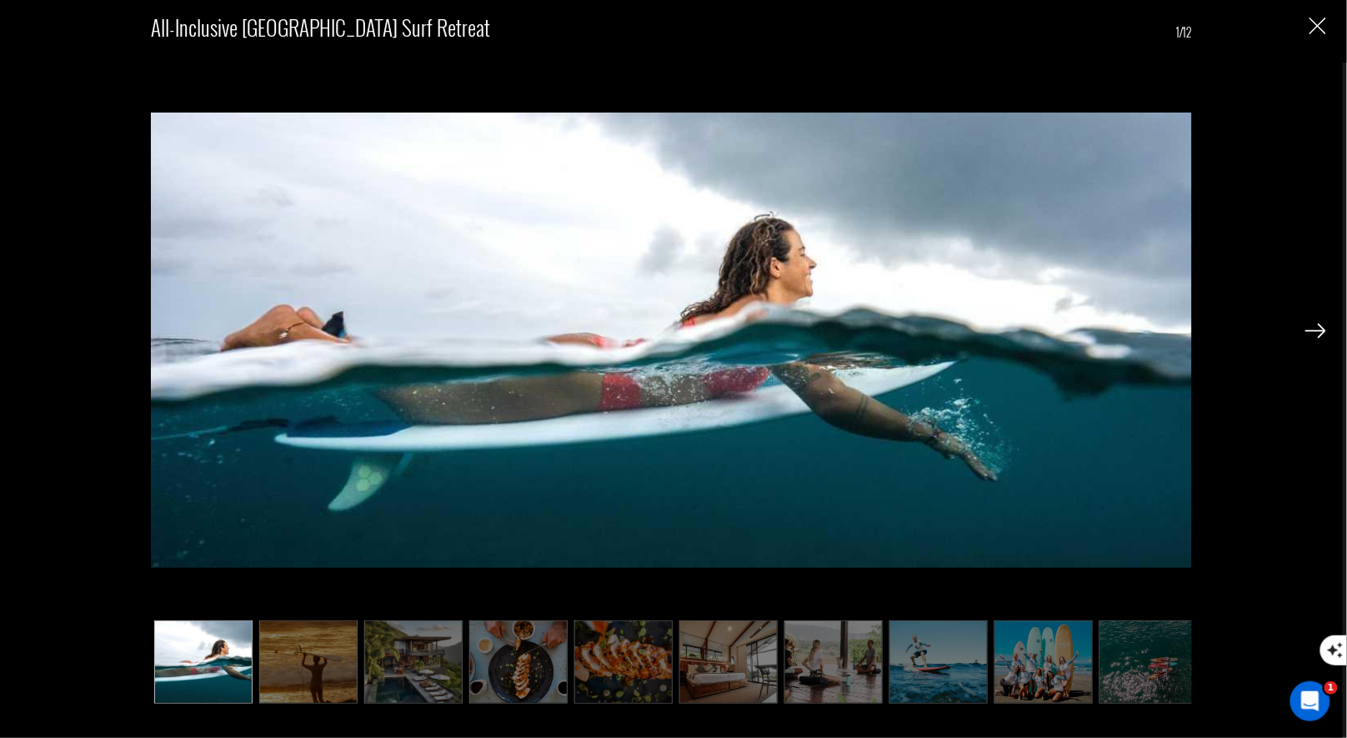
scroll to position [1342, 0]
click at [399, 674] on img at bounding box center [413, 661] width 98 height 83
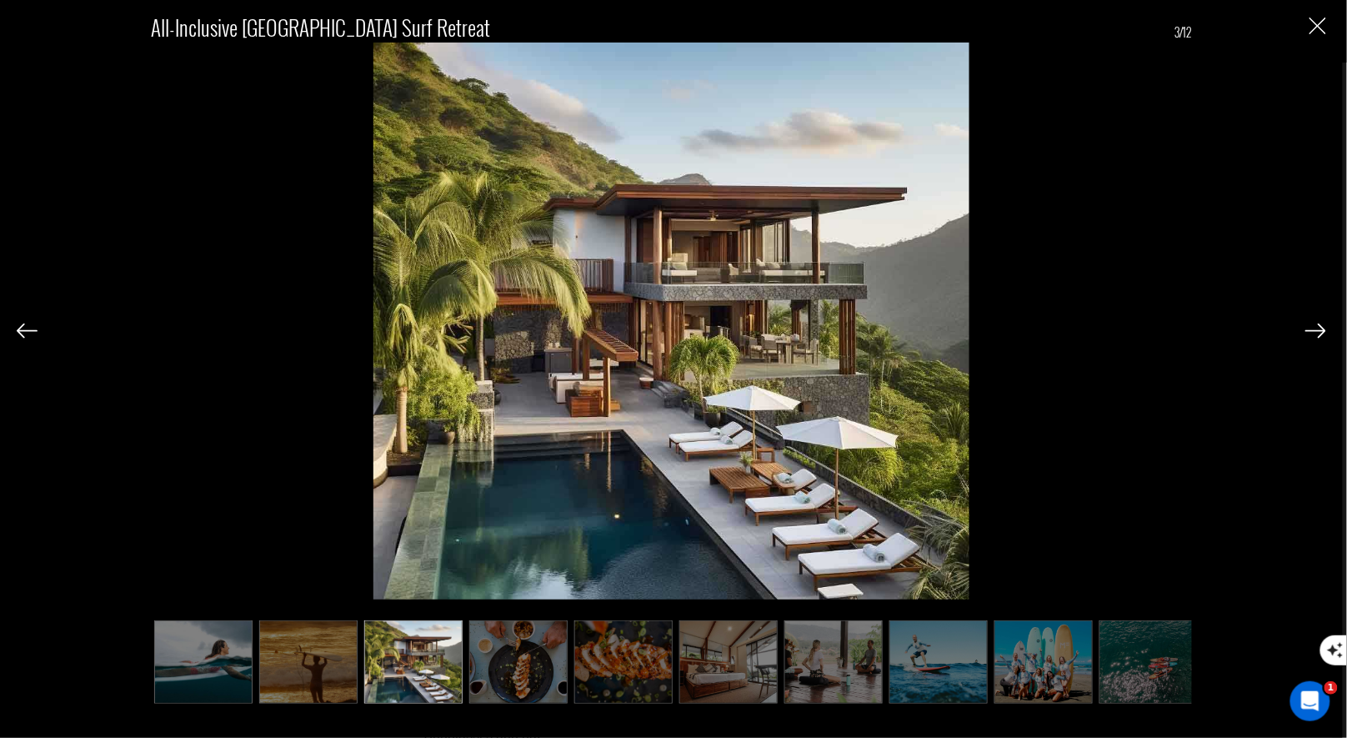
click at [1327, 28] on div "All-Inclusive Costa Rica Surf Retreat 3/12" at bounding box center [671, 369] width 1343 height 738
click at [1306, 36] on div "All-Inclusive Costa Rica Surf Retreat 3/12" at bounding box center [672, 350] width 1310 height 701
click at [1315, 33] on img "Close" at bounding box center [1318, 26] width 17 height 17
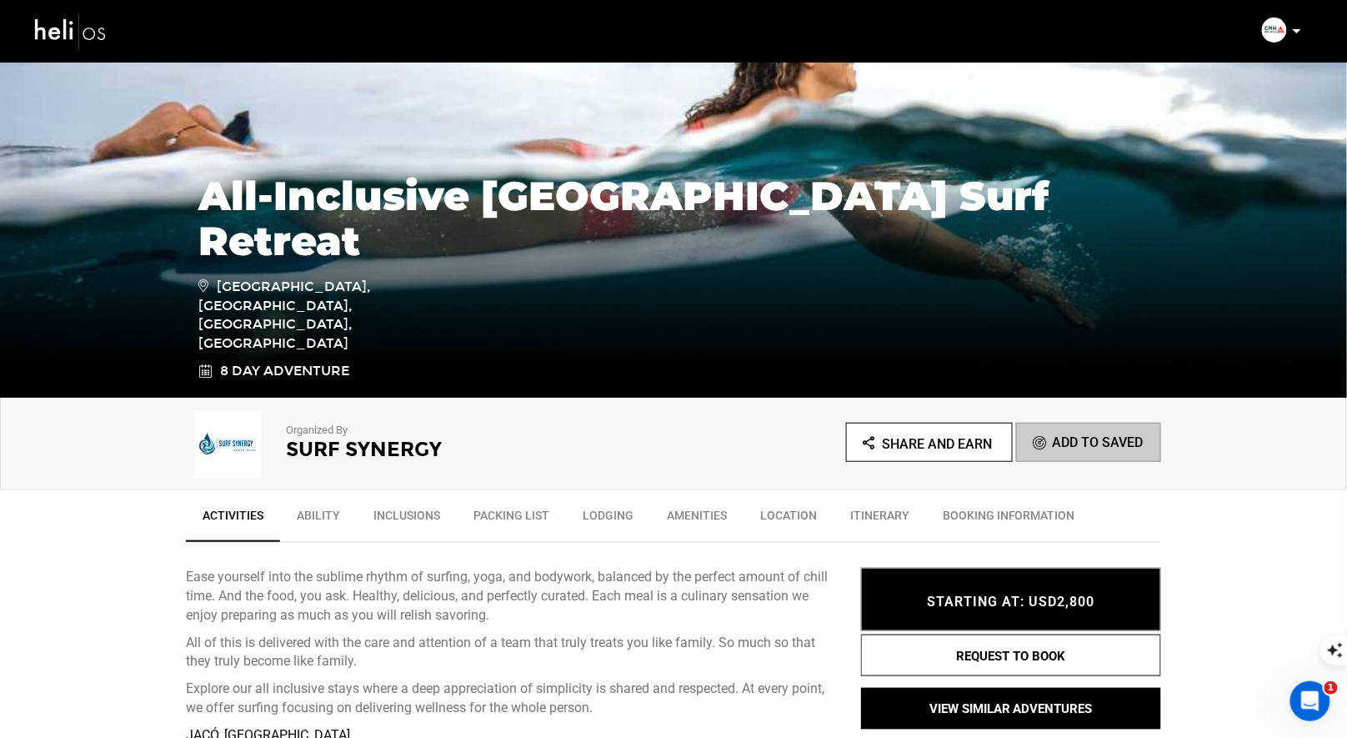
scroll to position [118, 0]
